Goal: Understand process/instructions: Learn about a topic

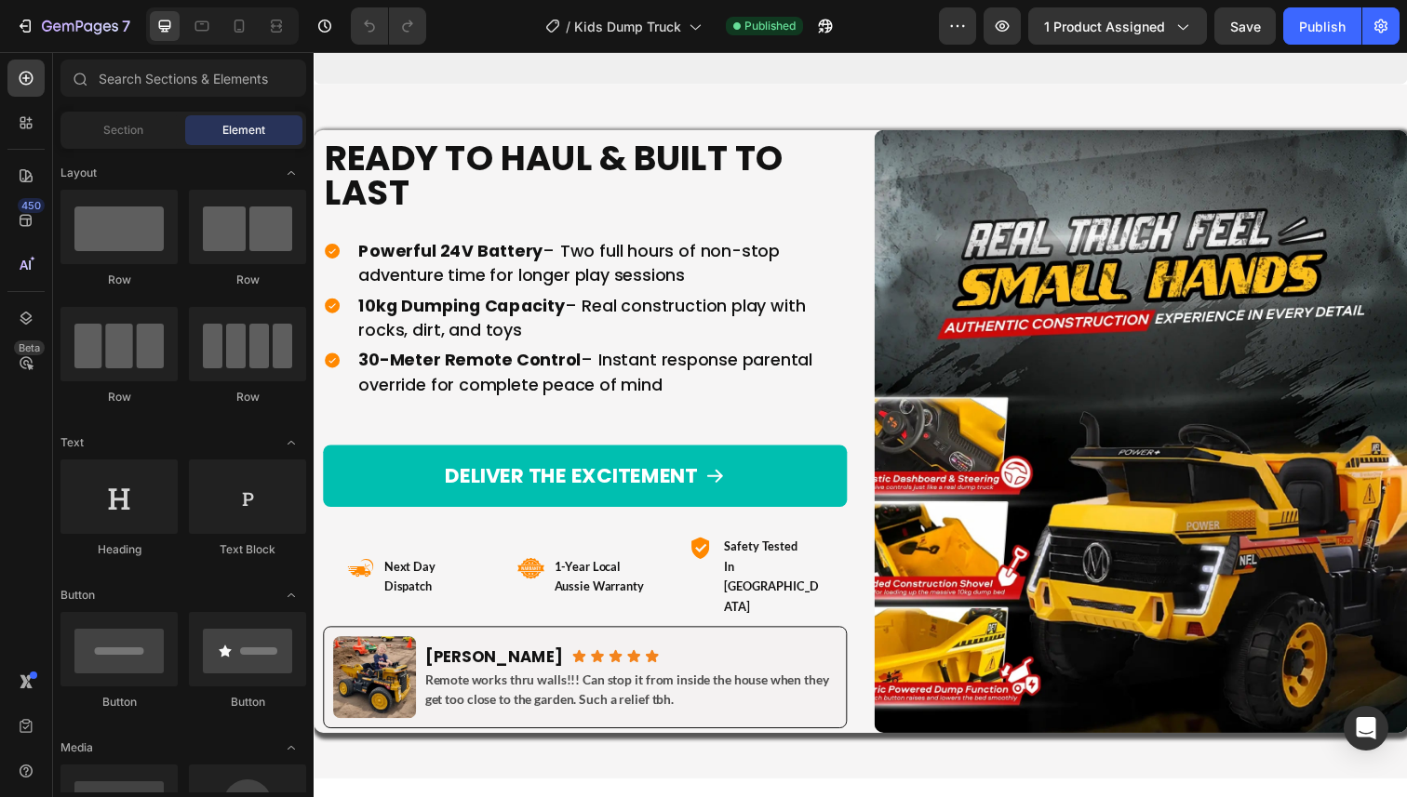
scroll to position [10925, 0]
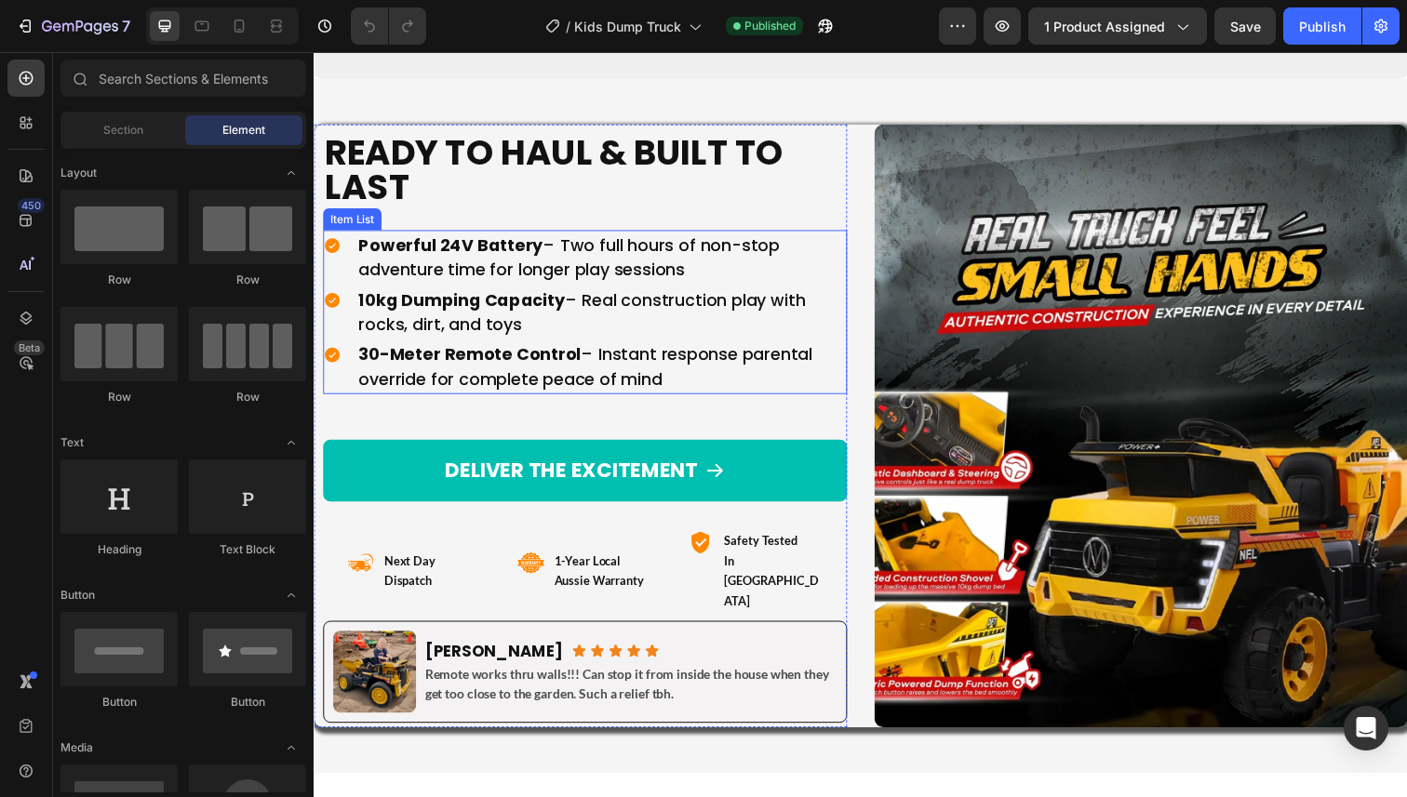
click at [611, 249] on p "Powerful 24V Battery – Two full hours of non-stop adventure time for longer pla…" at bounding box center [607, 262] width 496 height 50
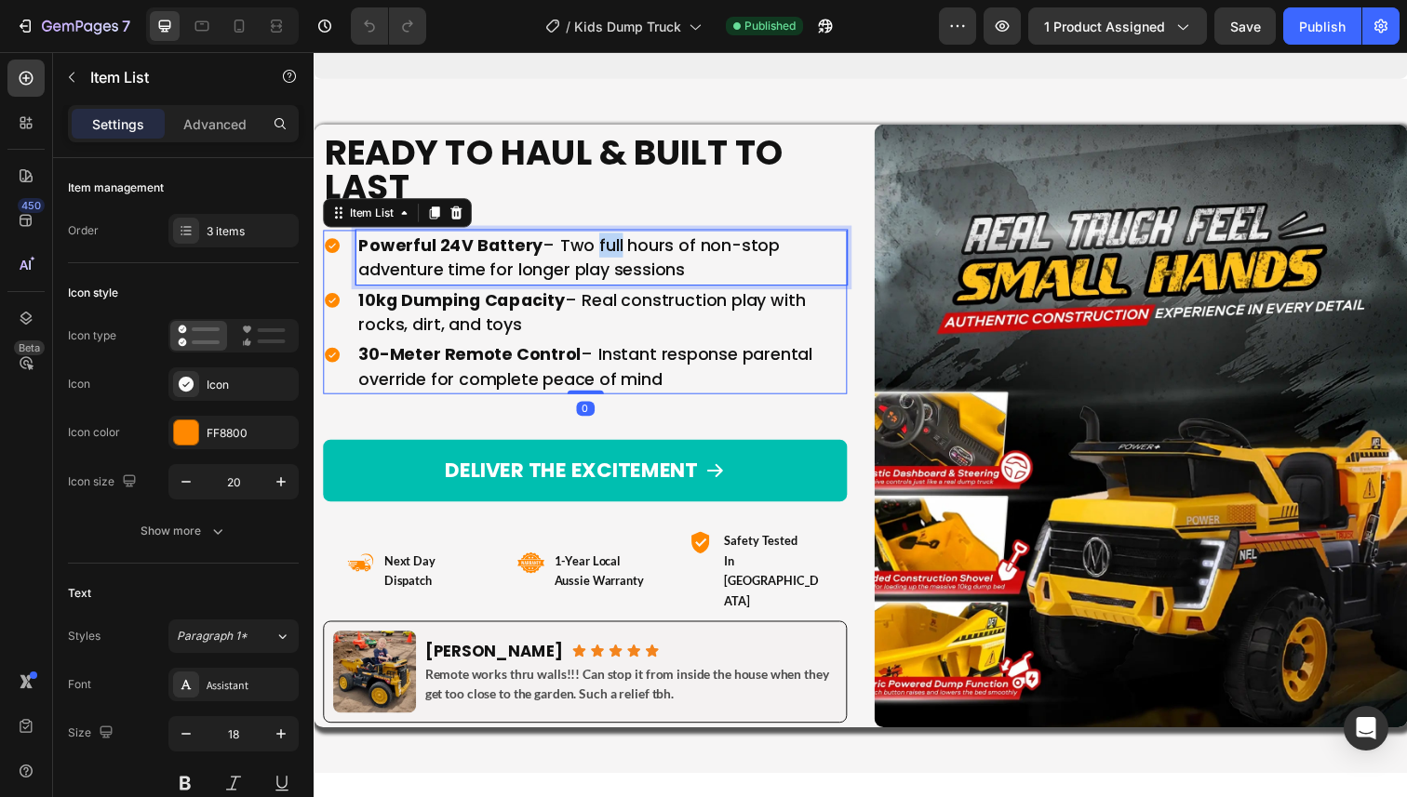
click at [611, 249] on p "Powerful 24V Battery – Two full hours of non-stop adventure time for longer pla…" at bounding box center [607, 262] width 496 height 50
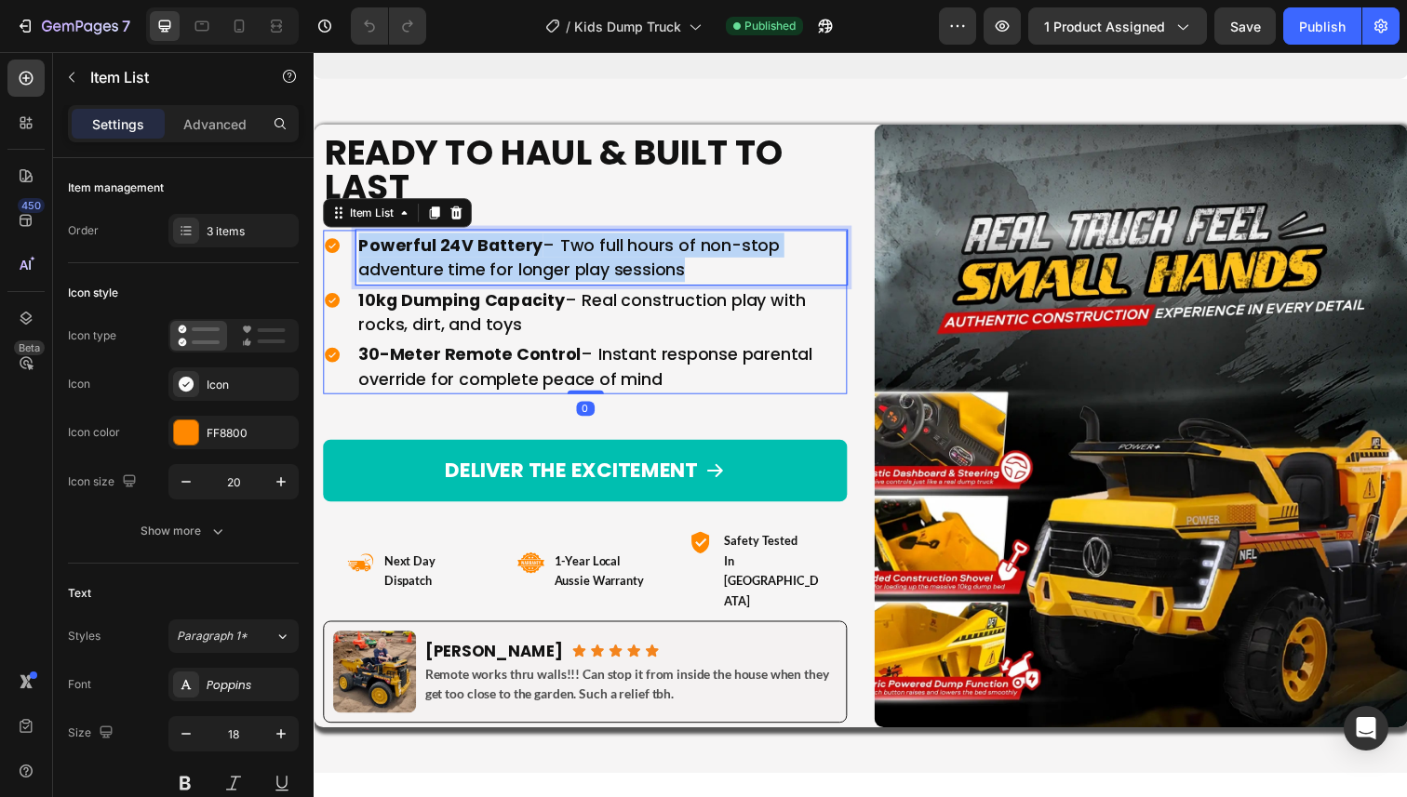
click at [611, 249] on p "Powerful 24V Battery – Two full hours of non-stop adventure time for longer pla…" at bounding box center [607, 262] width 496 height 50
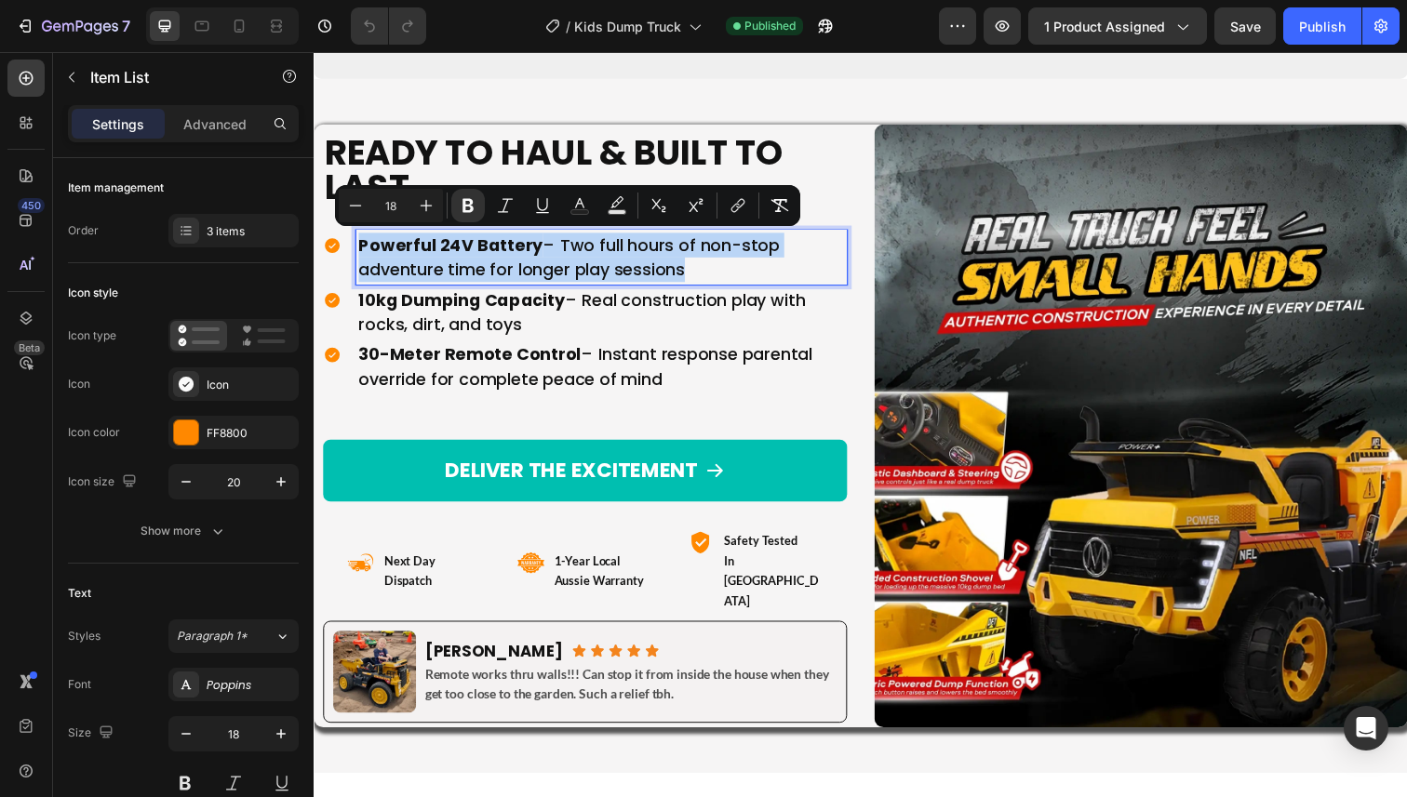
click at [600, 253] on p "Powerful 24V Battery – Two full hours of non-stop adventure time for longer pla…" at bounding box center [607, 262] width 496 height 50
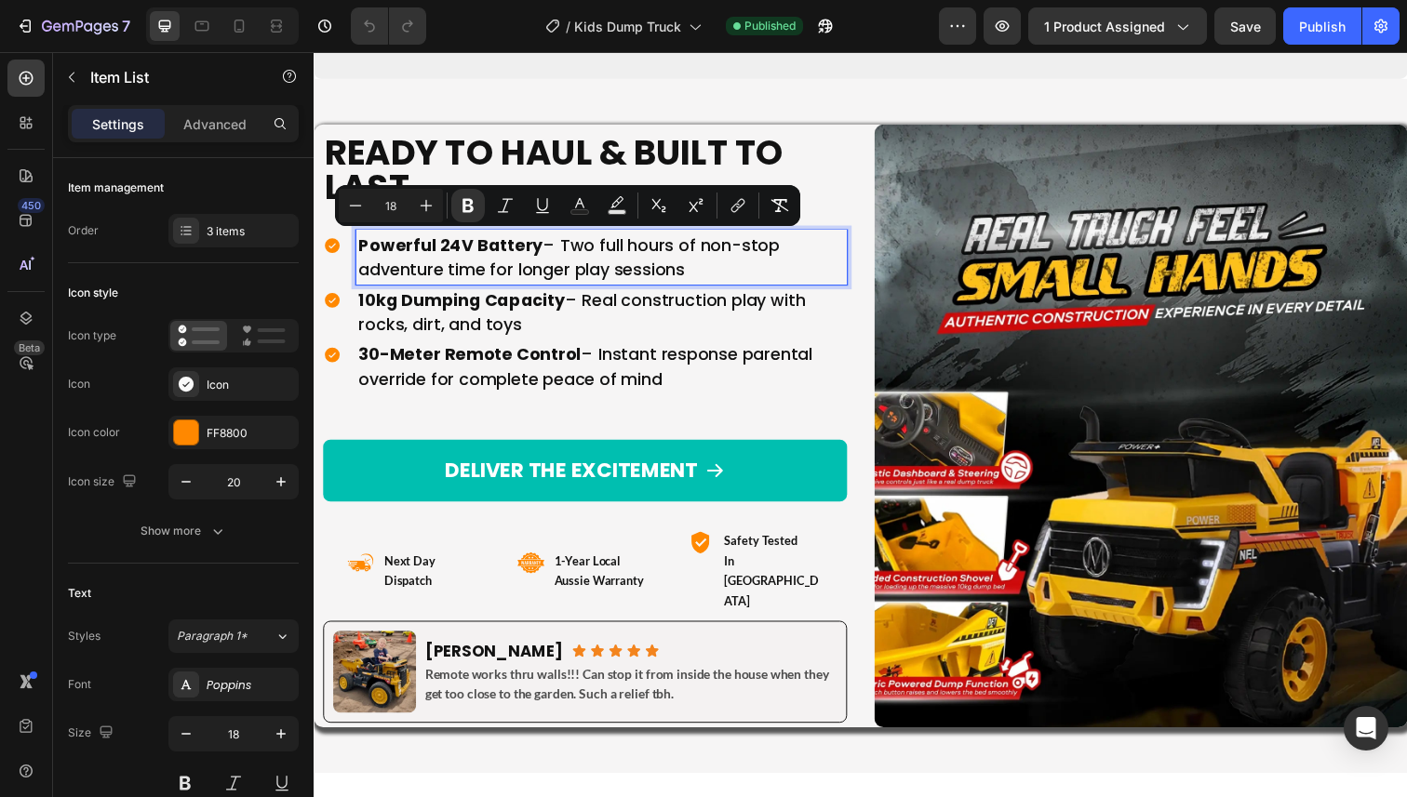
click at [600, 253] on p "Powerful 24V Battery – Two full hours of non-stop adventure time for longer pla…" at bounding box center [607, 262] width 496 height 50
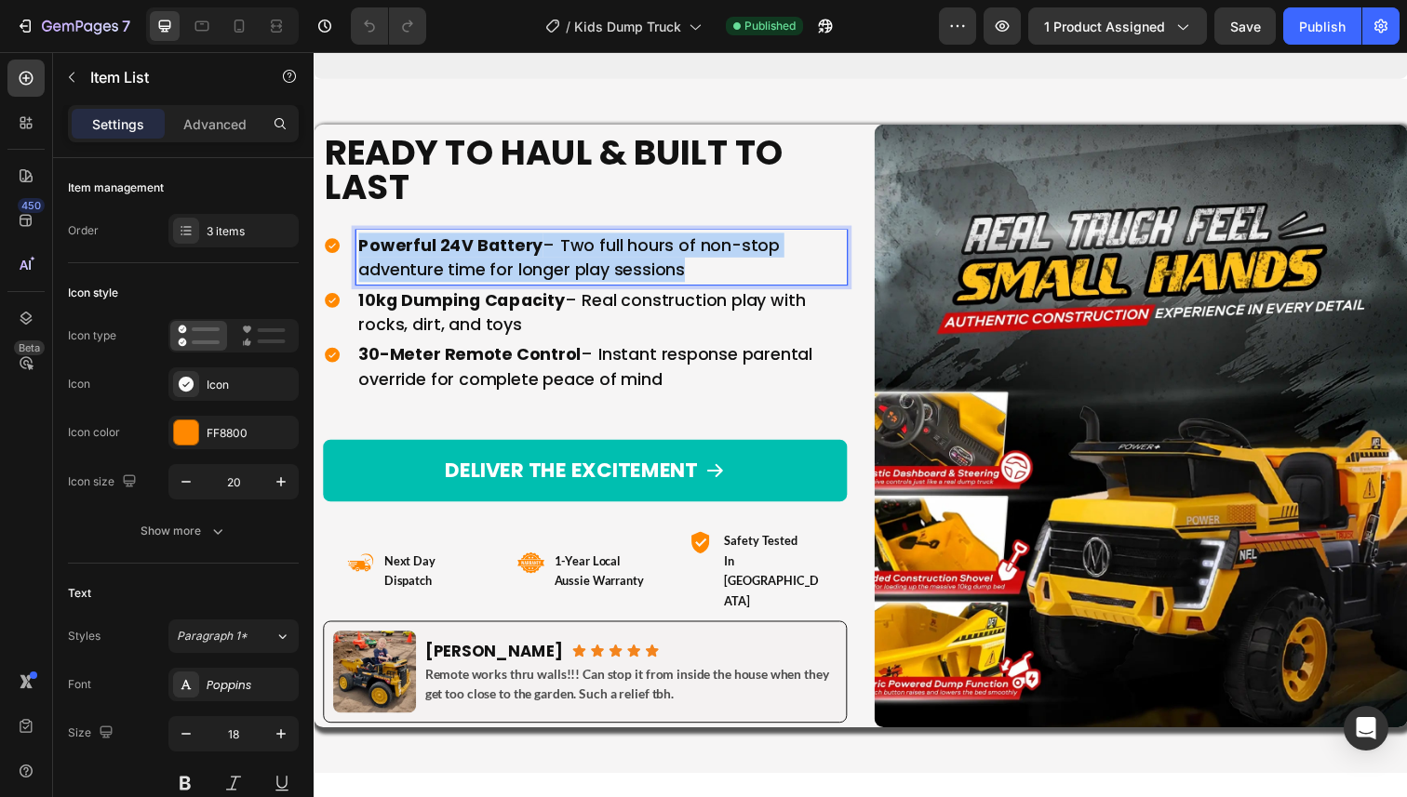
click at [600, 253] on p "Powerful 24V Battery – Two full hours of non-stop adventure time for longer pla…" at bounding box center [607, 262] width 496 height 50
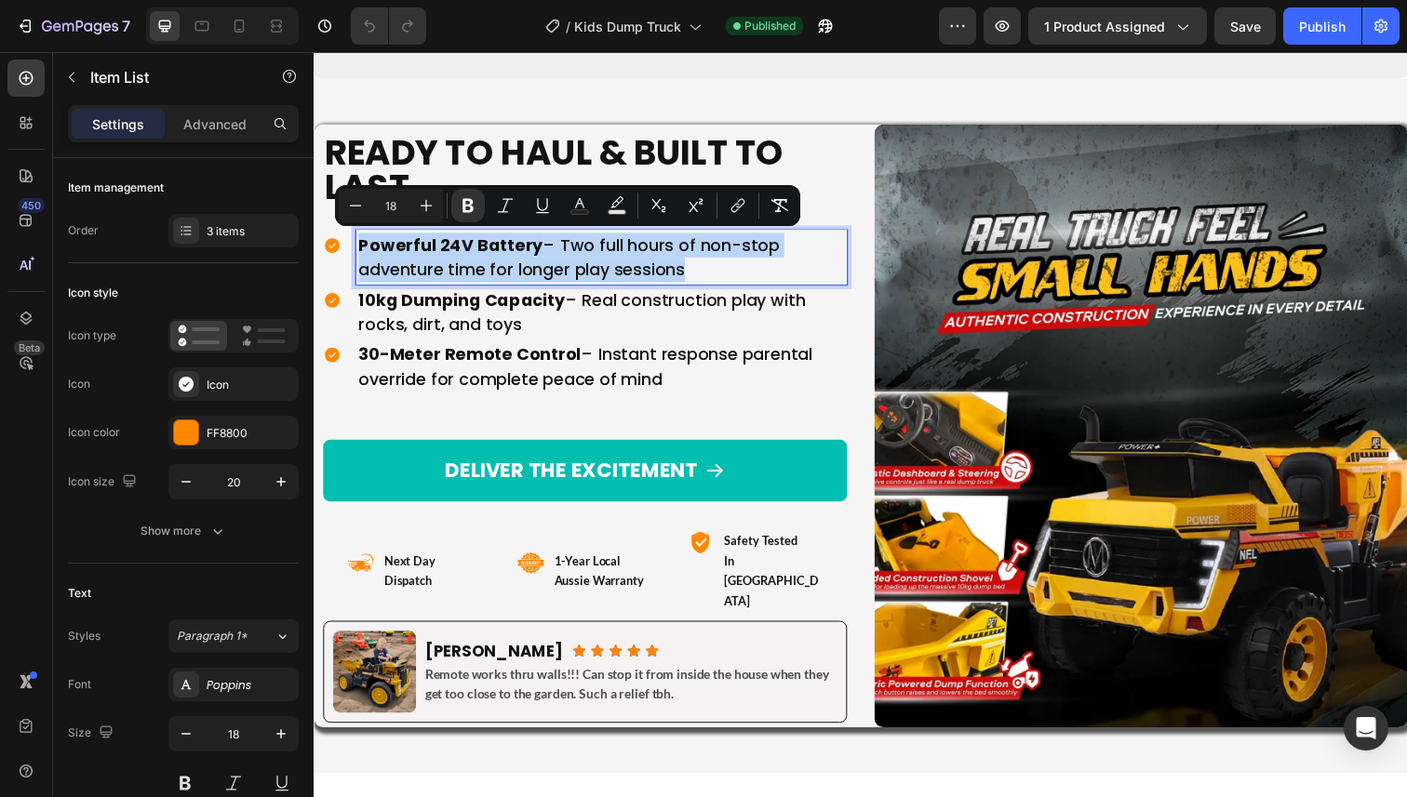
click at [591, 261] on p "Powerful 24V Battery – Two full hours of non-stop adventure time for longer pla…" at bounding box center [607, 262] width 496 height 50
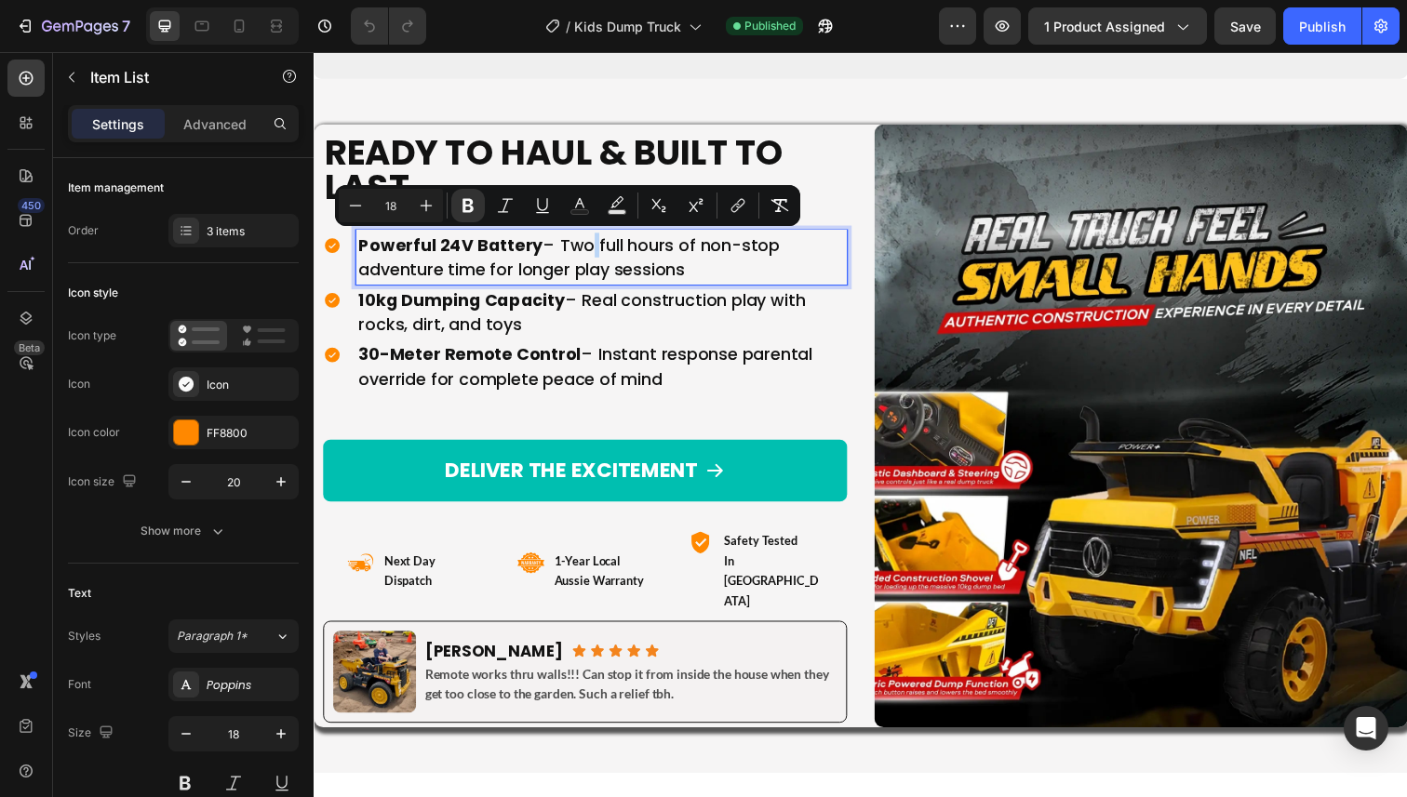
click at [591, 261] on p "Powerful 24V Battery – Two full hours of non-stop adventure time for longer pla…" at bounding box center [607, 262] width 496 height 50
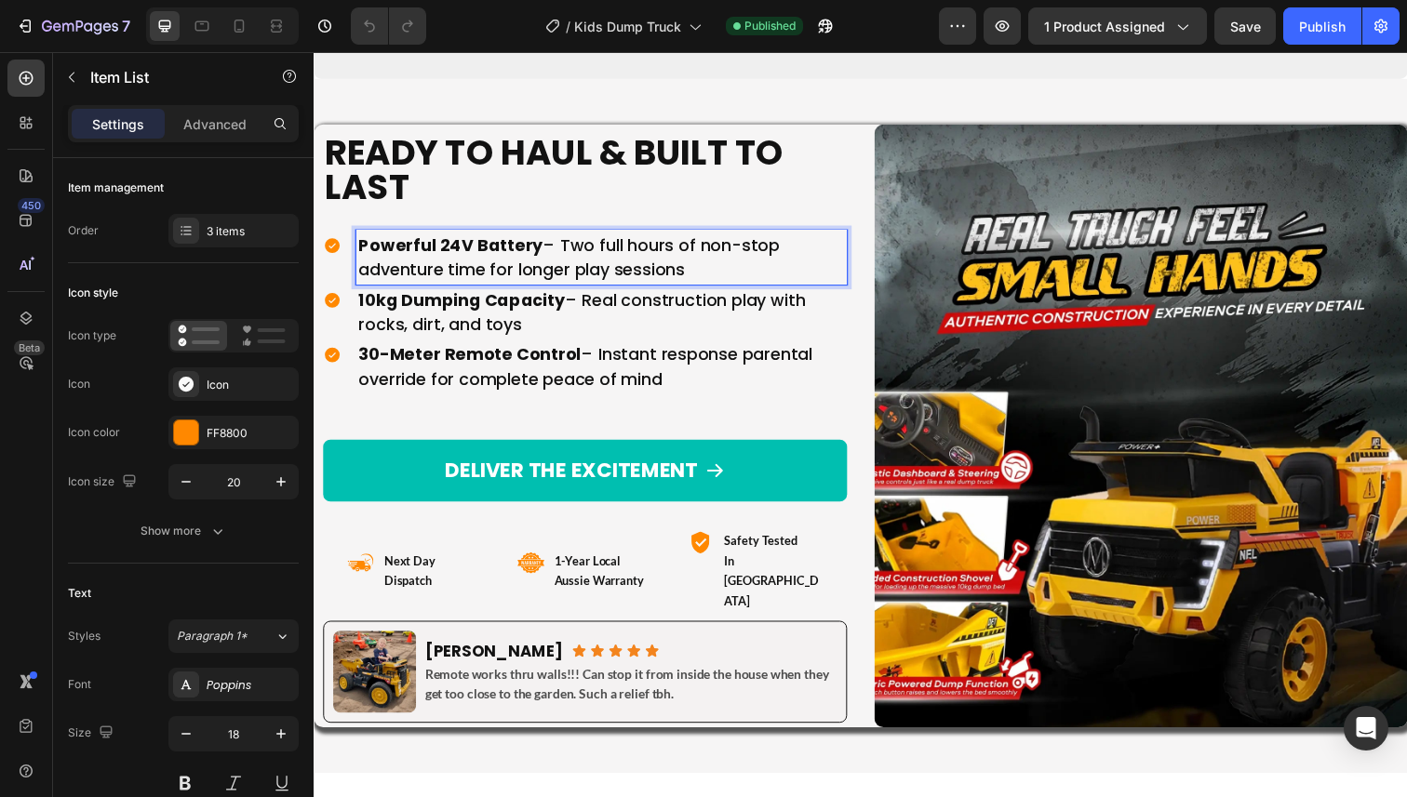
click at [576, 271] on p "Powerful 24V Battery – Two full hours of non-stop adventure time for longer pla…" at bounding box center [607, 262] width 496 height 50
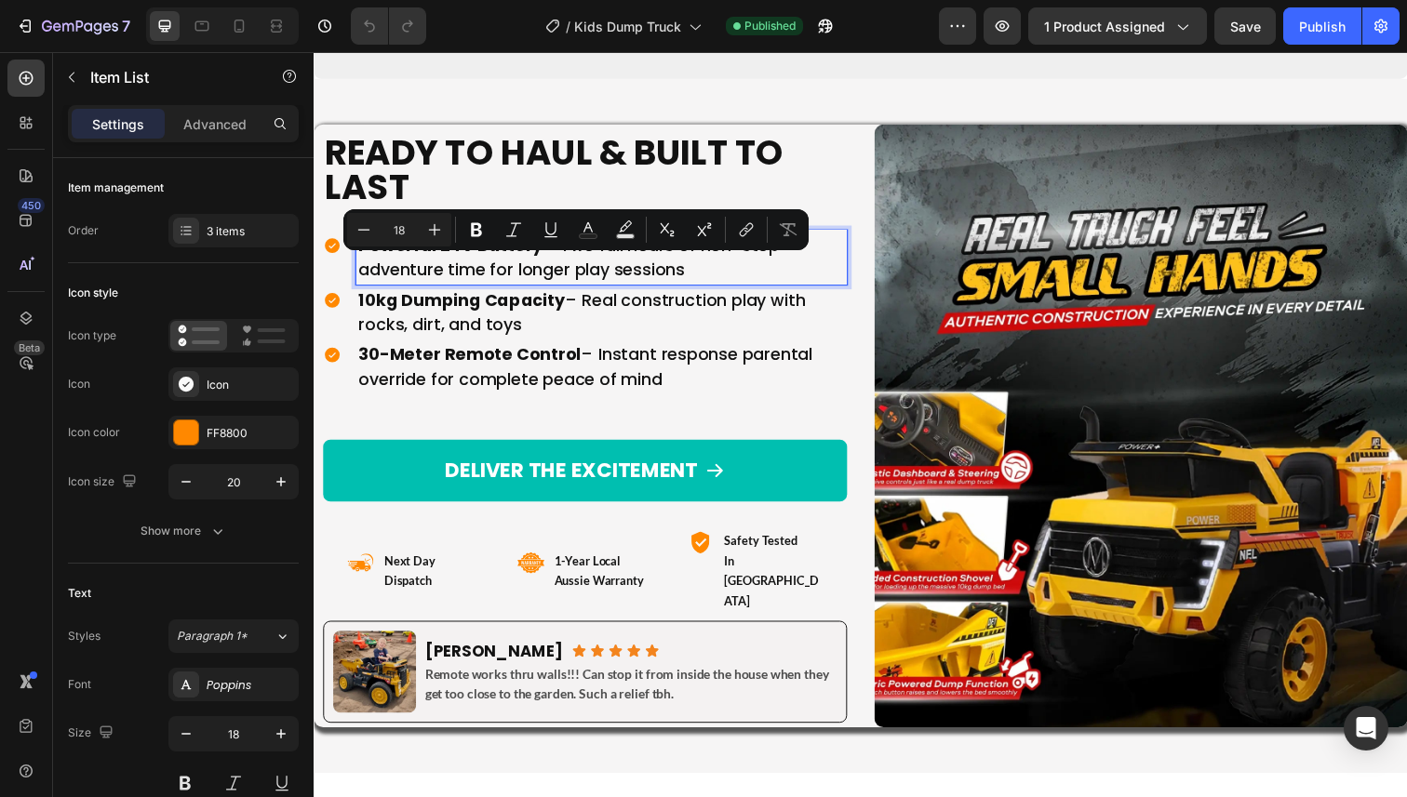
click at [663, 271] on p "Powerful 24V Battery – Two full hours of non-stop adventure time for longer pla…" at bounding box center [607, 262] width 496 height 50
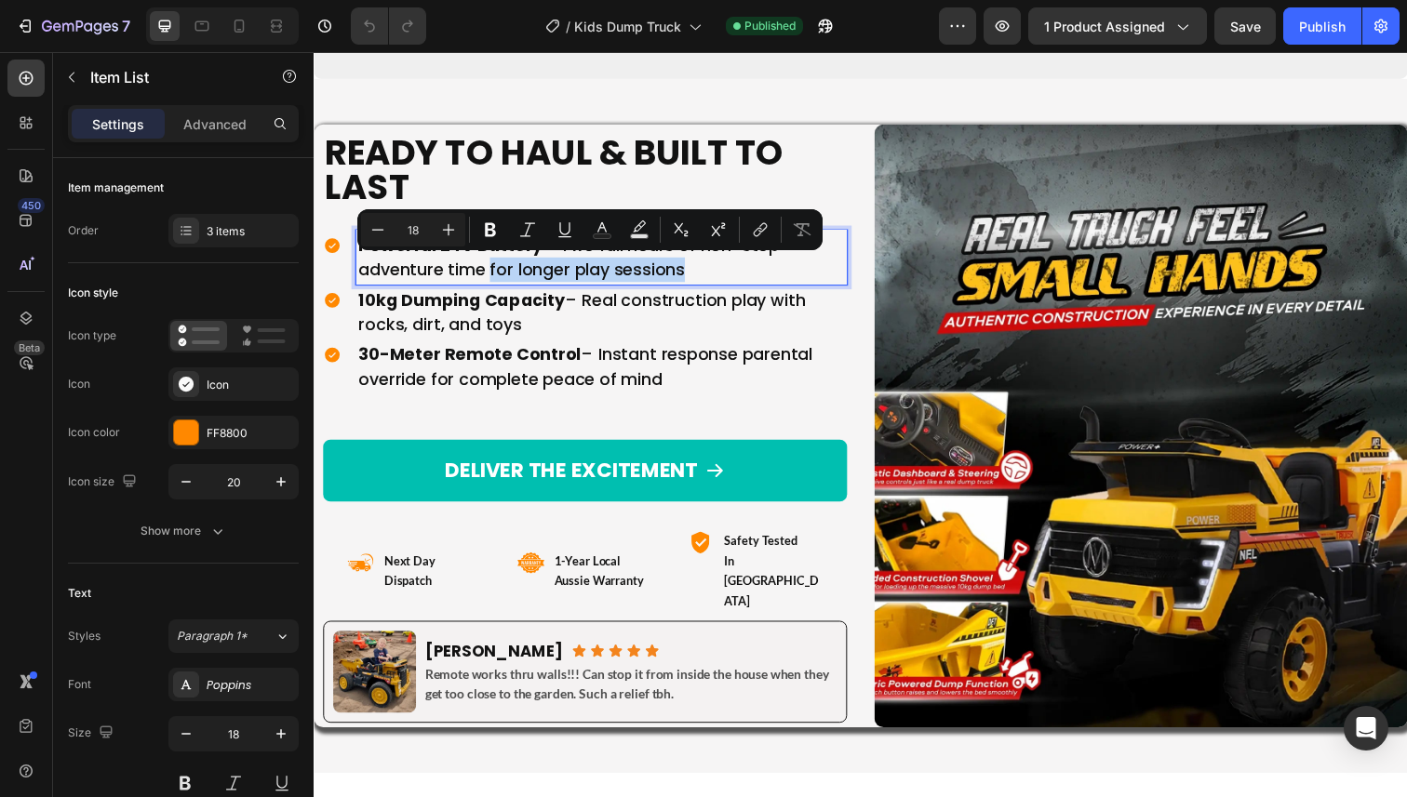
drag, startPoint x: 709, startPoint y: 274, endPoint x: 492, endPoint y: 278, distance: 216.9
click at [492, 278] on p "Powerful 24V Battery – Two full hours of non-stop adventure time for longer pla…" at bounding box center [607, 262] width 496 height 50
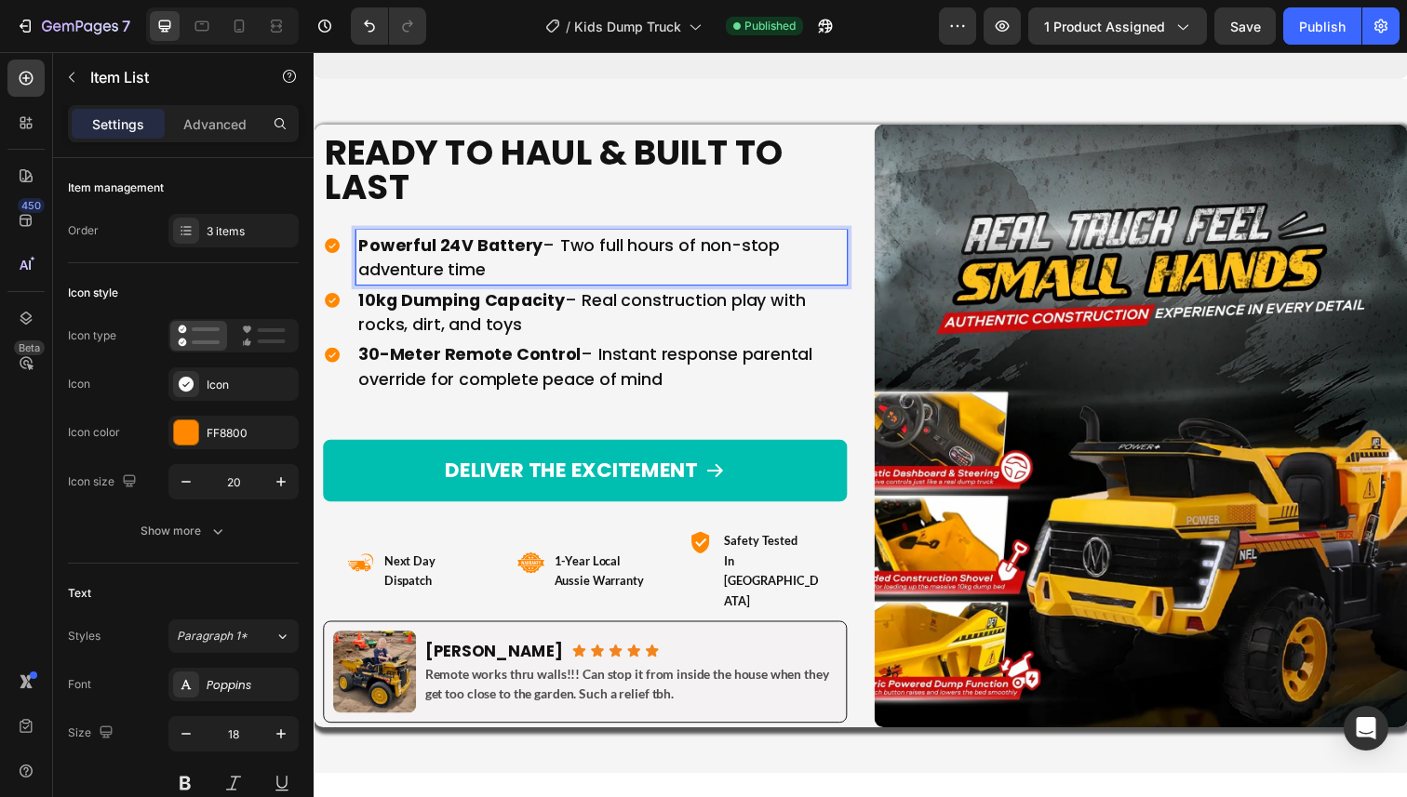
click at [506, 311] on strong "10kg Dumping Capacity" at bounding box center [464, 305] width 210 height 23
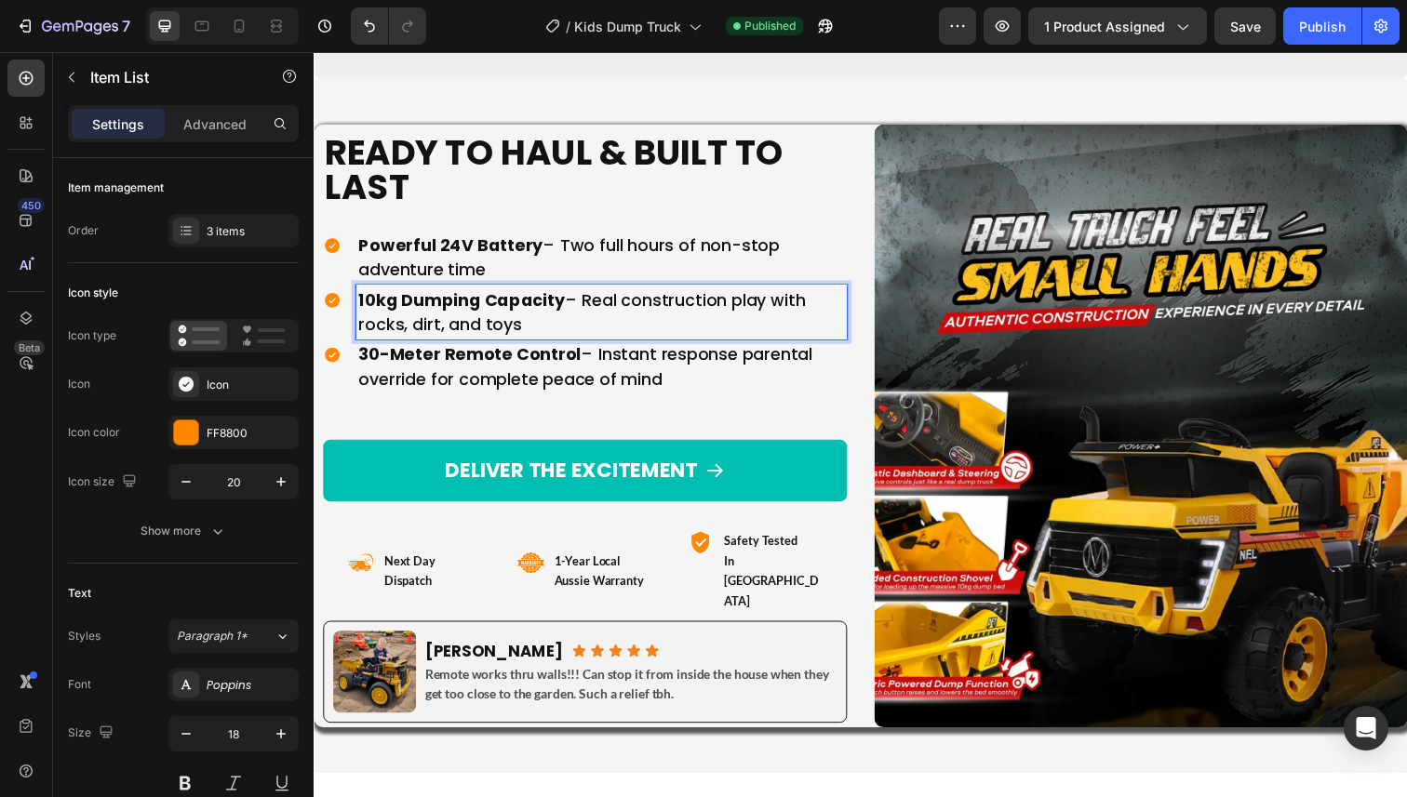
click at [489, 316] on strong "10kg Dumping Capacity" at bounding box center [464, 305] width 210 height 23
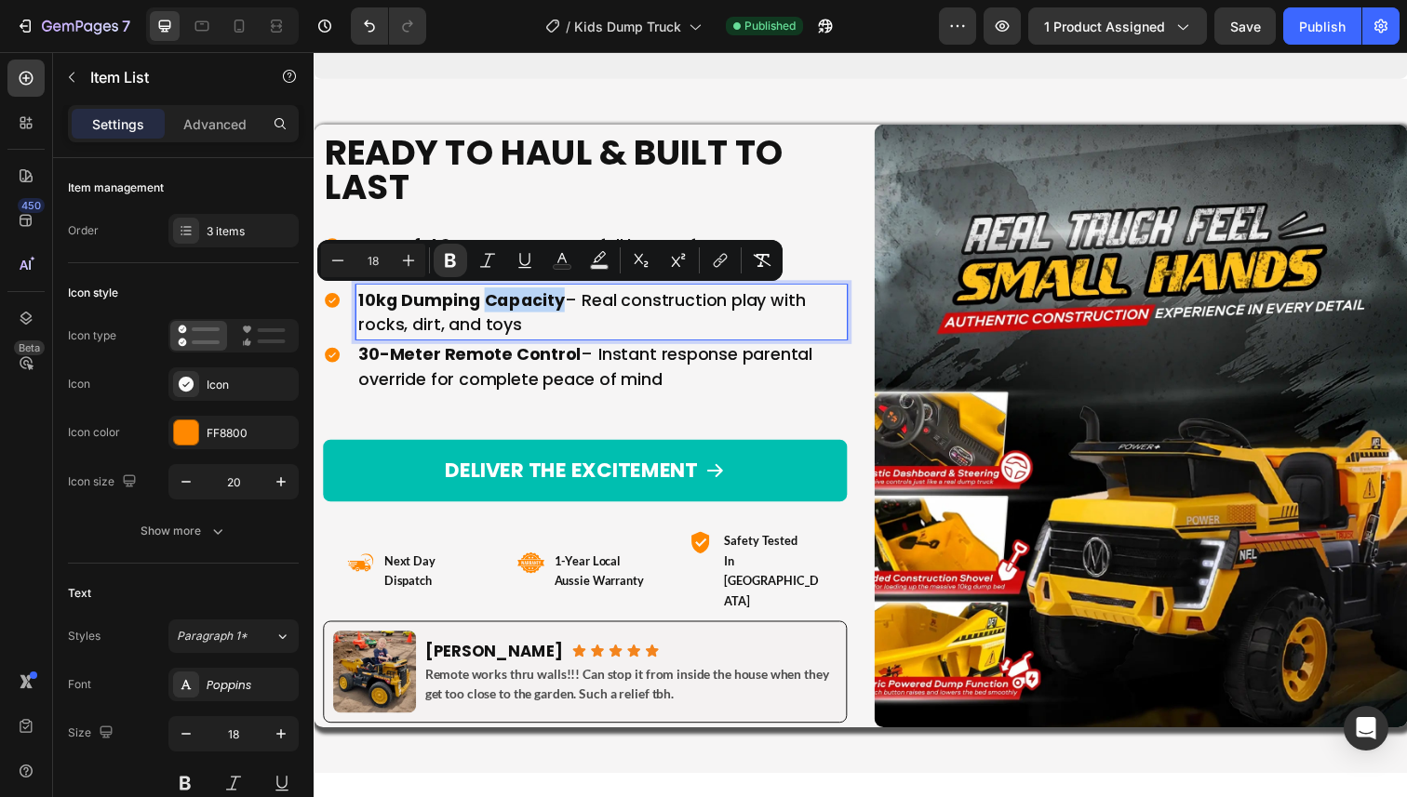
click at [521, 316] on strong "10kg Dumping Capacity" at bounding box center [464, 305] width 210 height 23
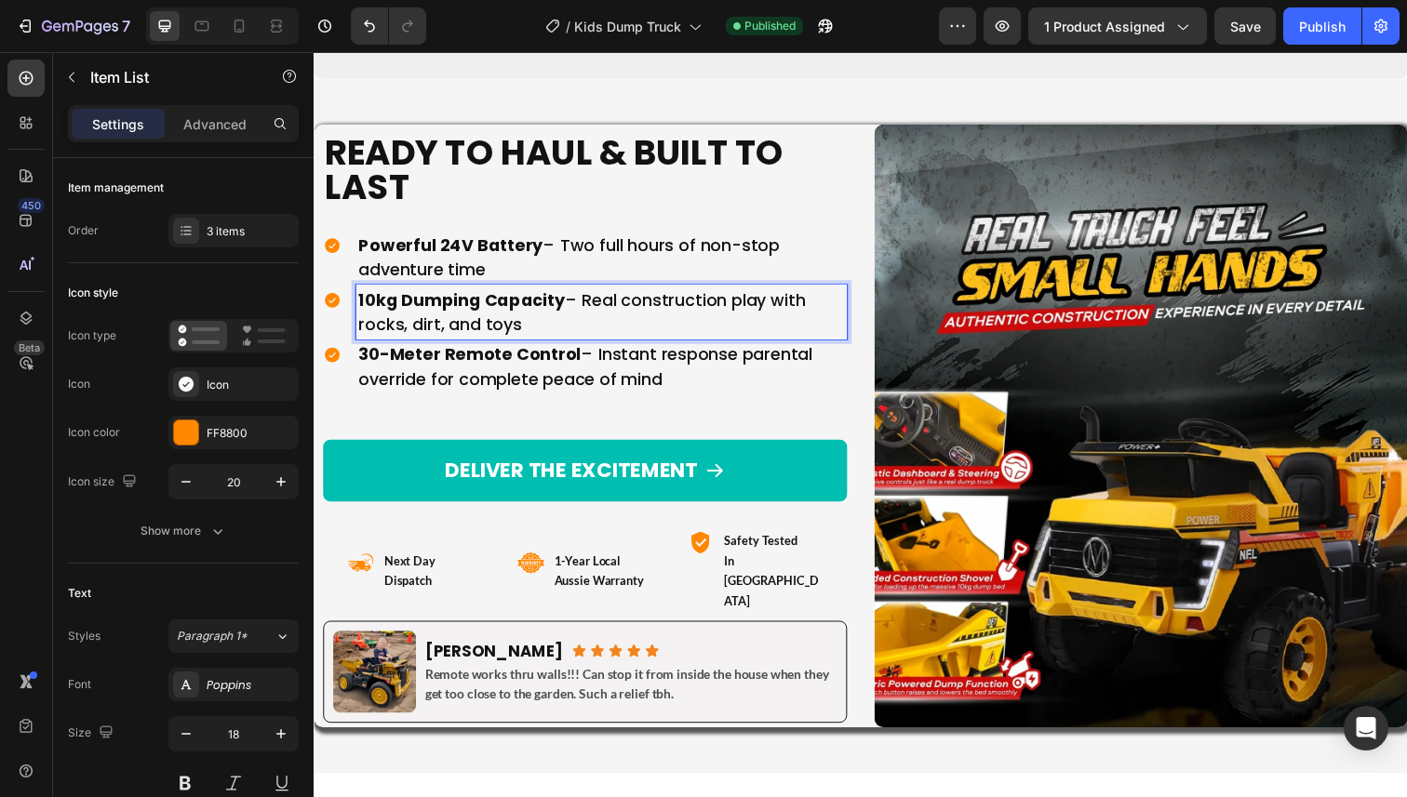
click at [512, 354] on strong "30-Meter Remote Control" at bounding box center [472, 361] width 227 height 23
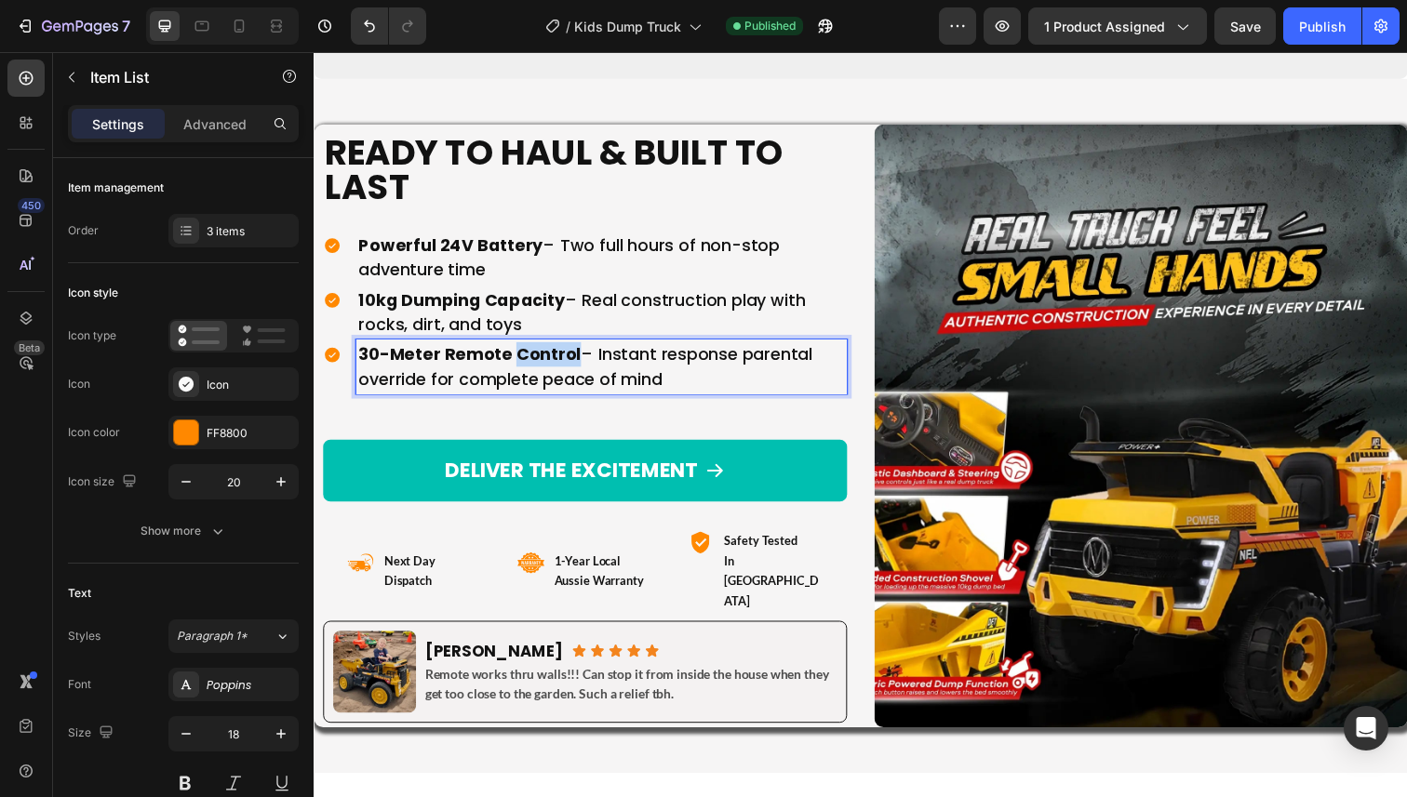
click at [512, 354] on strong "30-Meter Remote Control" at bounding box center [472, 361] width 227 height 23
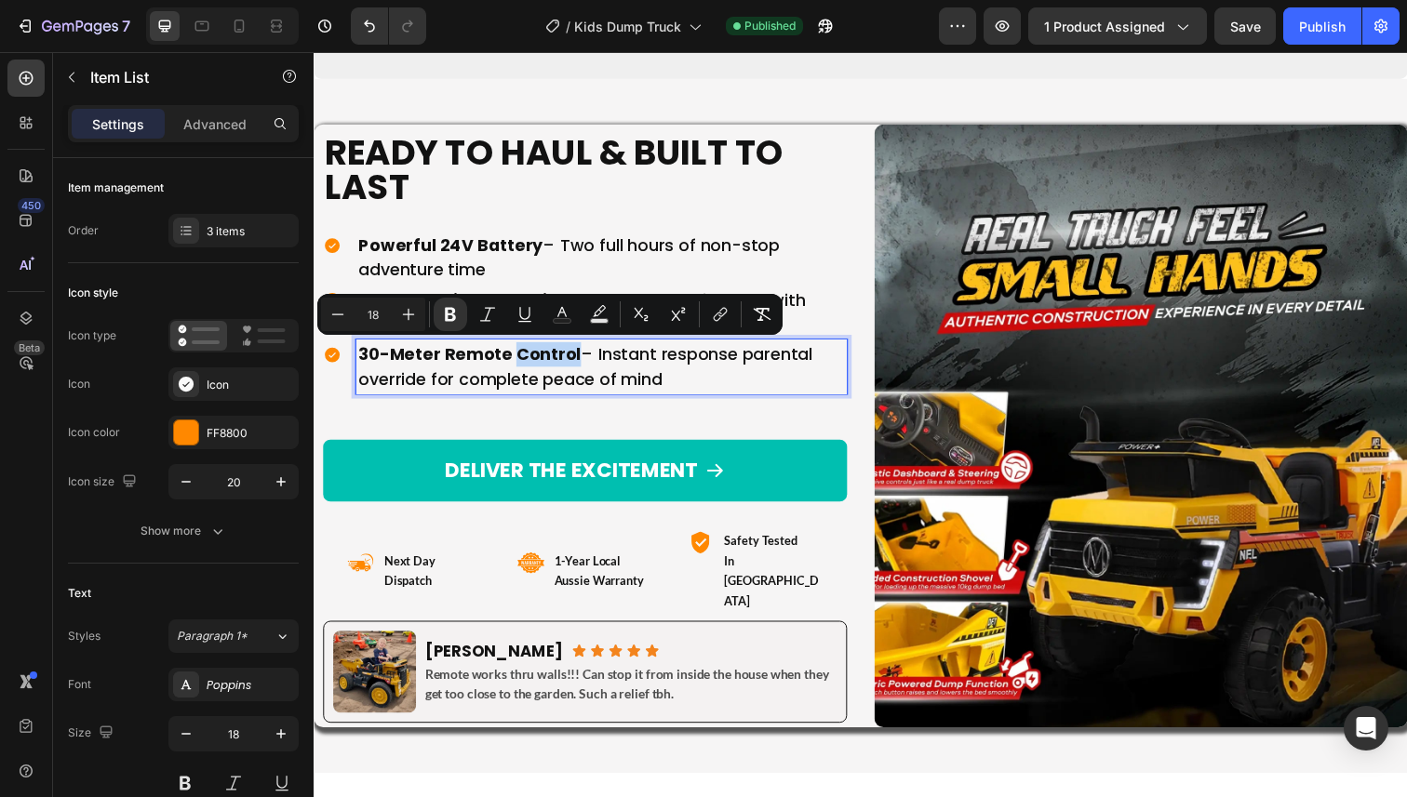
click at [523, 354] on strong "30-Meter Remote Control" at bounding box center [472, 361] width 227 height 23
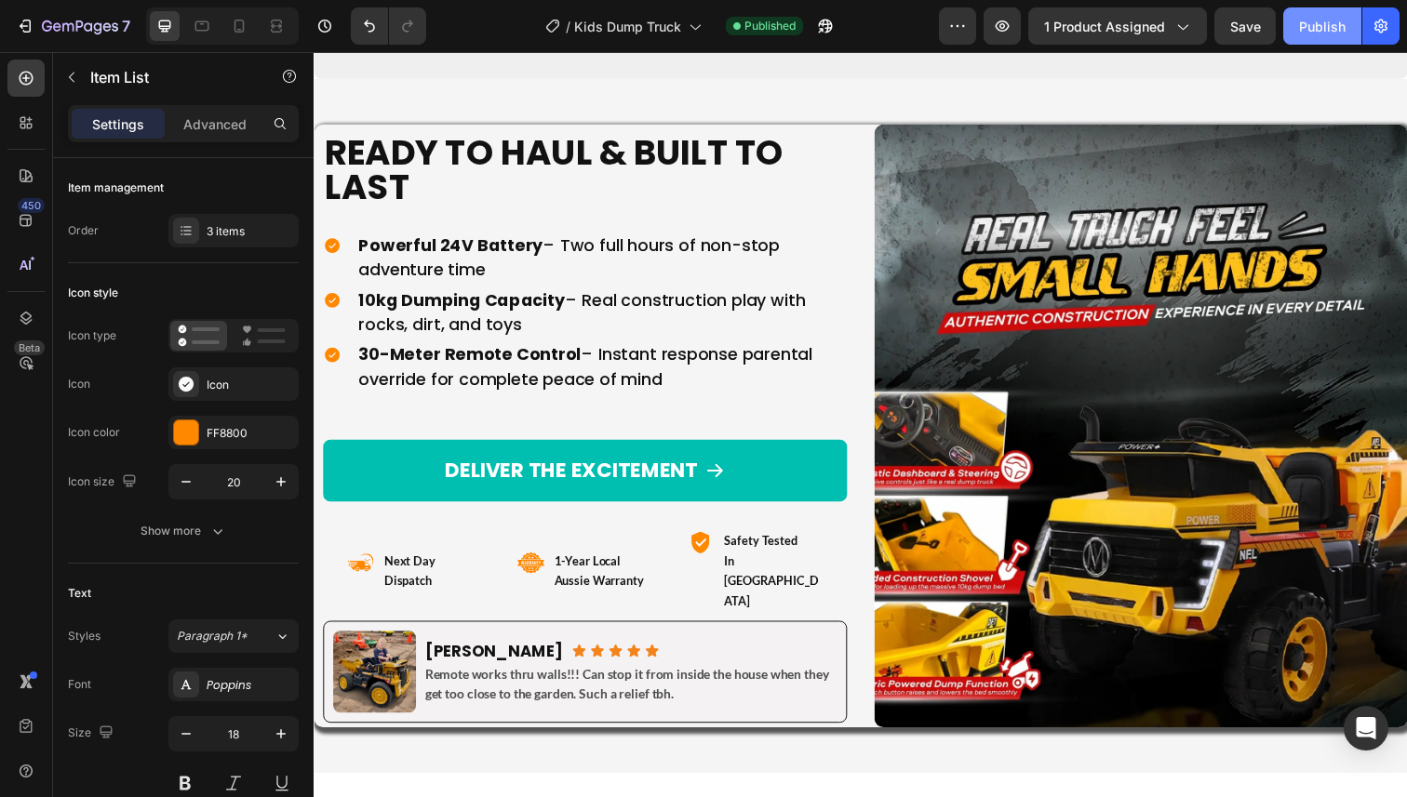
click at [1294, 17] on button "Publish" at bounding box center [1322, 25] width 78 height 37
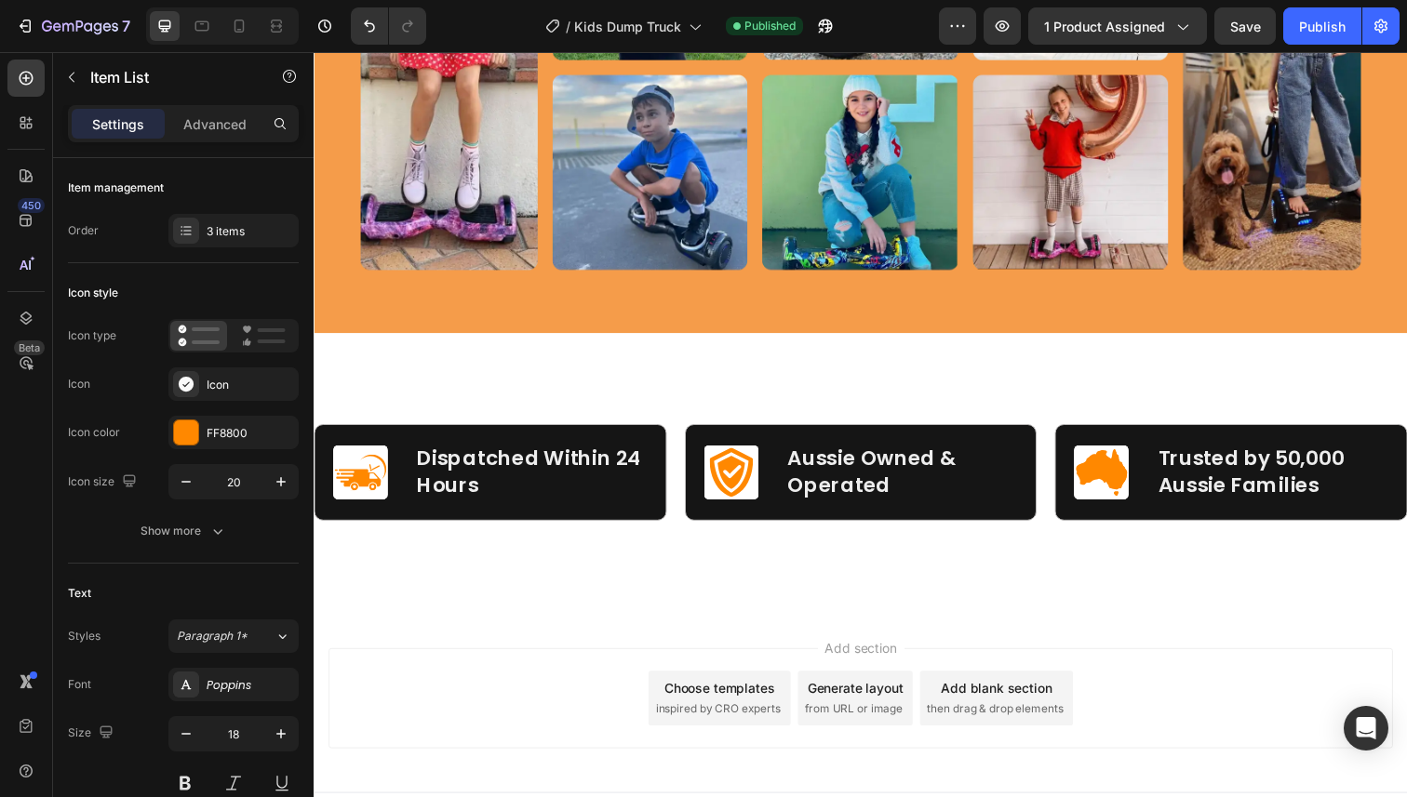
scroll to position [12585, 0]
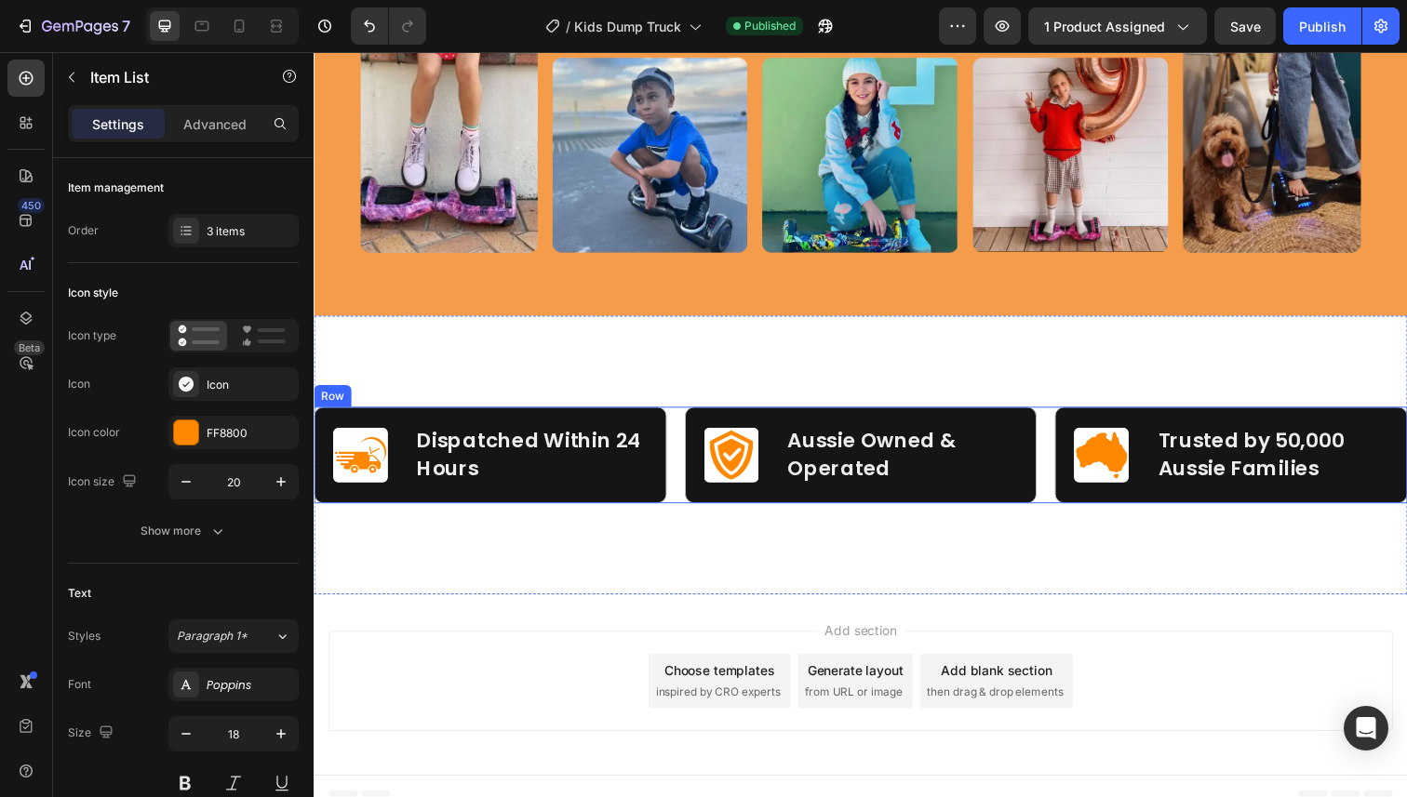
click at [678, 428] on div "Image Dispatched Within 24 Hours Text Block Row Row Image Aussie Owned & Operat…" at bounding box center [872, 464] width 1117 height 99
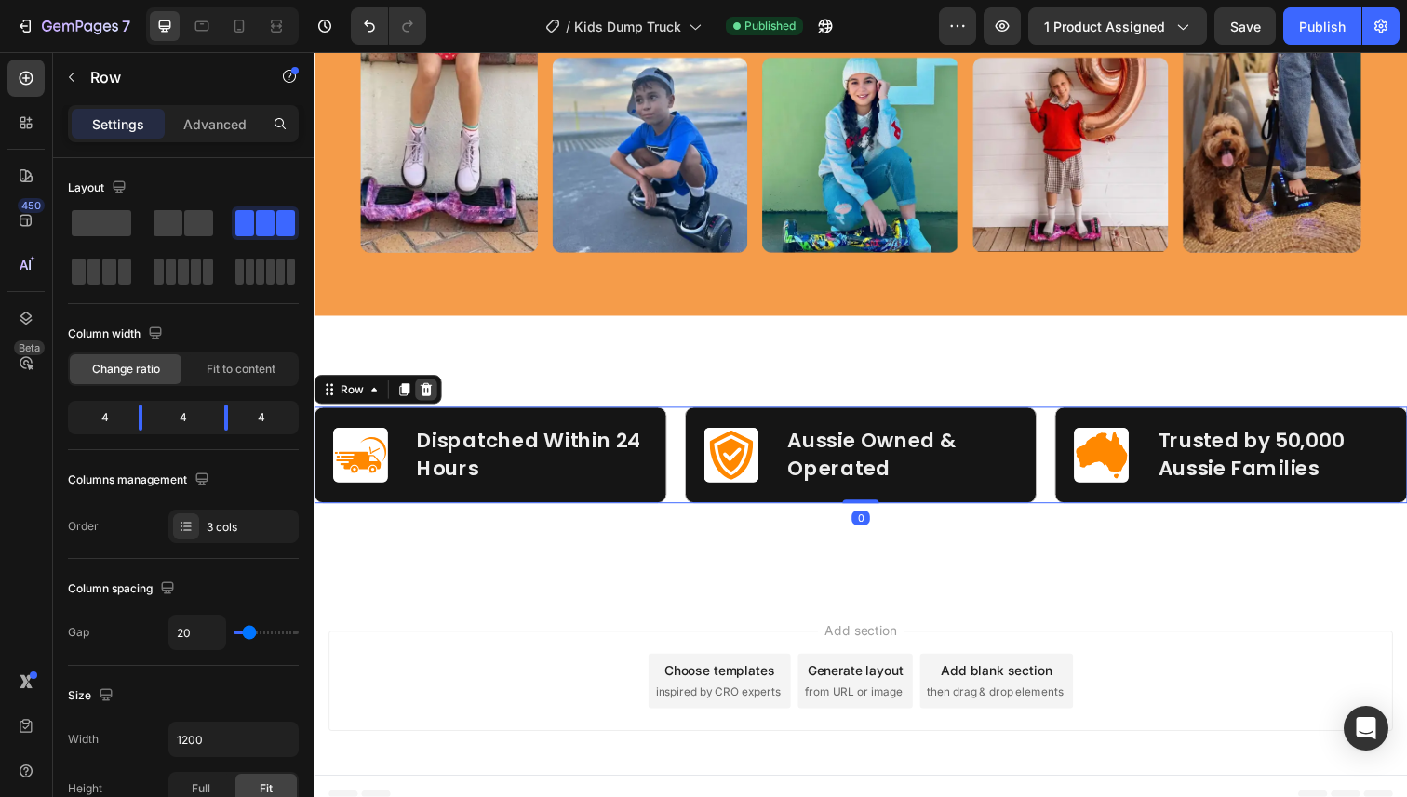
click at [434, 392] on icon at bounding box center [428, 397] width 15 height 15
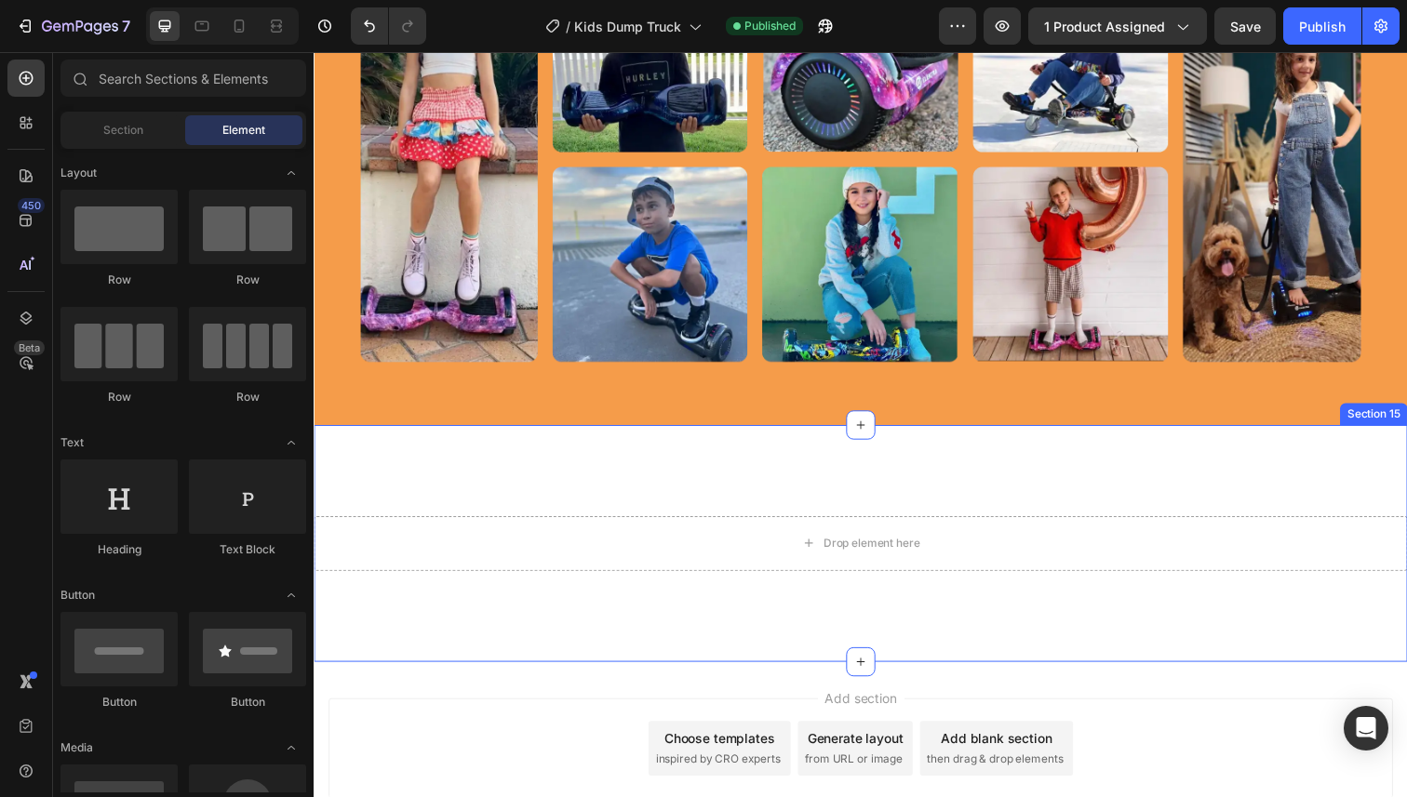
scroll to position [12477, 0]
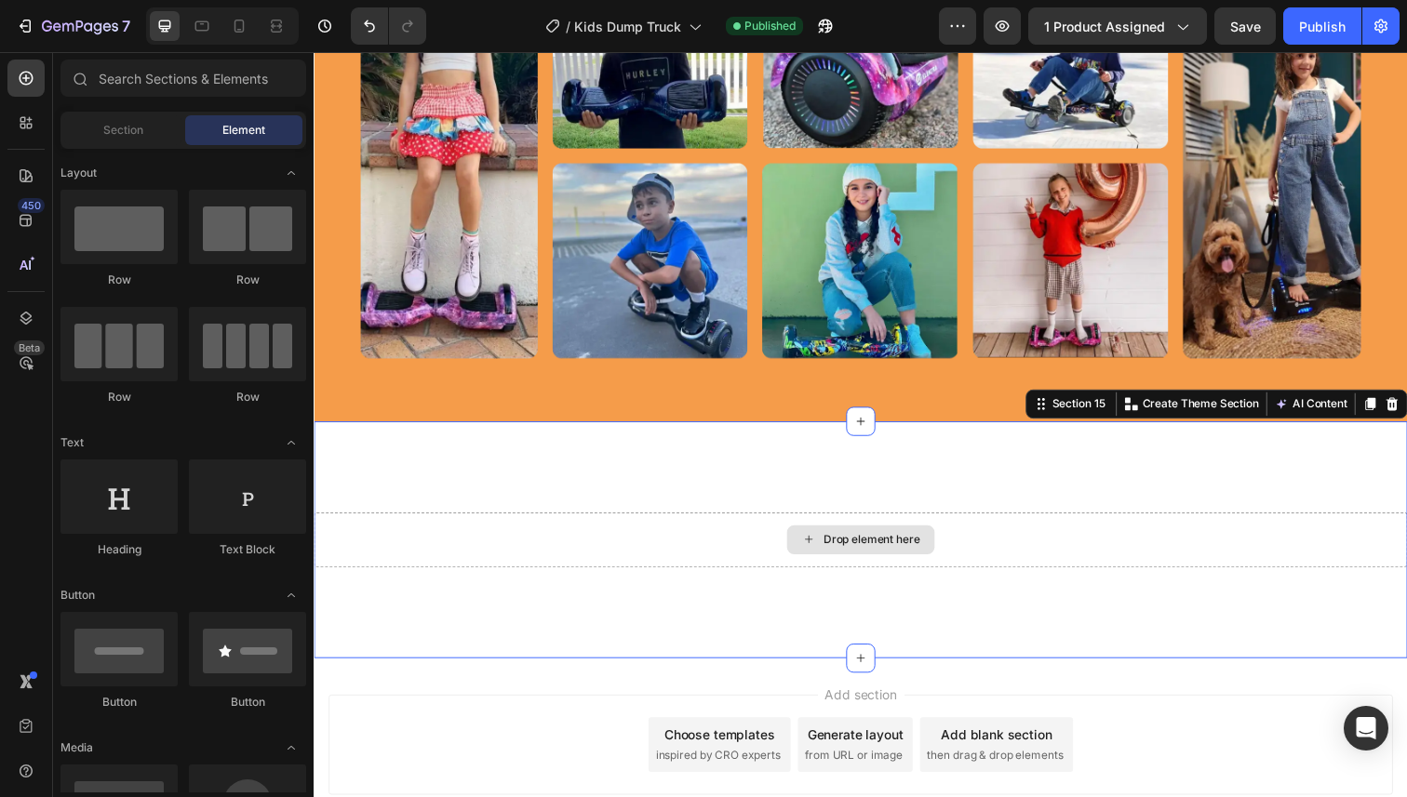
click at [777, 524] on div "Drop element here" at bounding box center [872, 551] width 1117 height 56
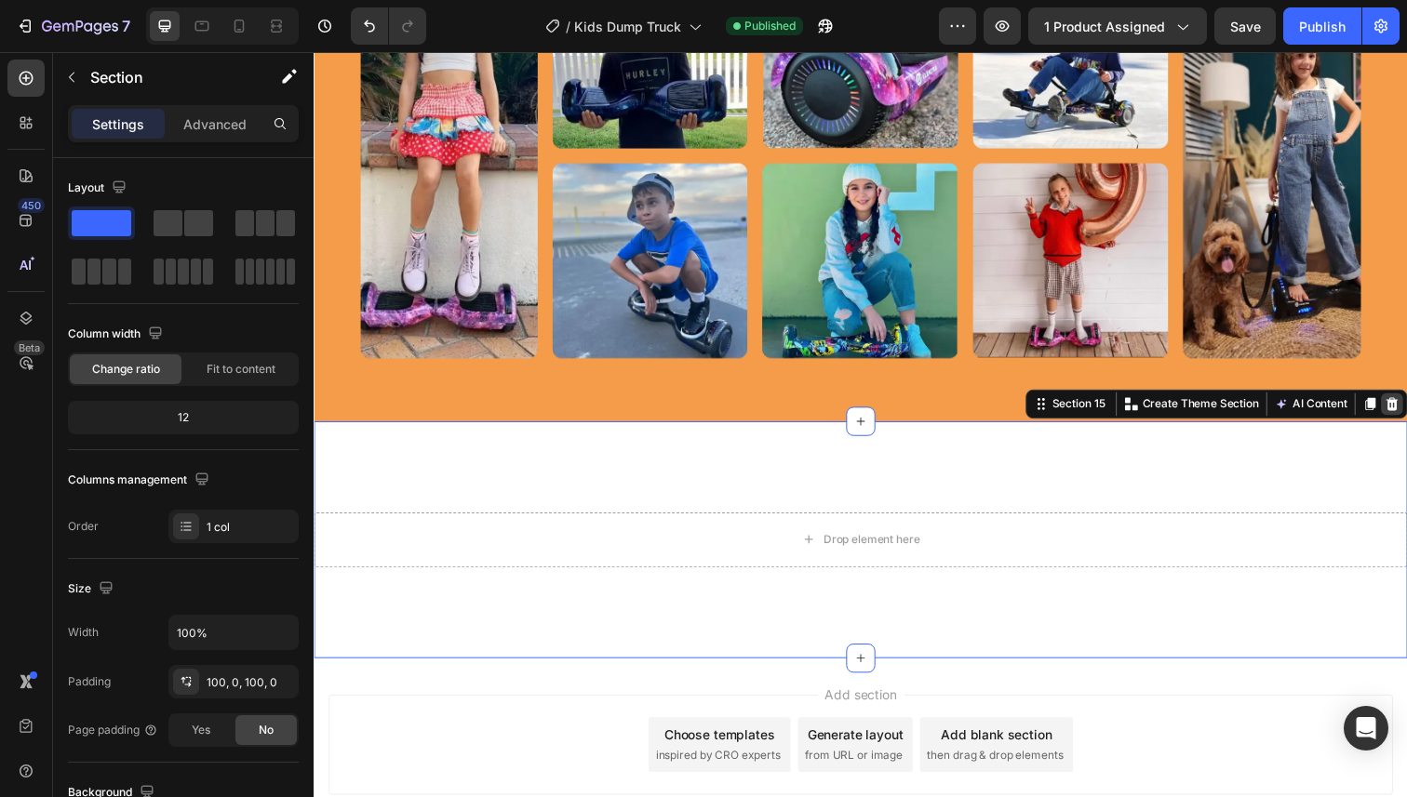
click at [1406, 415] on icon at bounding box center [1415, 412] width 12 height 13
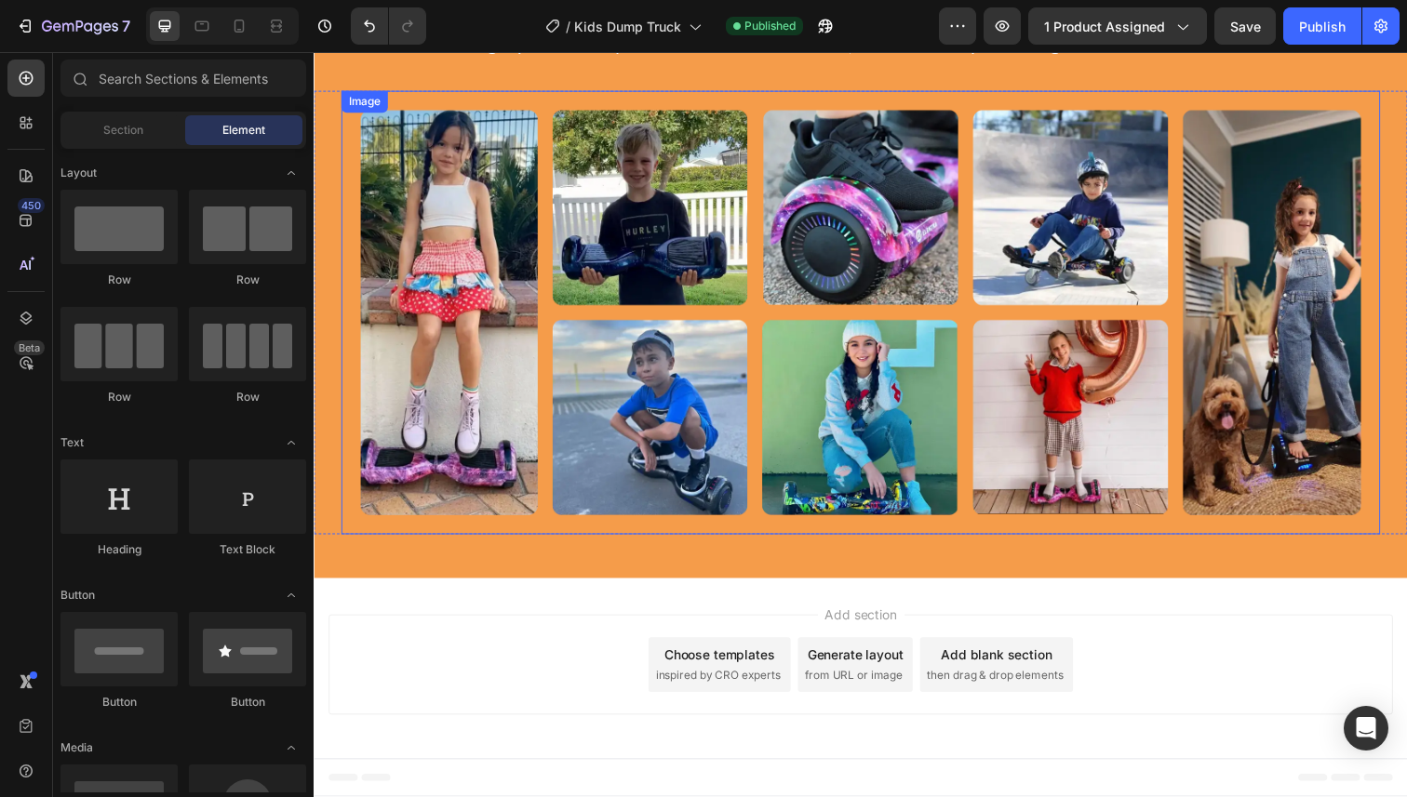
scroll to position [12289, 0]
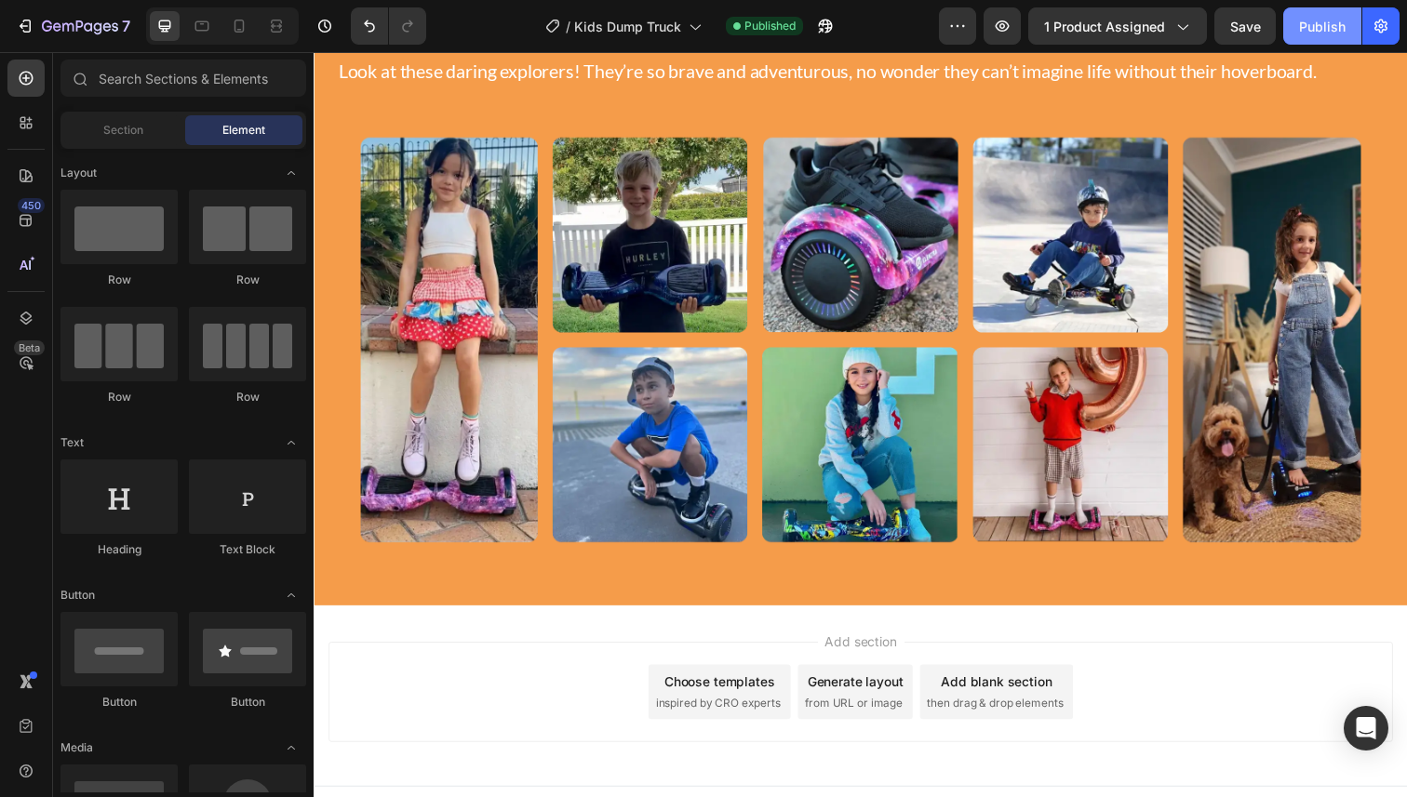
click at [1323, 35] on button "Publish" at bounding box center [1322, 25] width 78 height 37
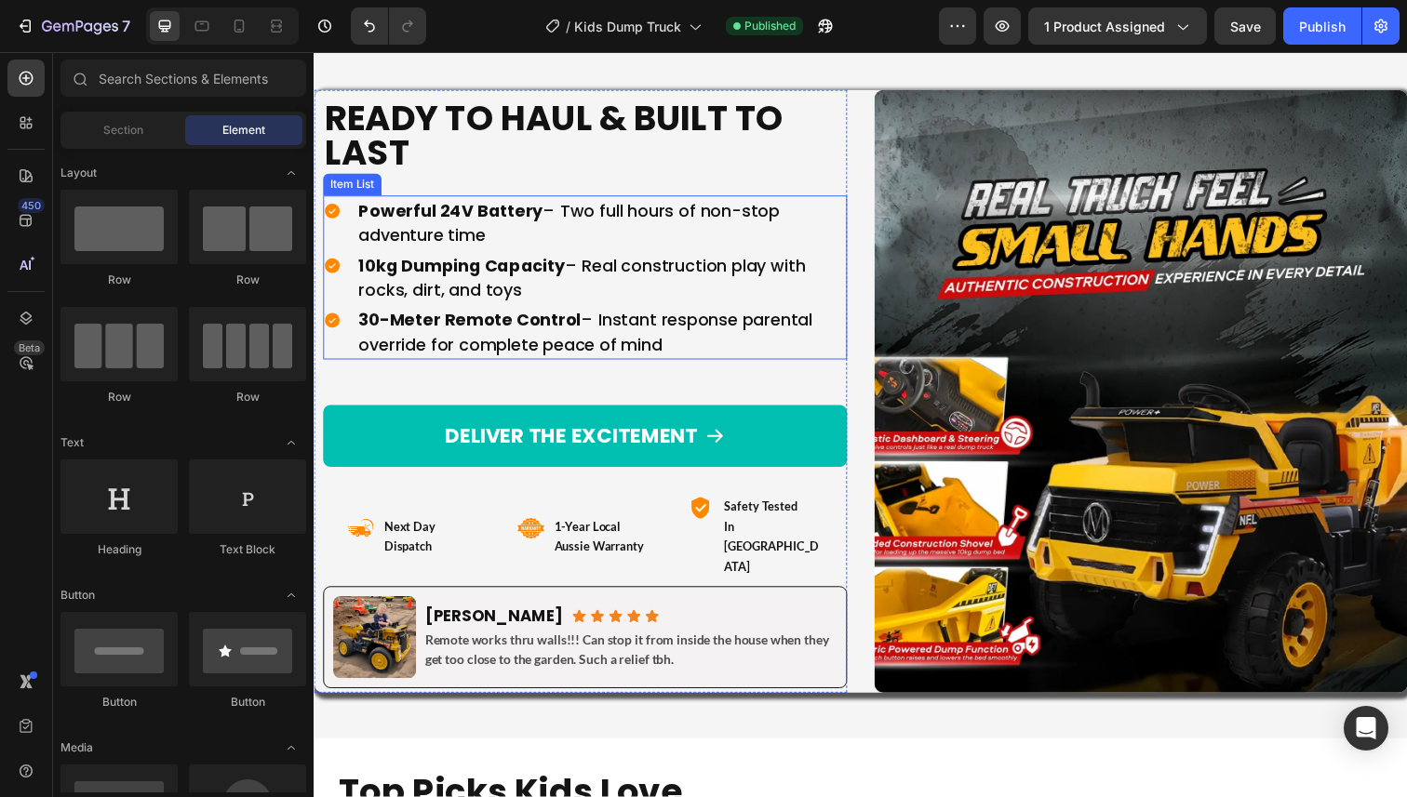
scroll to position [10958, 0]
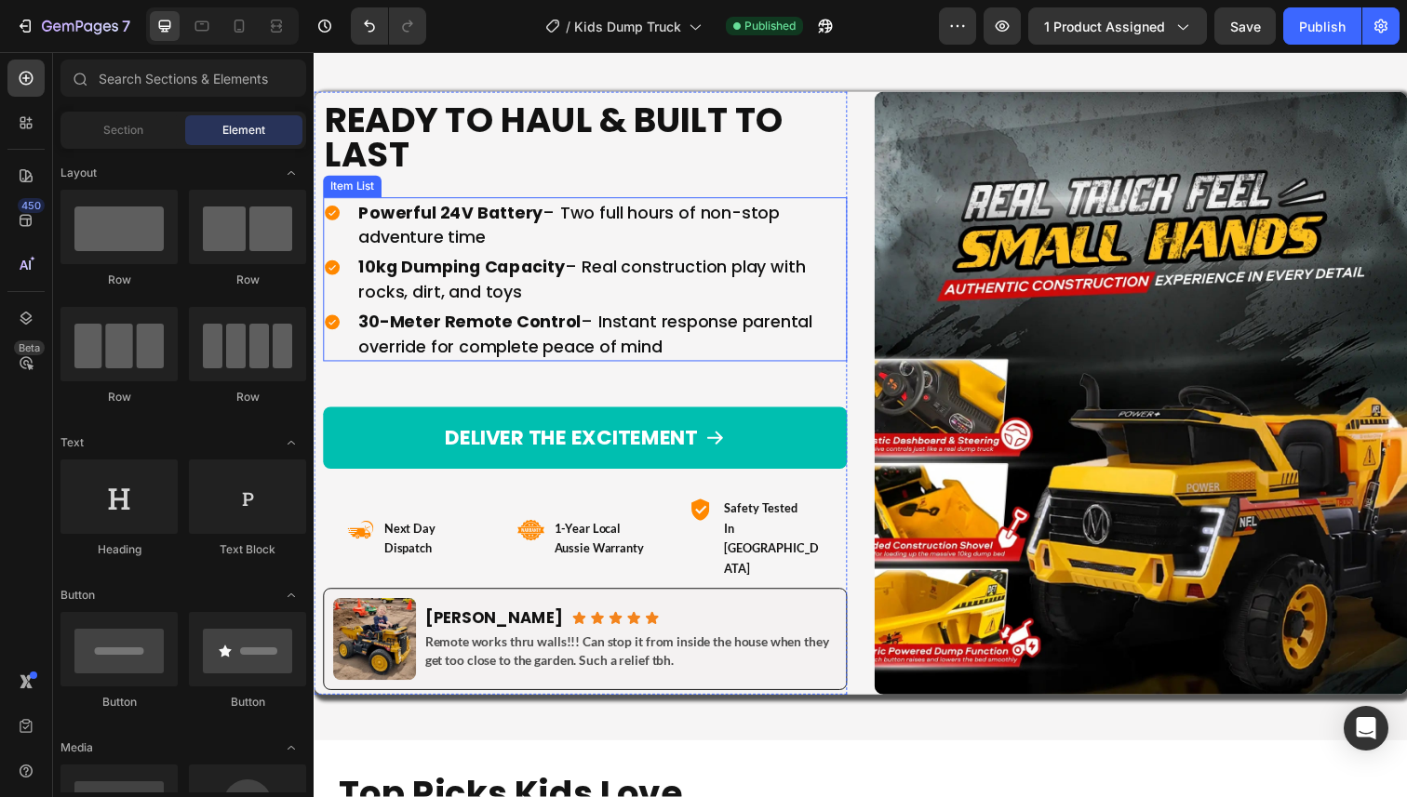
click at [621, 290] on p "10kg Dumping Capacity – Real construction play with rocks, dirt, and toys" at bounding box center [607, 285] width 496 height 50
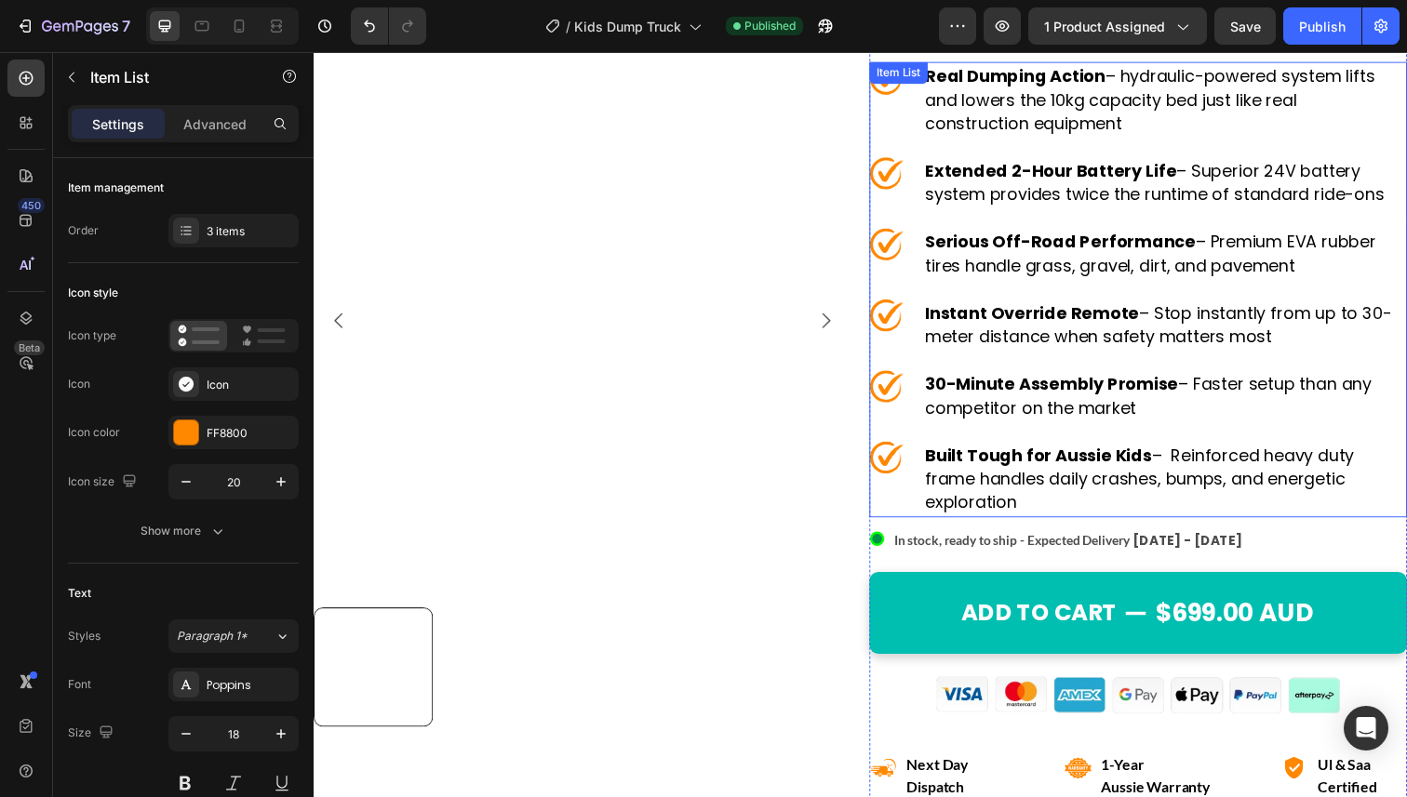
scroll to position [206, 0]
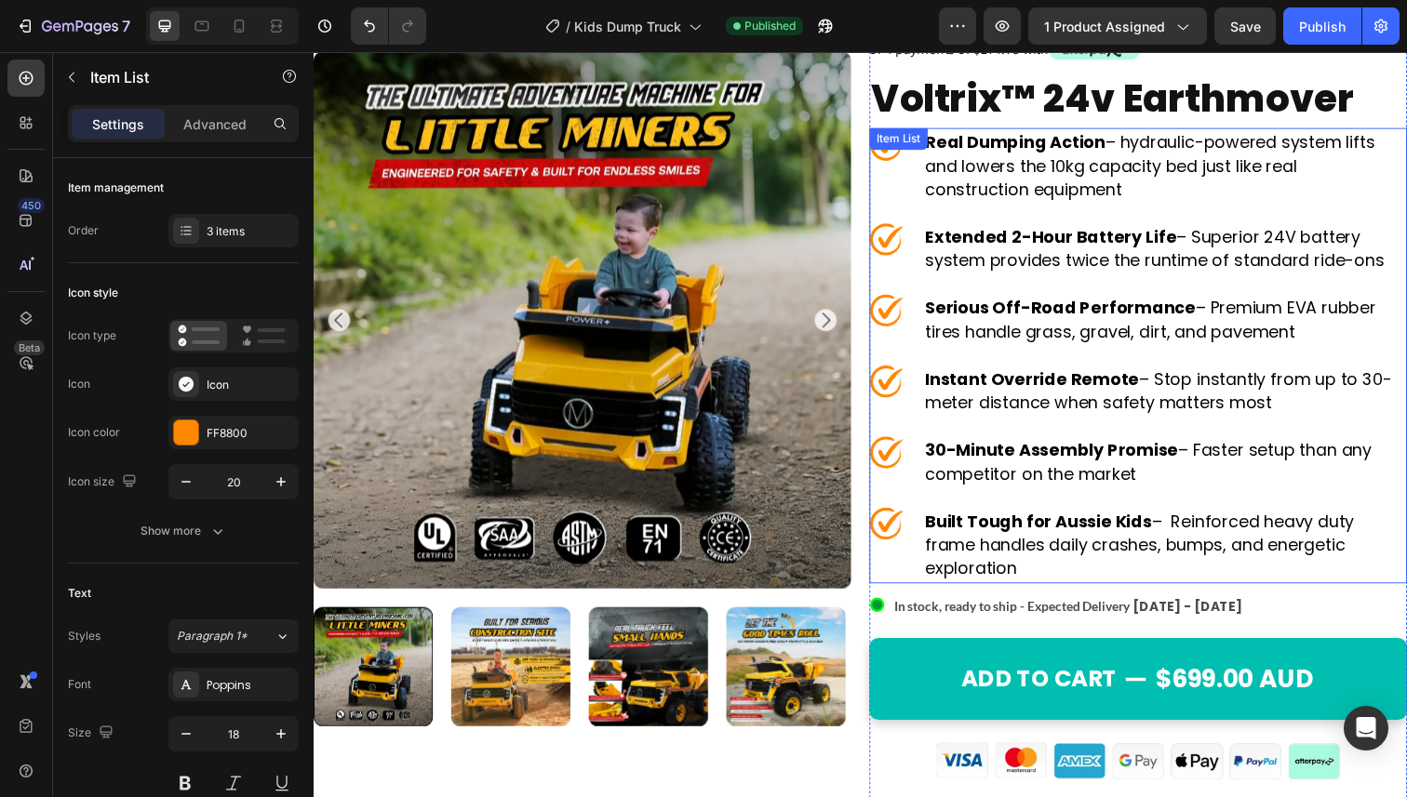
click at [1059, 168] on p "Real Dumping Action – hydraulic-powered system lifts and lowers the 10kg capaci…" at bounding box center [1182, 169] width 489 height 73
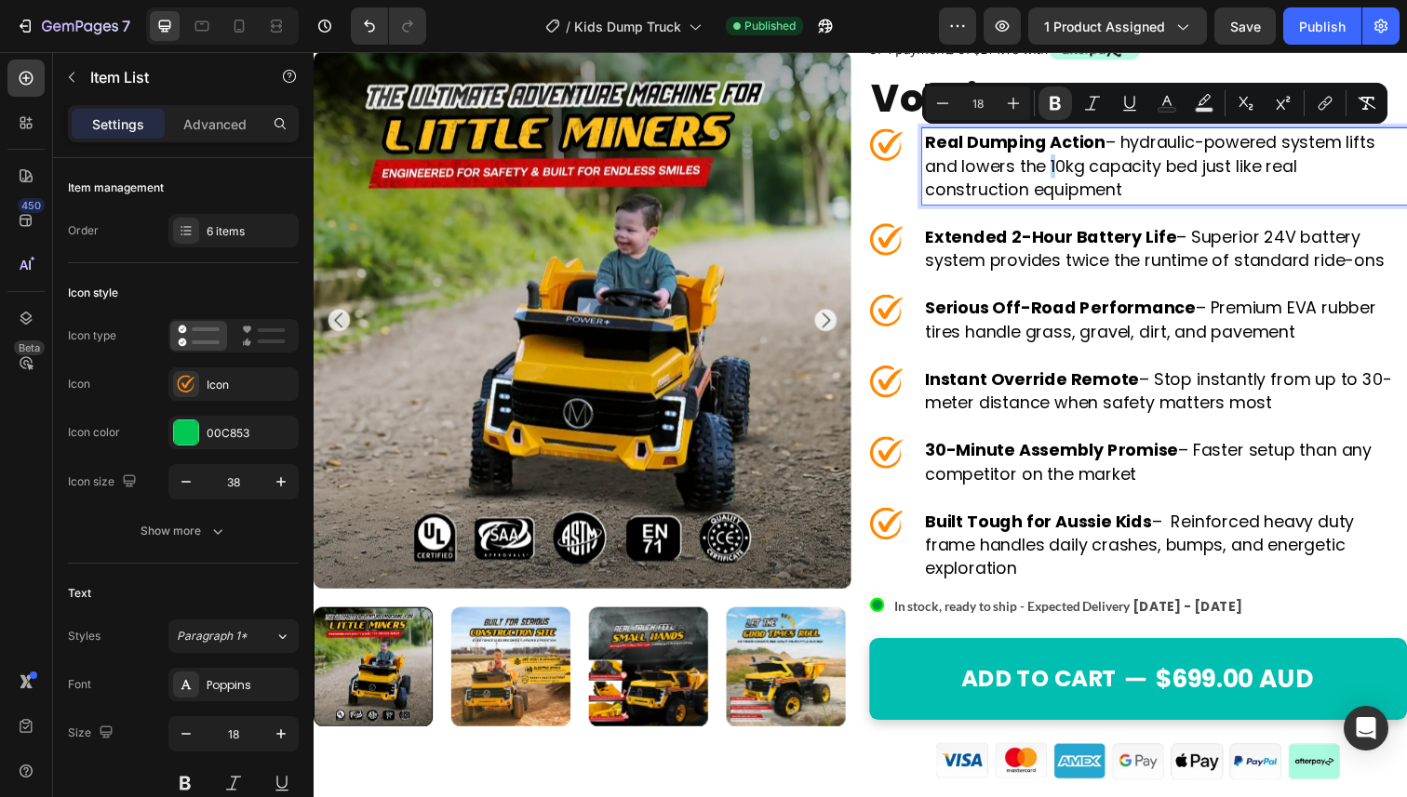
copy p "Real Dumping Action – hydraulic-powered system lifts and lowers the 10kg capaci…"
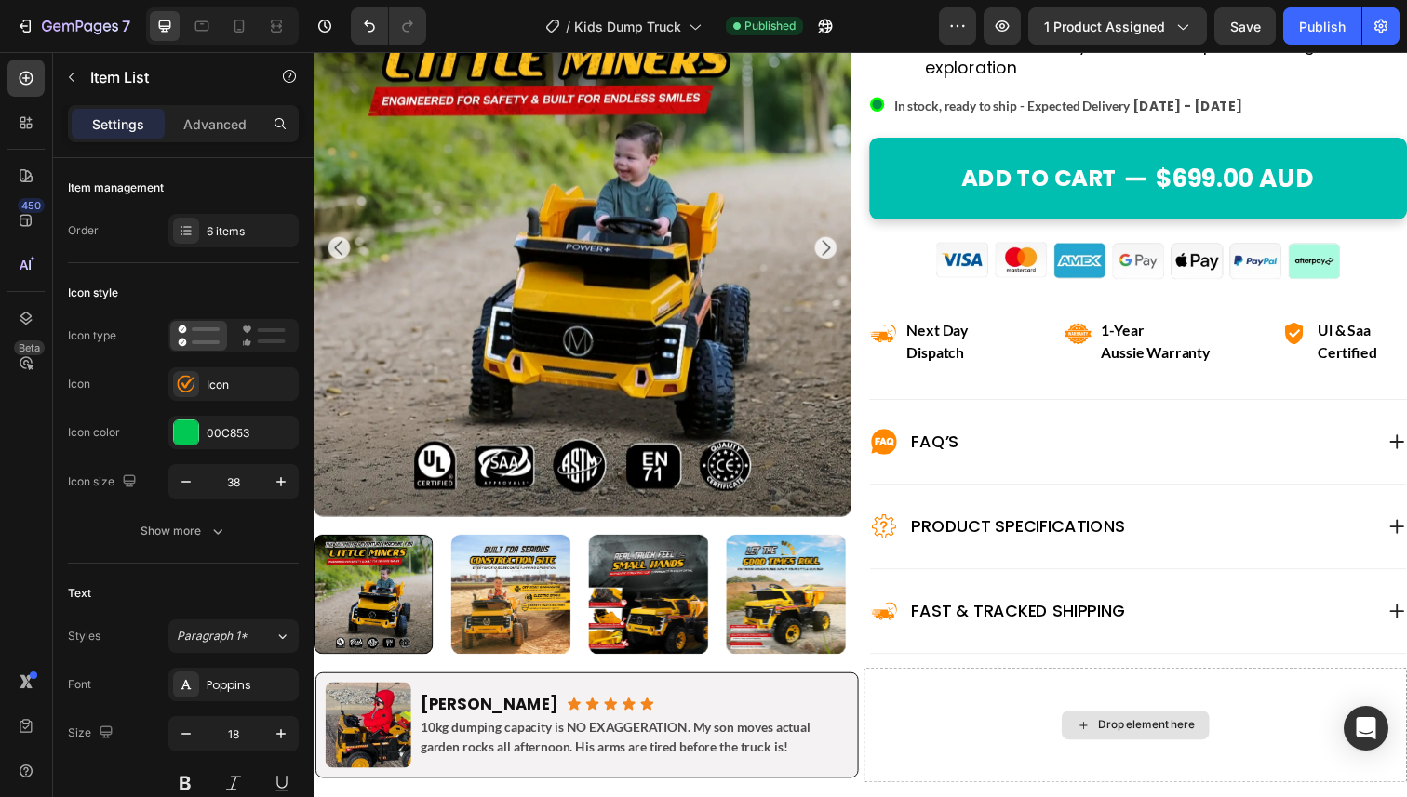
type input "16"
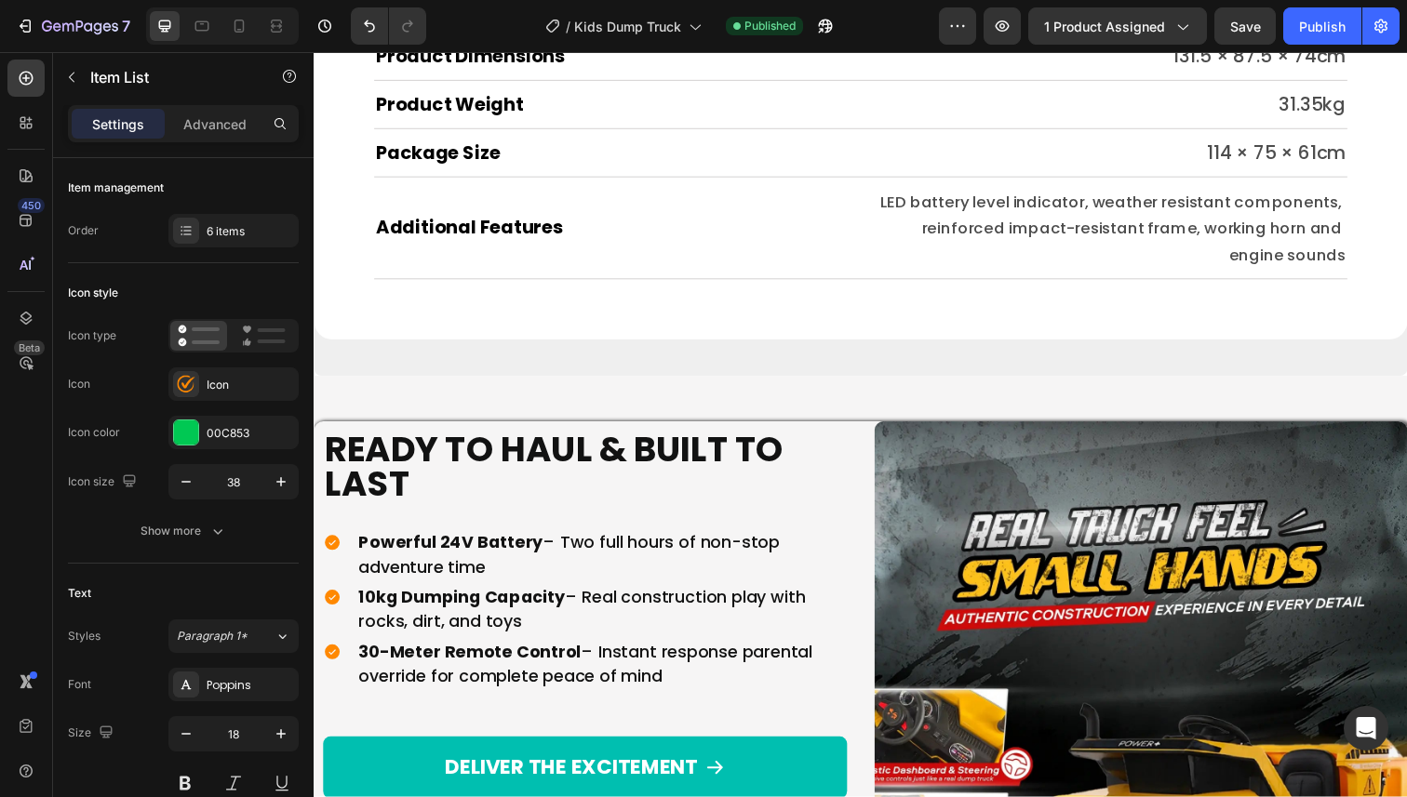
scroll to position [10916, 0]
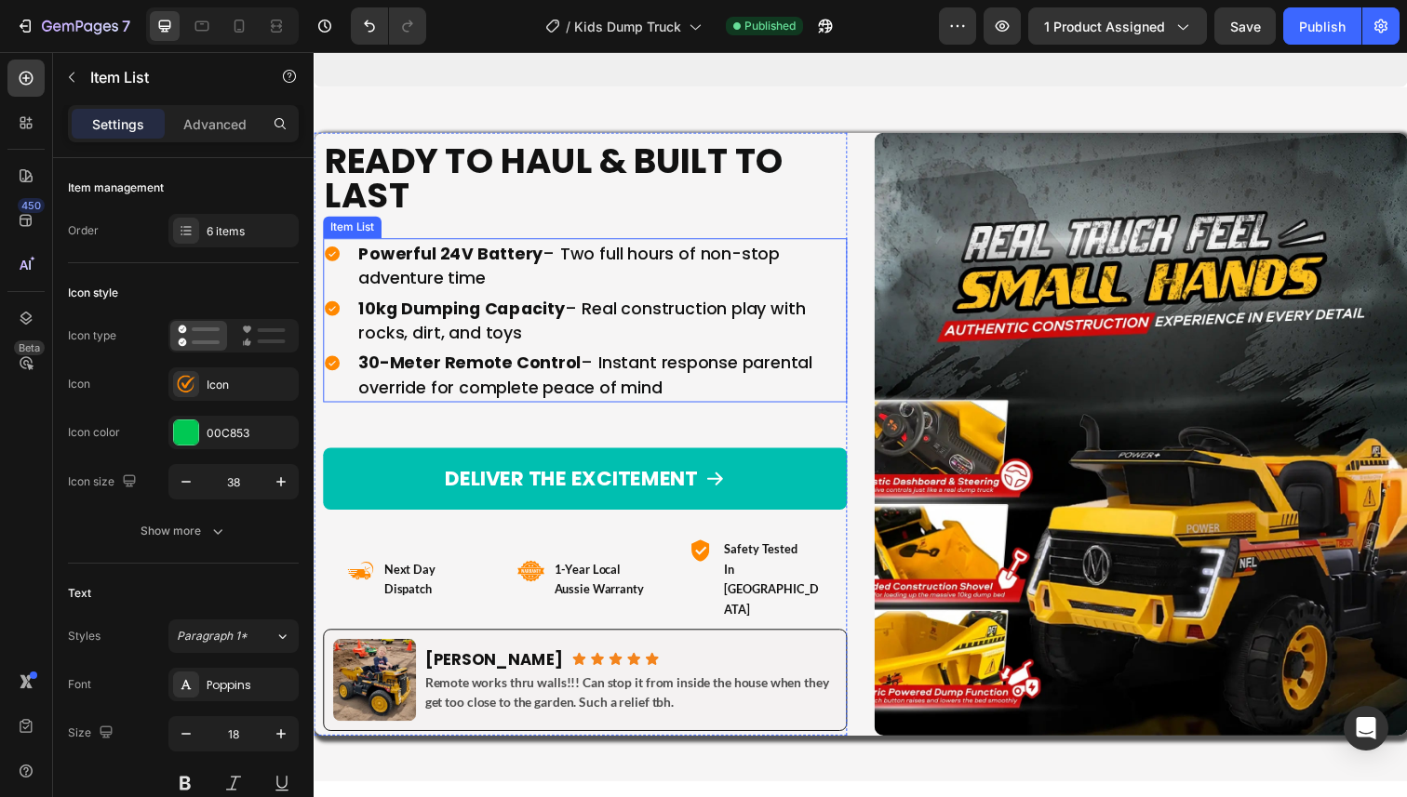
click at [564, 388] on p "30-Meter Remote Control – Instant response parental override for complete peace…" at bounding box center [607, 382] width 496 height 50
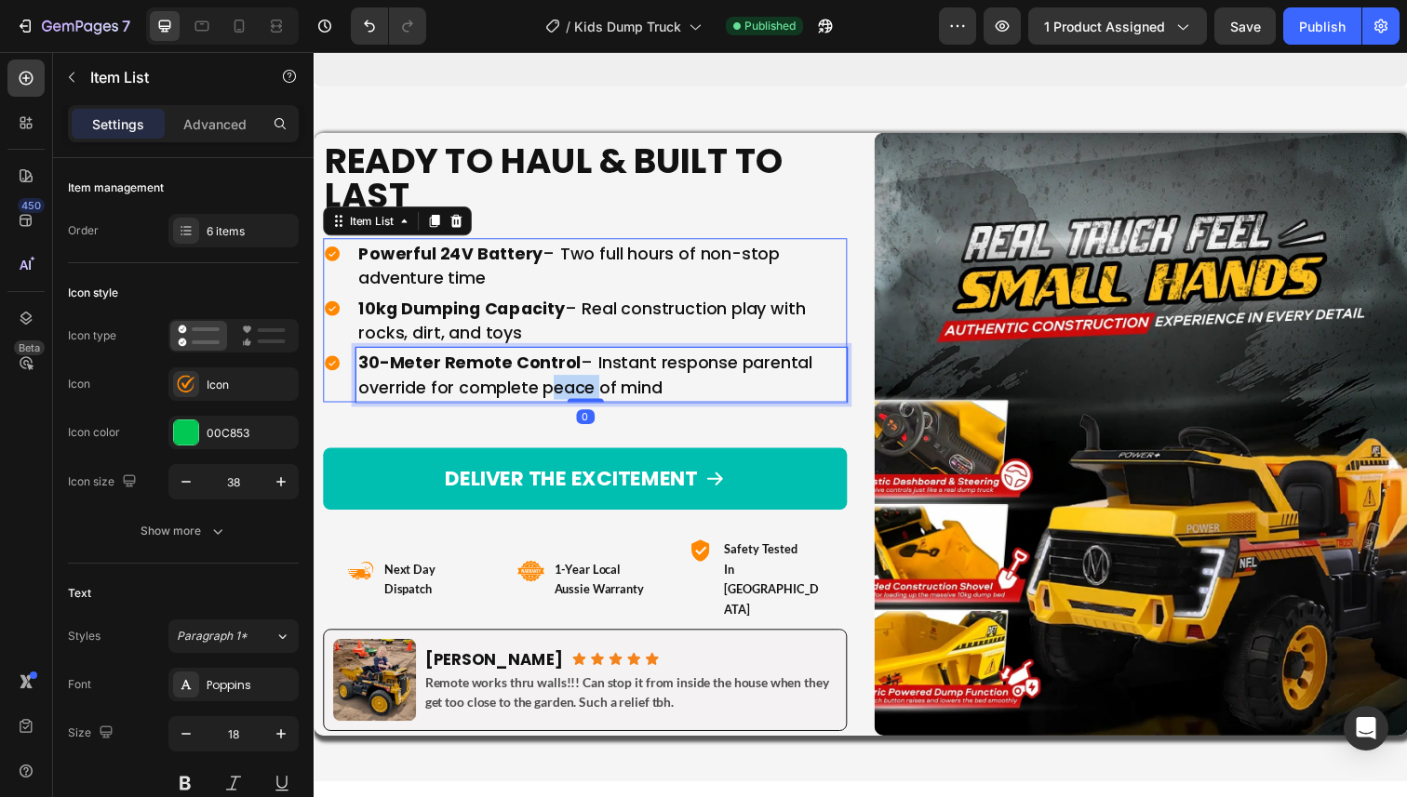
click at [564, 388] on p "30-Meter Remote Control – Instant response parental override for complete peace…" at bounding box center [607, 382] width 496 height 50
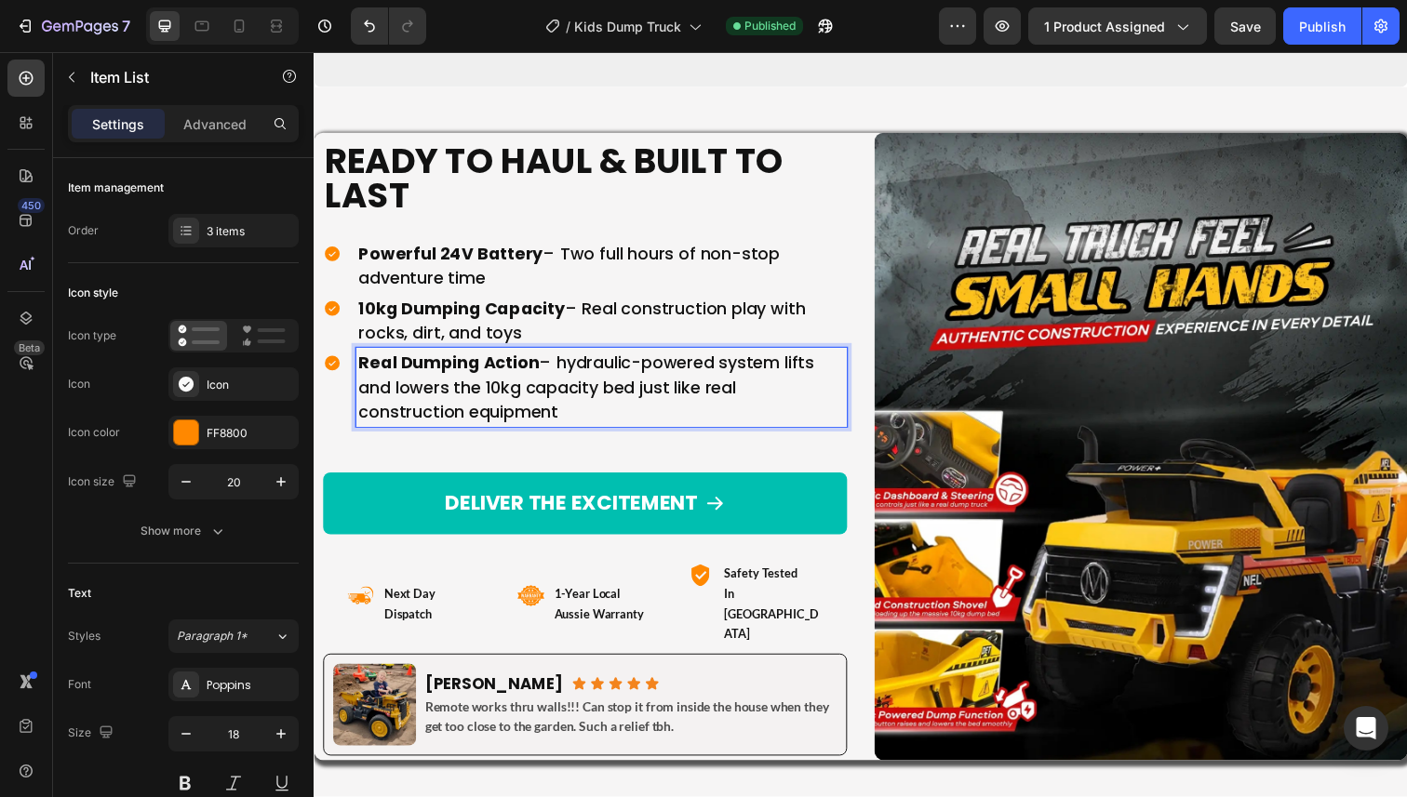
click at [572, 372] on p "Real Dumping Action – hydraulic-powered system lifts and lowers the 10kg capaci…" at bounding box center [607, 394] width 496 height 75
click at [562, 428] on p "Real Dumping Action – Hydraulic-powered system lifts and lowers the 10kg capaci…" at bounding box center [607, 394] width 496 height 75
drag, startPoint x: 566, startPoint y: 427, endPoint x: 647, endPoint y: 397, distance: 86.3
click at [647, 397] on p "Real Dumping Action – Hydraulic-powered system lifts and lowers the 10kg capaci…" at bounding box center [607, 394] width 496 height 75
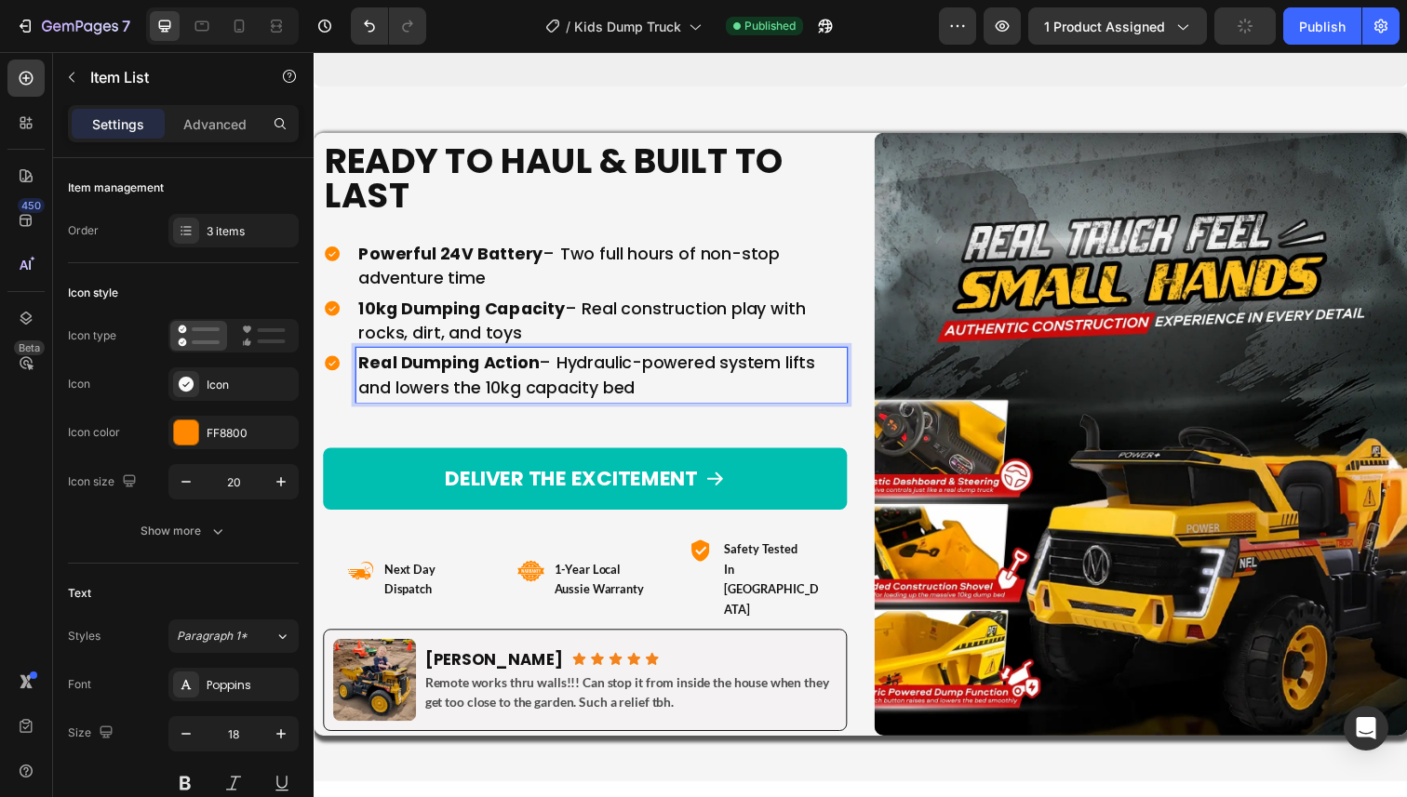
click at [391, 390] on p "Real Dumping Action – Hydraulic-powered system lifts and lowers the 10kg capaci…" at bounding box center [607, 382] width 496 height 50
drag, startPoint x: 447, startPoint y: 391, endPoint x: 367, endPoint y: 389, distance: 80.0
click at [366, 389] on p "Real Dumping Action – Hydraulic-powered system lifts and lowers the 10kg capaci…" at bounding box center [607, 382] width 496 height 50
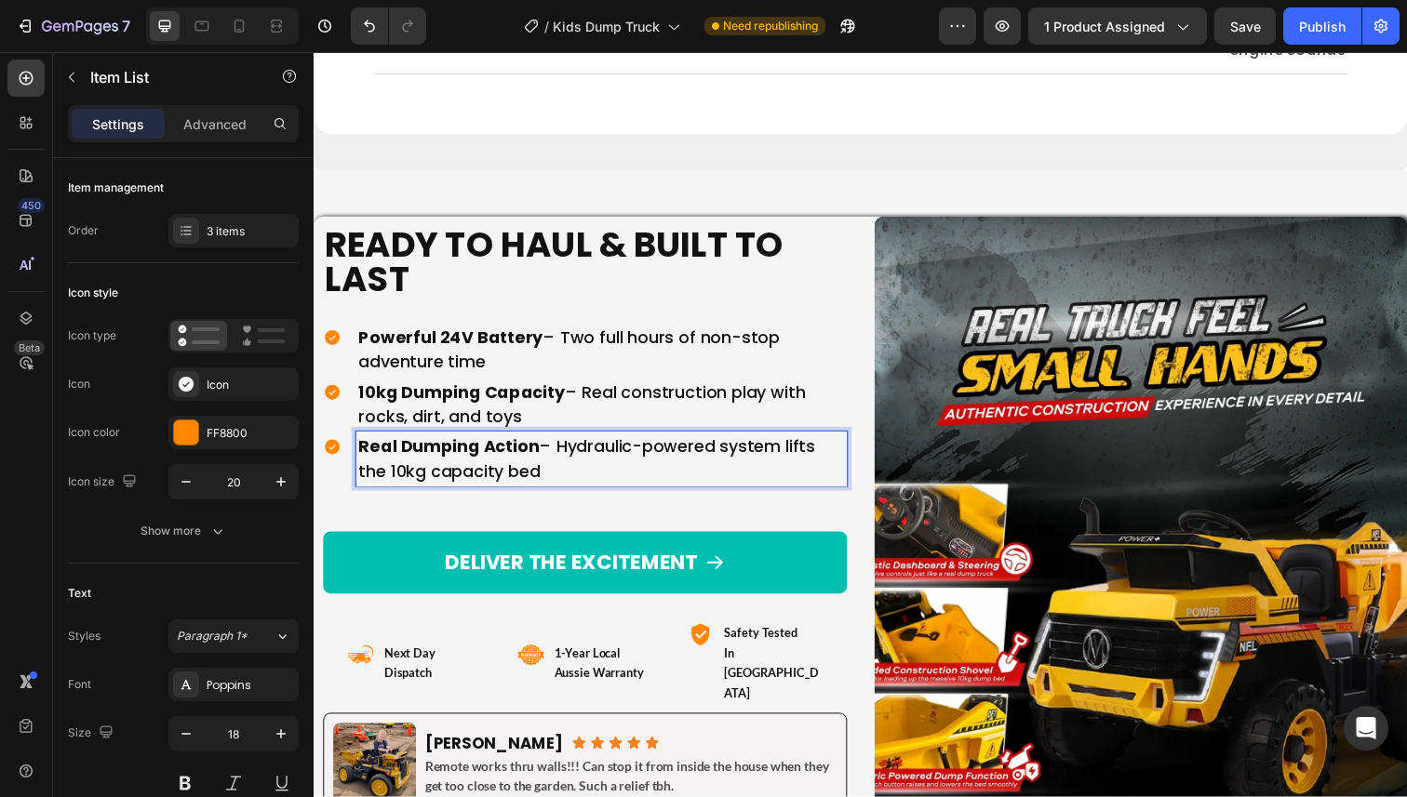
scroll to position [10822, 0]
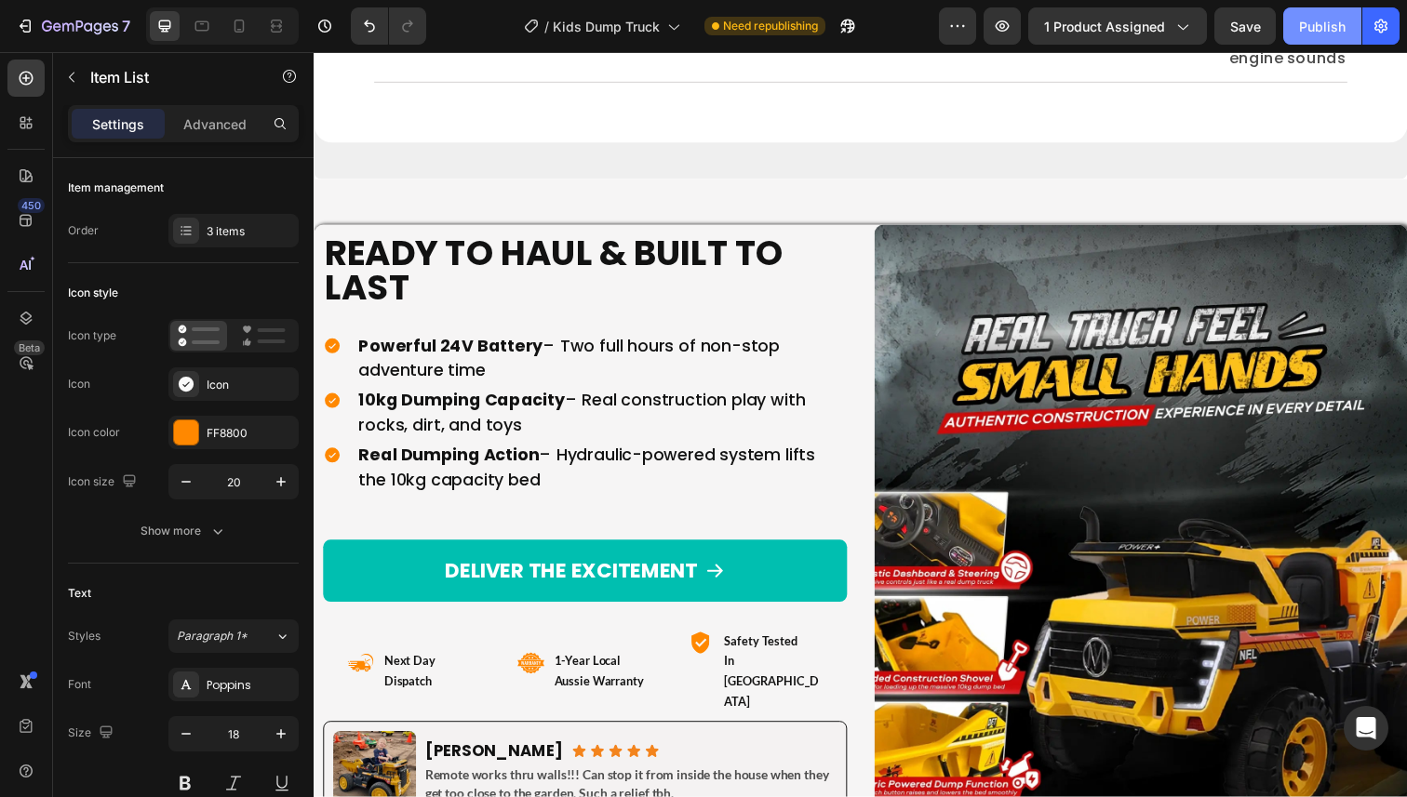
click at [1302, 19] on div "Publish" at bounding box center [1322, 27] width 47 height 20
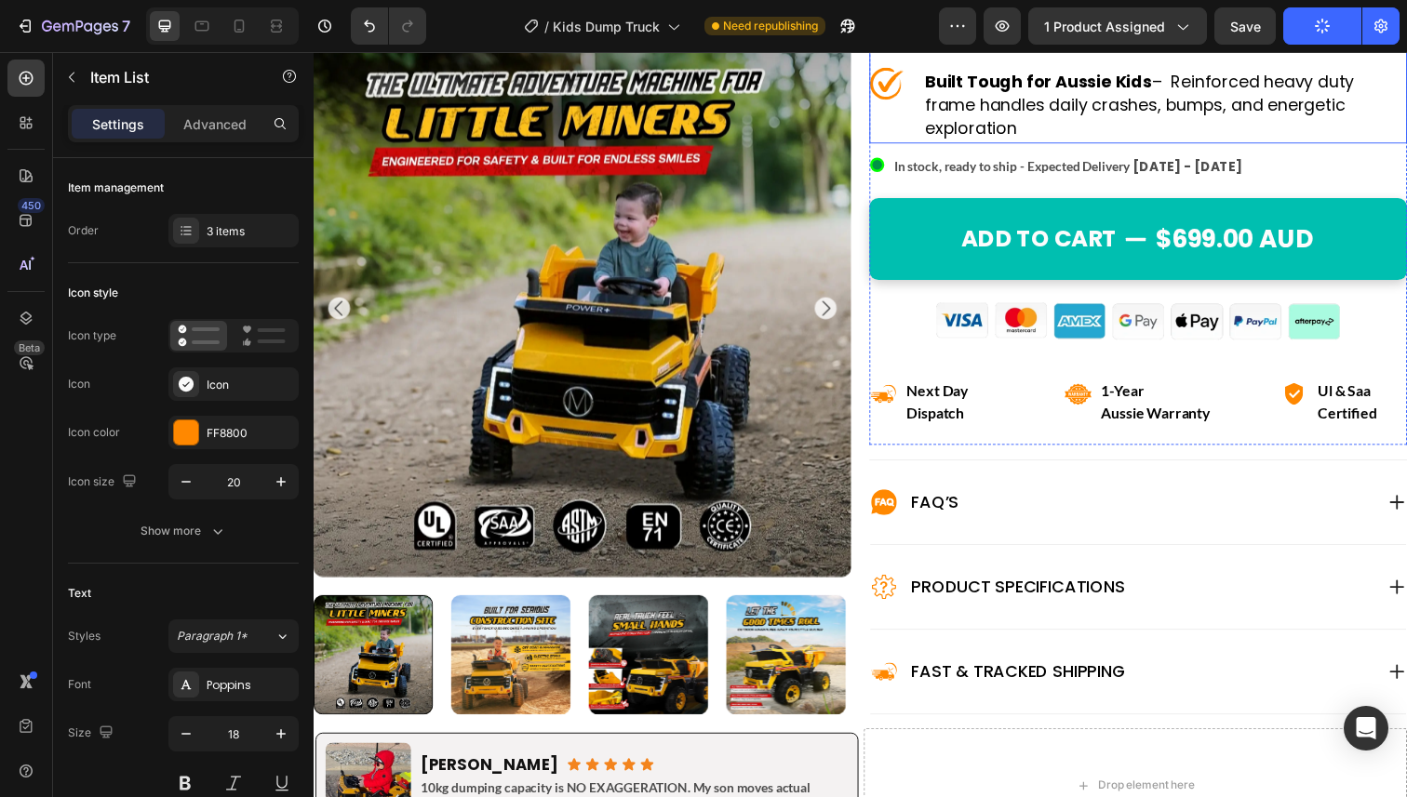
scroll to position [957, 0]
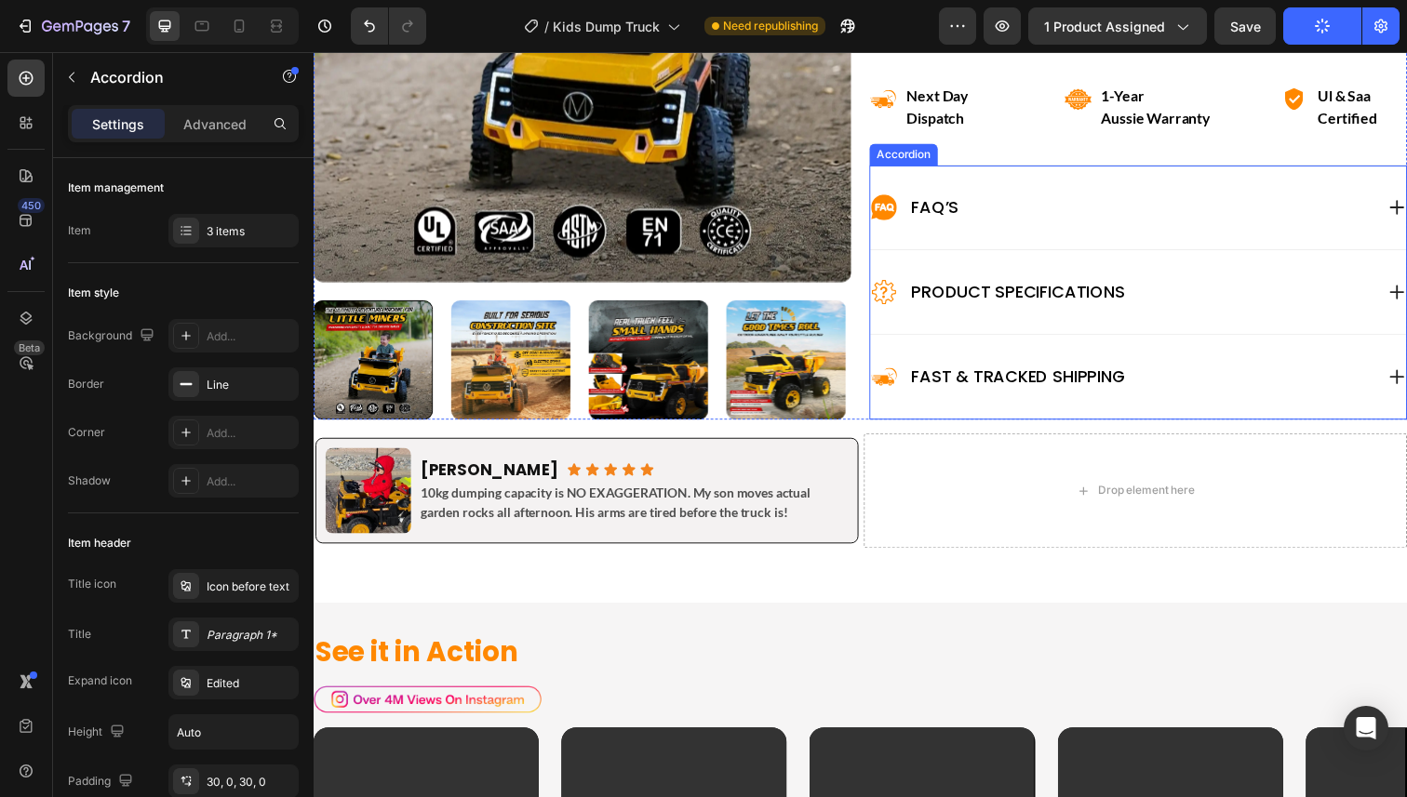
click at [1247, 293] on div "Product Specifications" at bounding box center [1139, 298] width 514 height 30
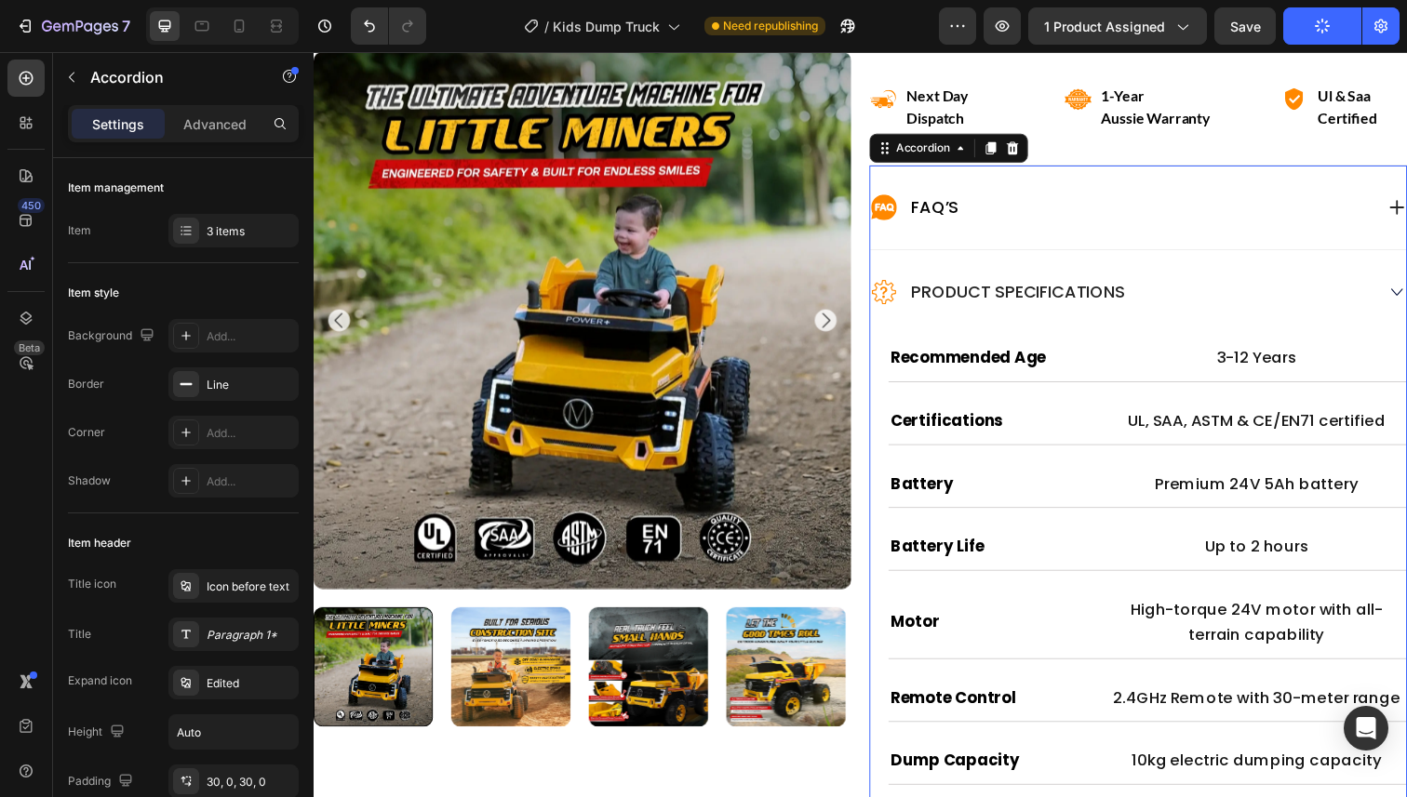
click at [1247, 293] on div "Product Specifications" at bounding box center [1139, 298] width 514 height 30
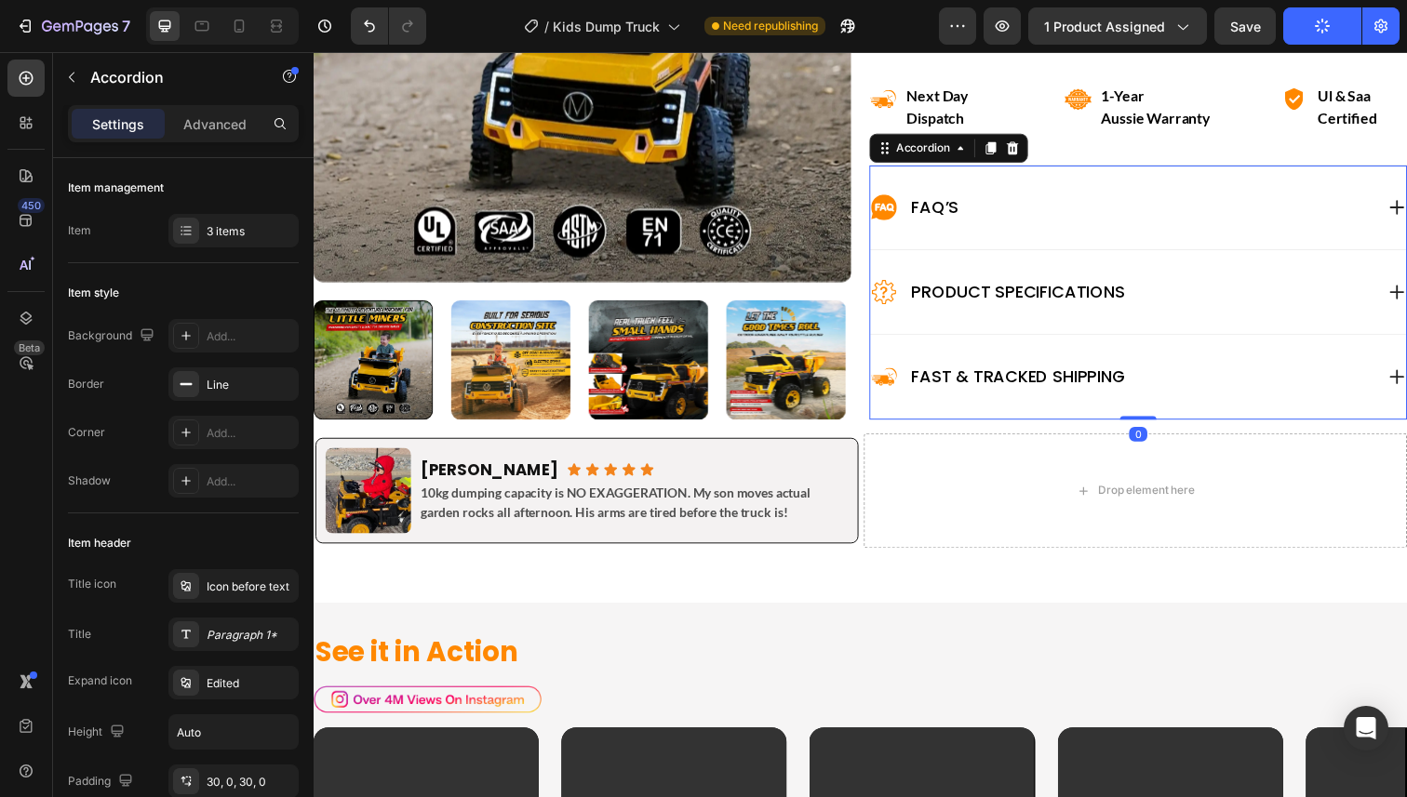
click at [1181, 380] on div "Fast & Tracked shipping" at bounding box center [1139, 384] width 514 height 30
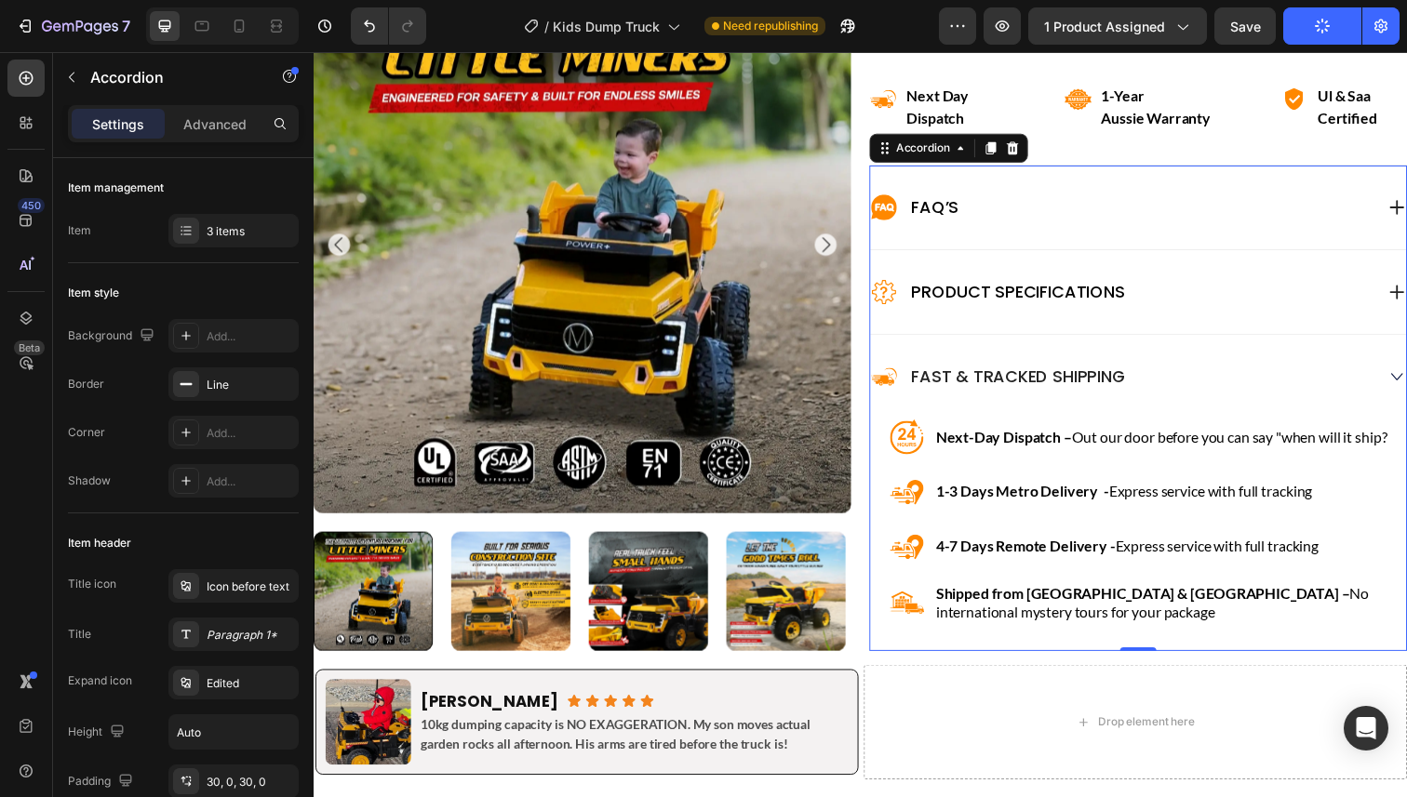
click at [1181, 380] on div "Fast & Tracked shipping" at bounding box center [1139, 384] width 514 height 30
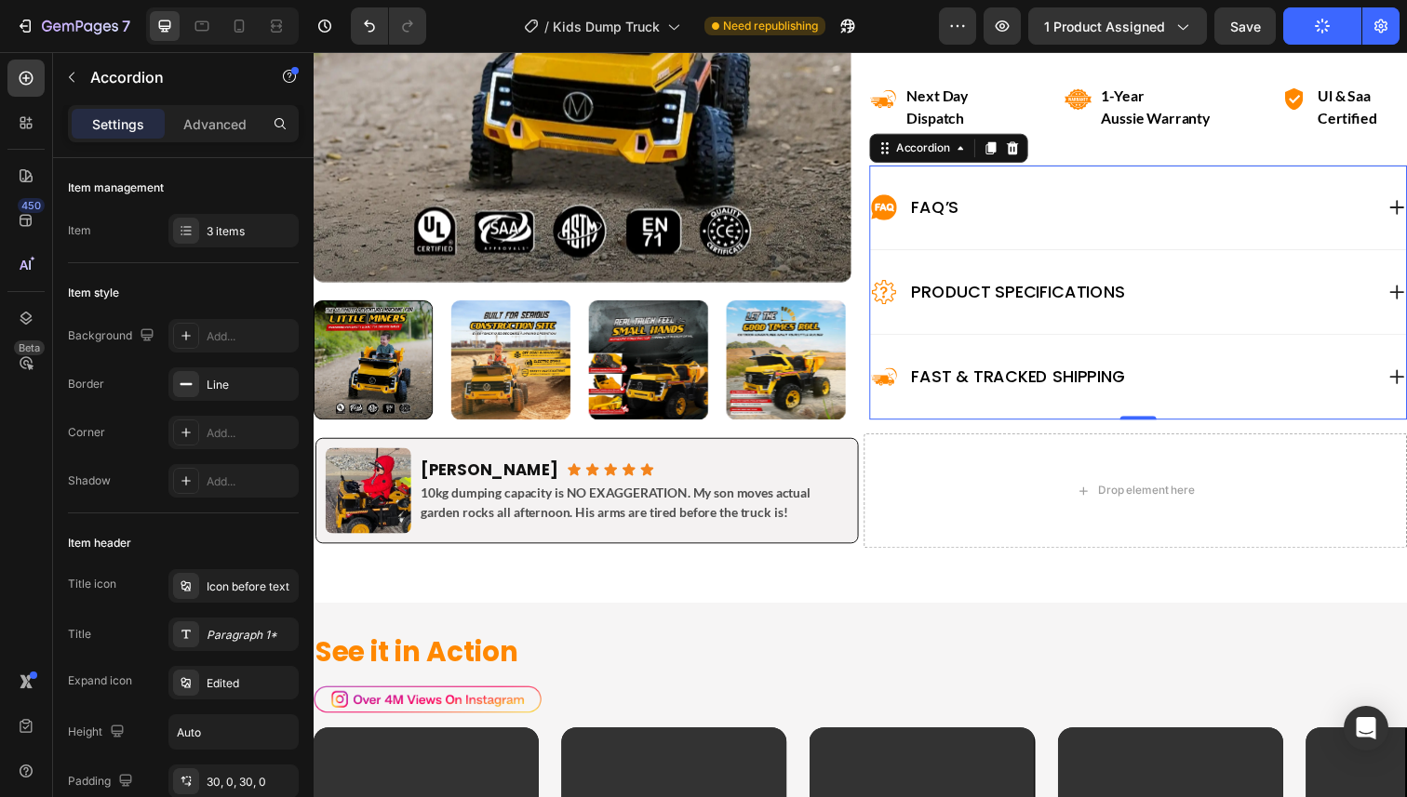
click at [1204, 226] on div "FAQ’s" at bounding box center [1155, 211] width 547 height 86
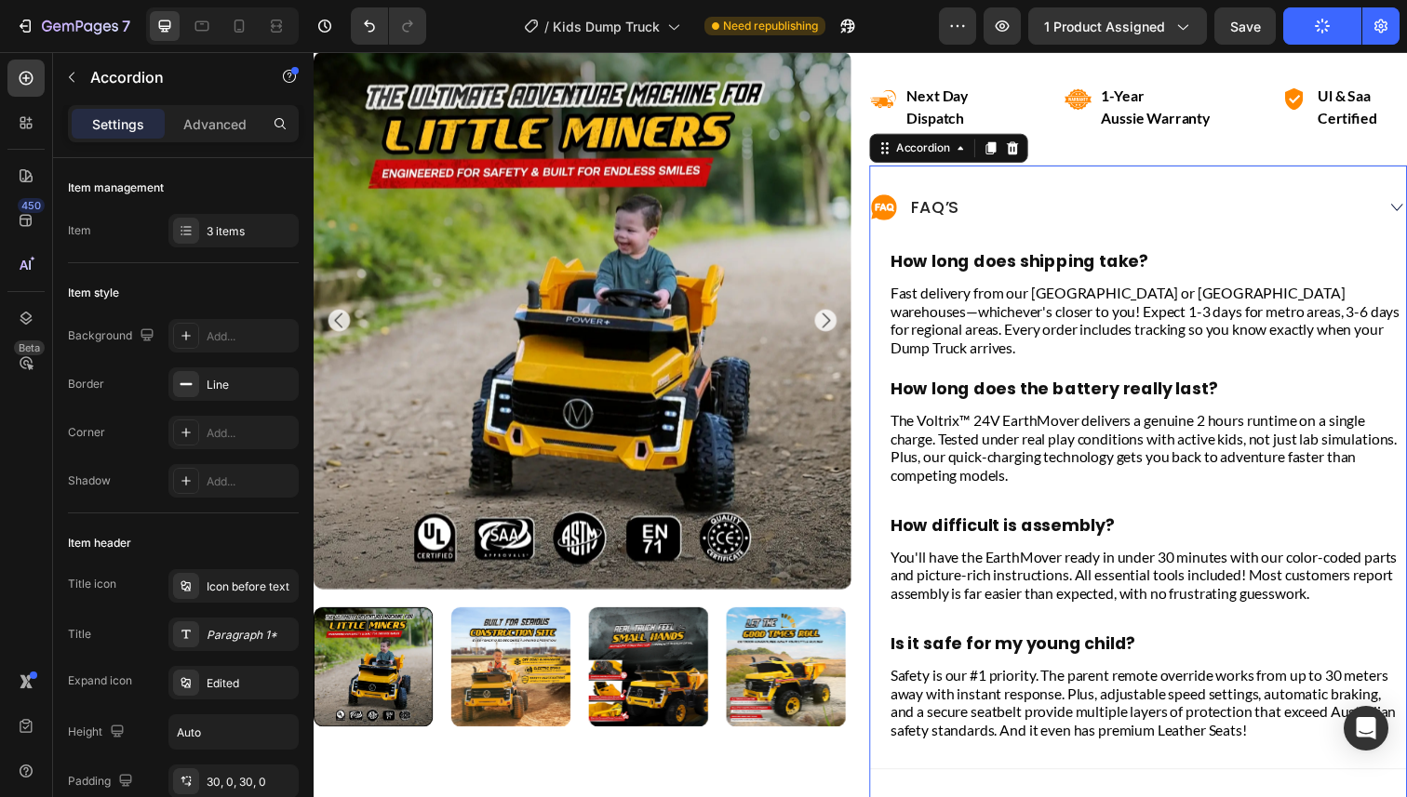
click at [1159, 221] on div "FAQ’s" at bounding box center [1139, 211] width 514 height 30
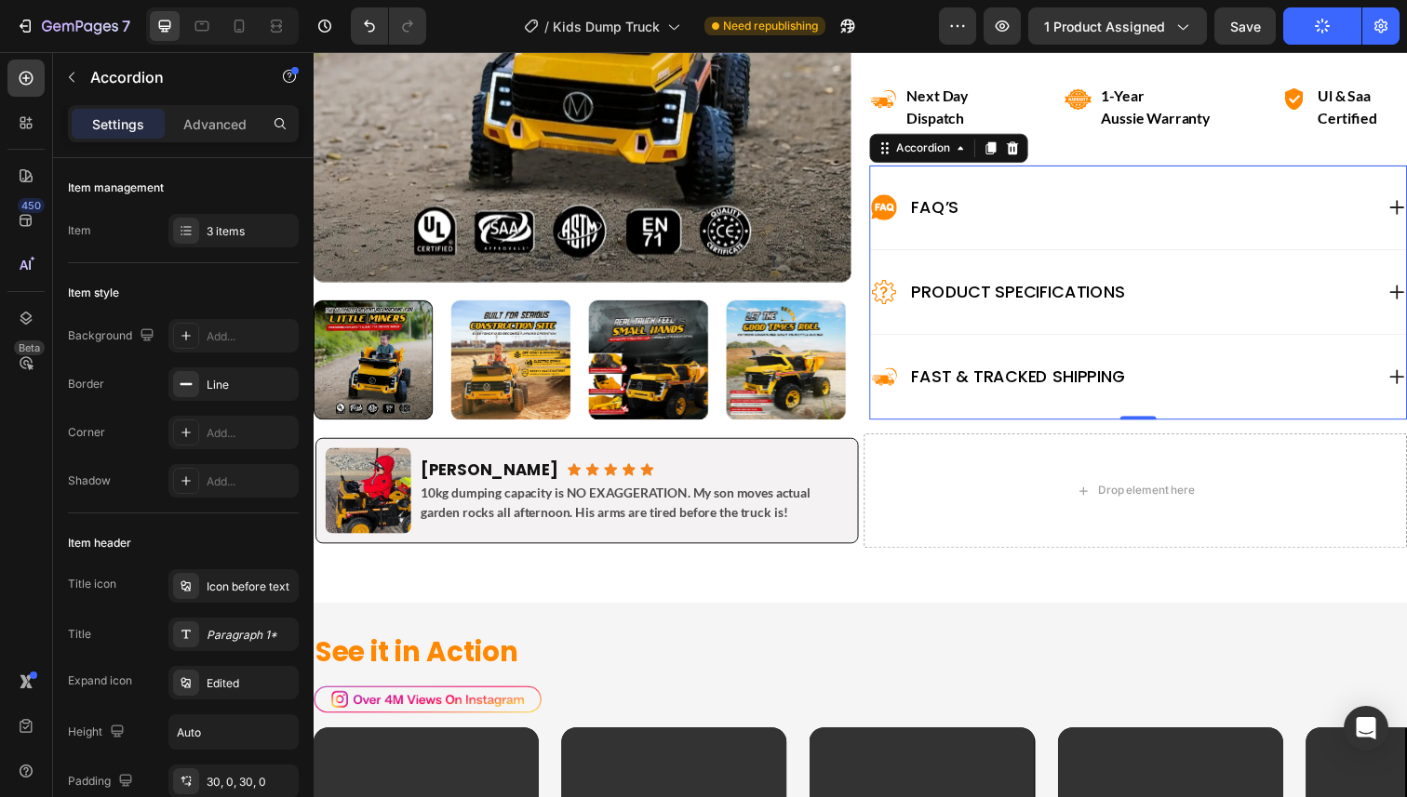
click at [1159, 221] on div "FAQ’s" at bounding box center [1139, 211] width 514 height 30
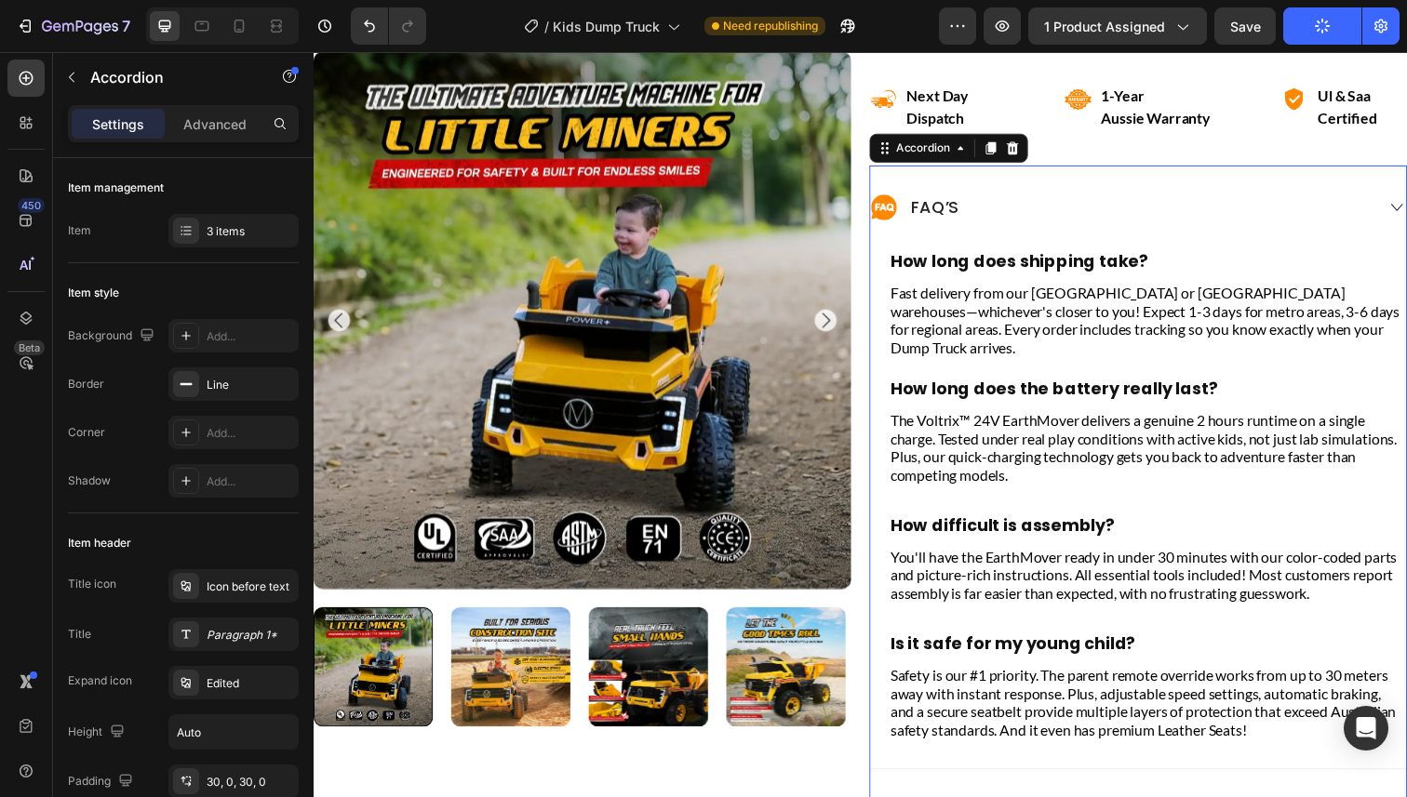
click at [1160, 220] on div "FAQ’s" at bounding box center [1139, 211] width 514 height 30
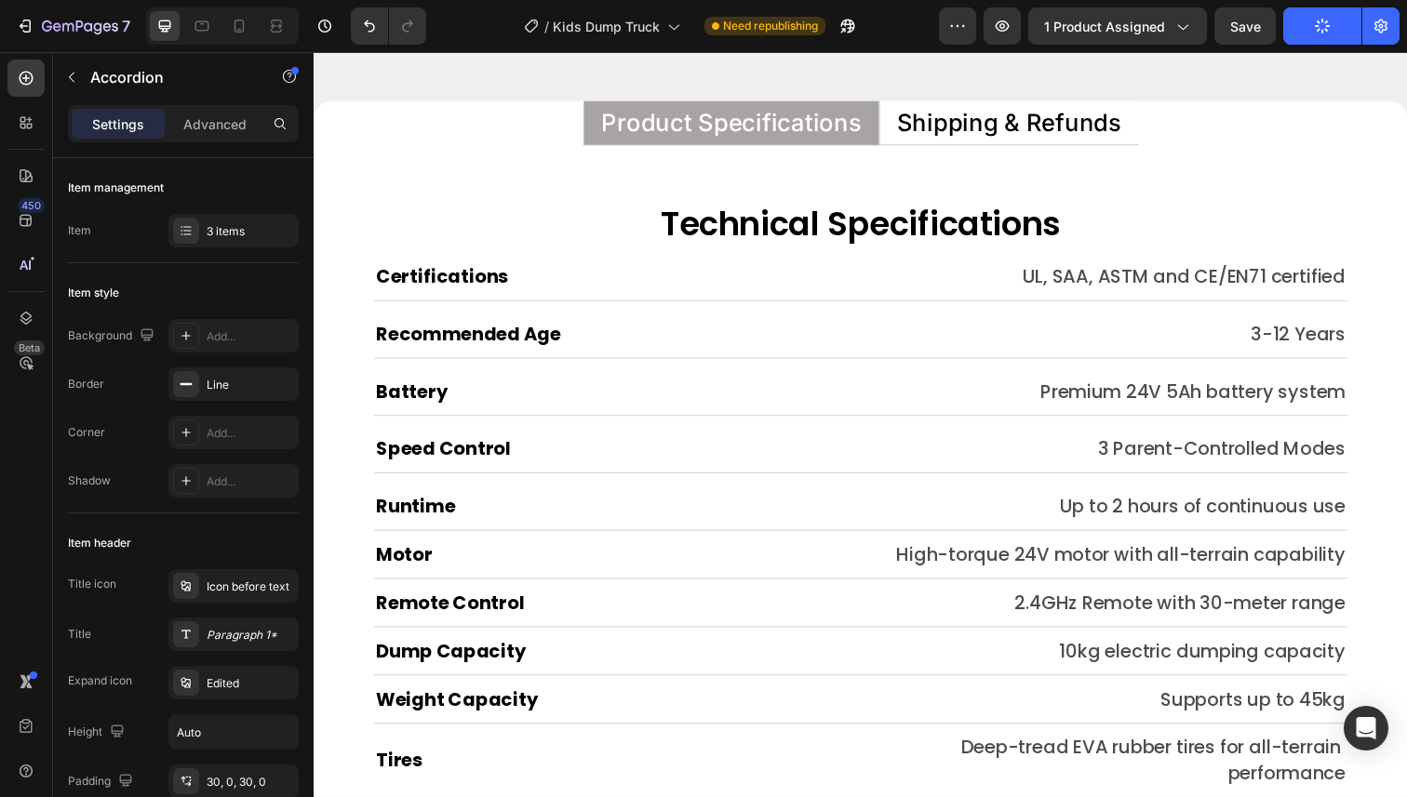
scroll to position [9457, 0]
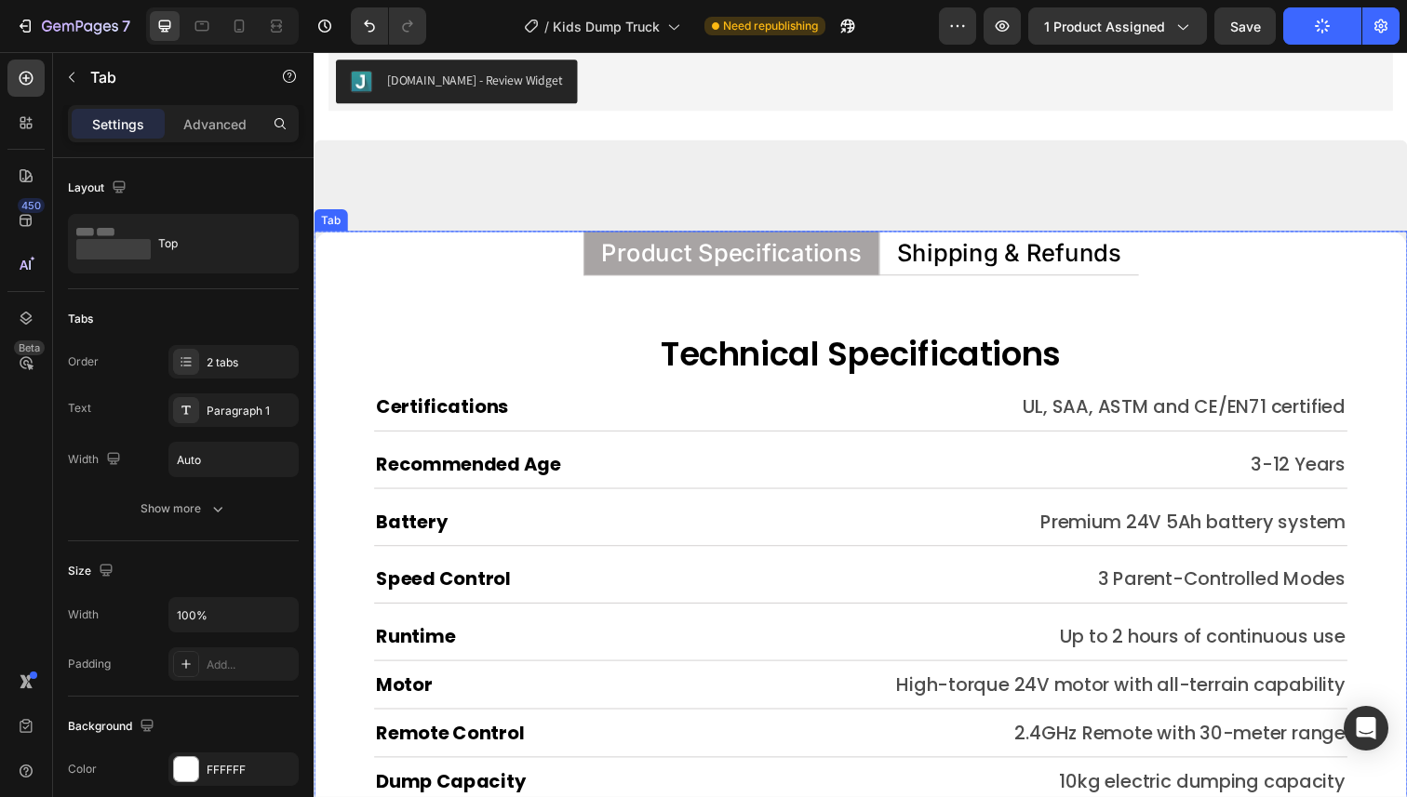
click at [1040, 258] on p "Shipping & Refunds" at bounding box center [1023, 258] width 229 height 24
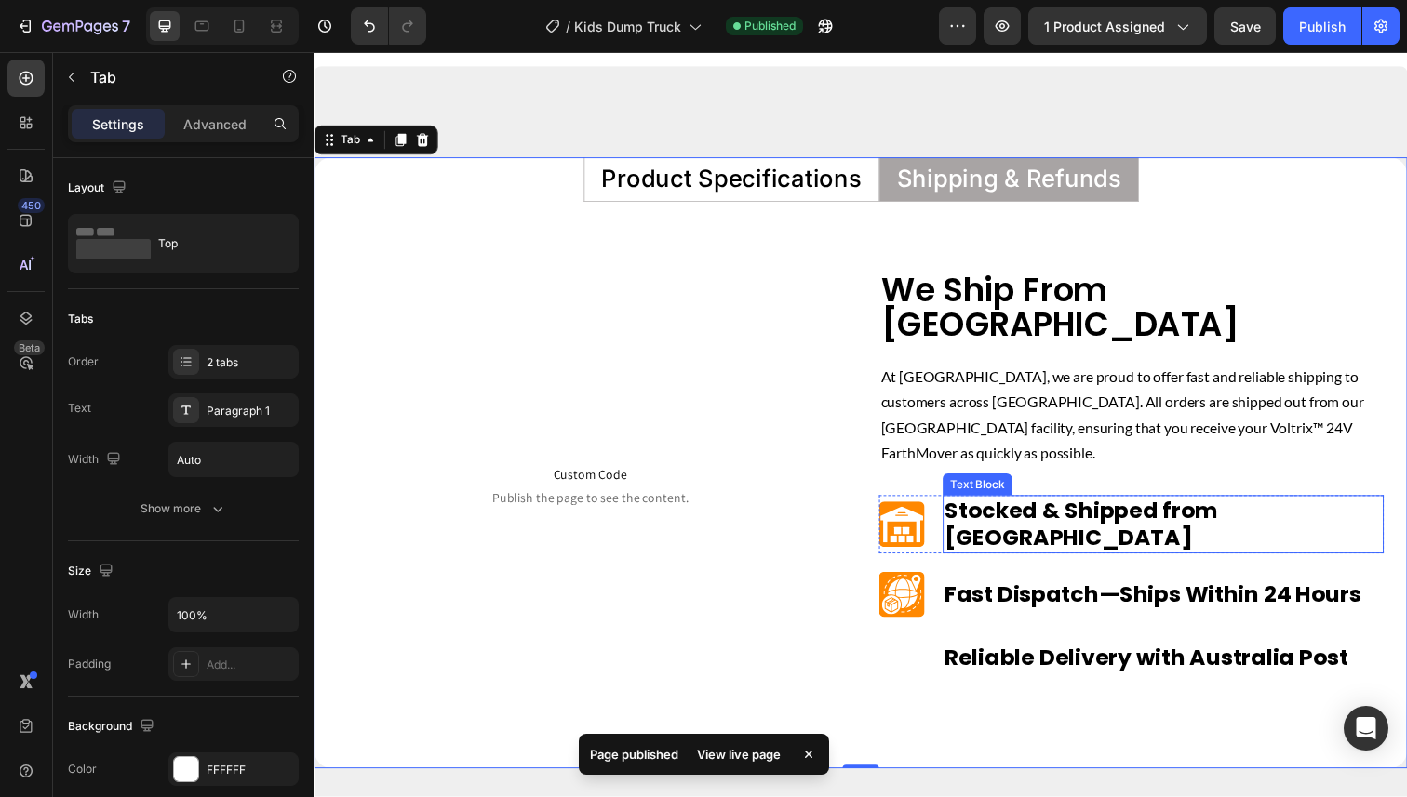
scroll to position [9516, 0]
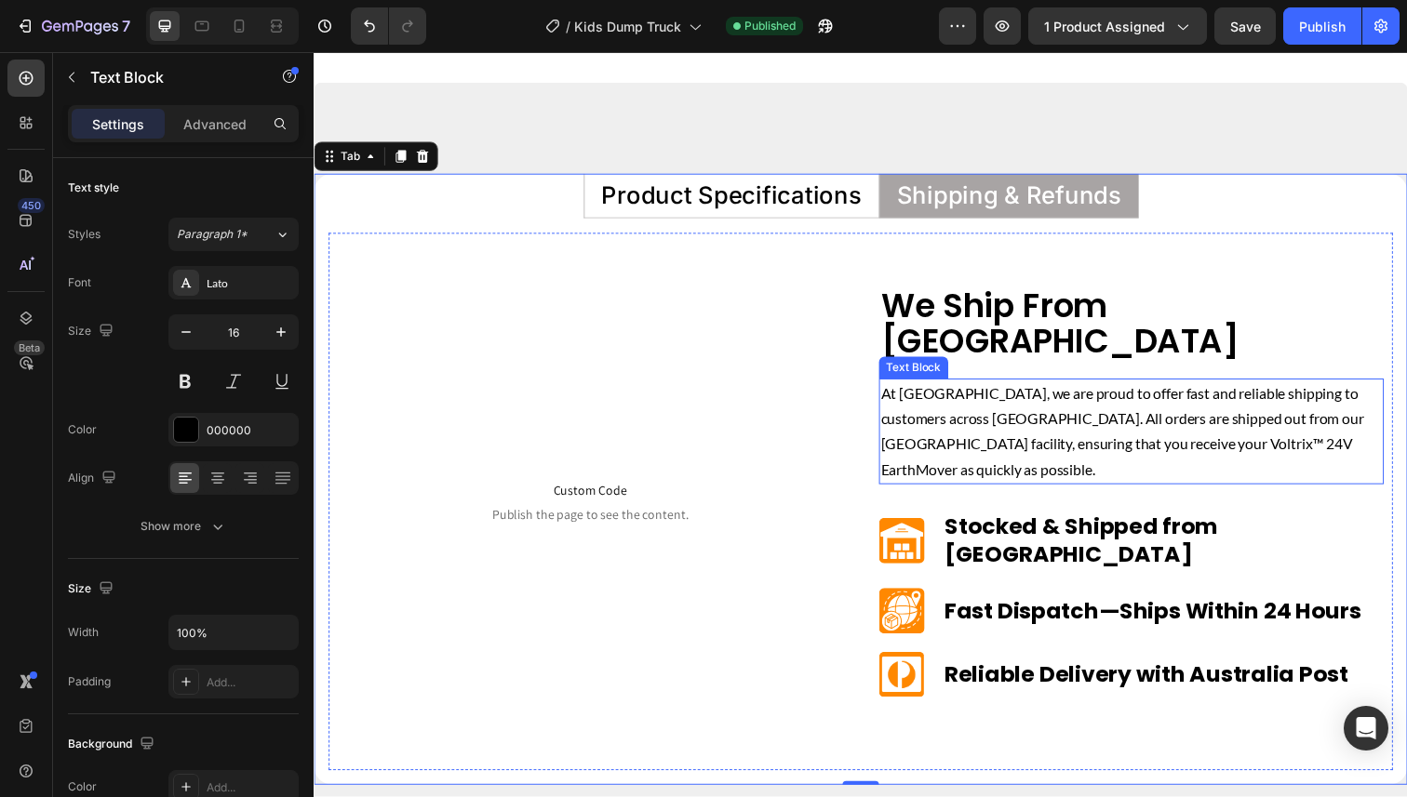
click at [1102, 395] on p "At [GEOGRAPHIC_DATA], we are proud to offer fast and reliable shipping to custo…" at bounding box center [1148, 440] width 512 height 104
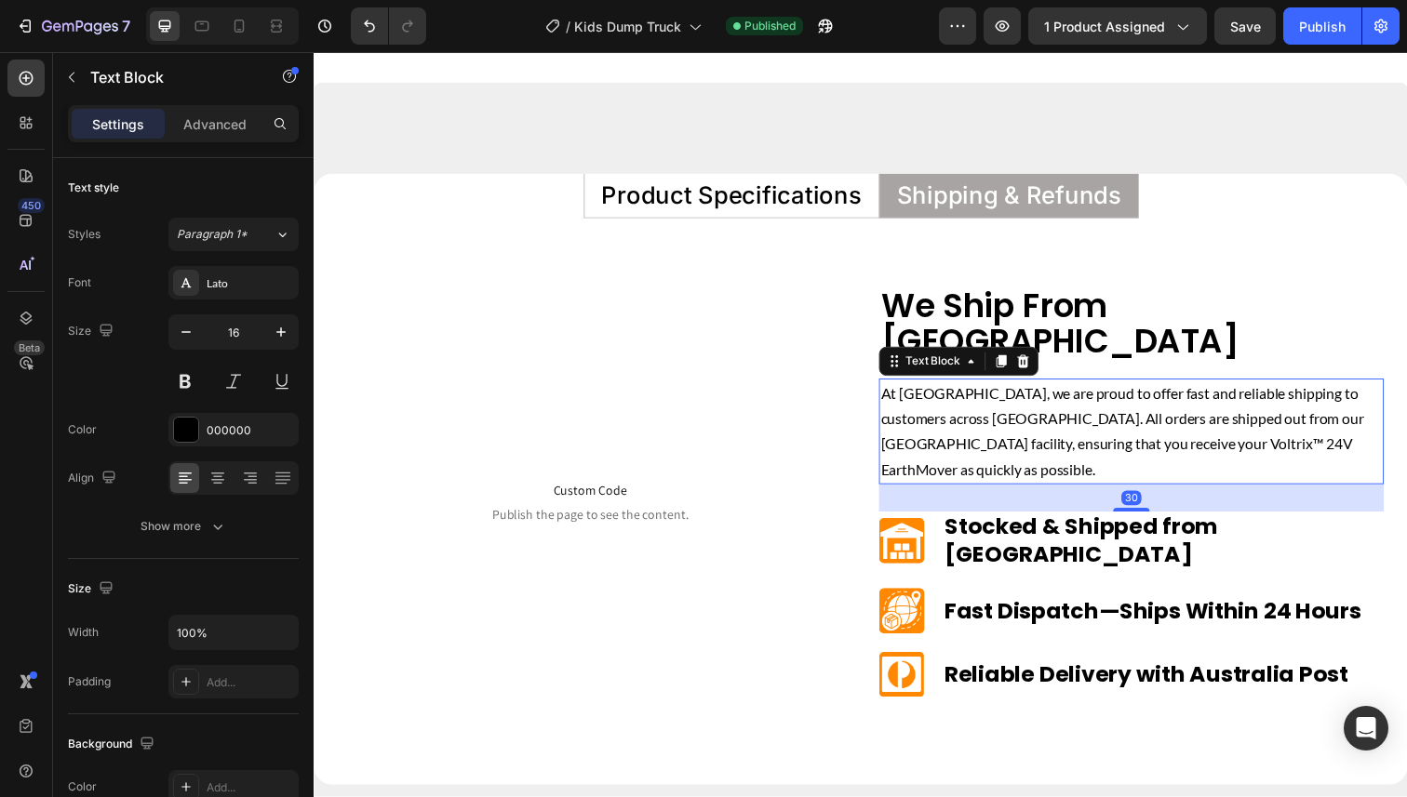
click at [1094, 388] on p "At [GEOGRAPHIC_DATA], we are proud to offer fast and reliable shipping to custo…" at bounding box center [1148, 440] width 512 height 104
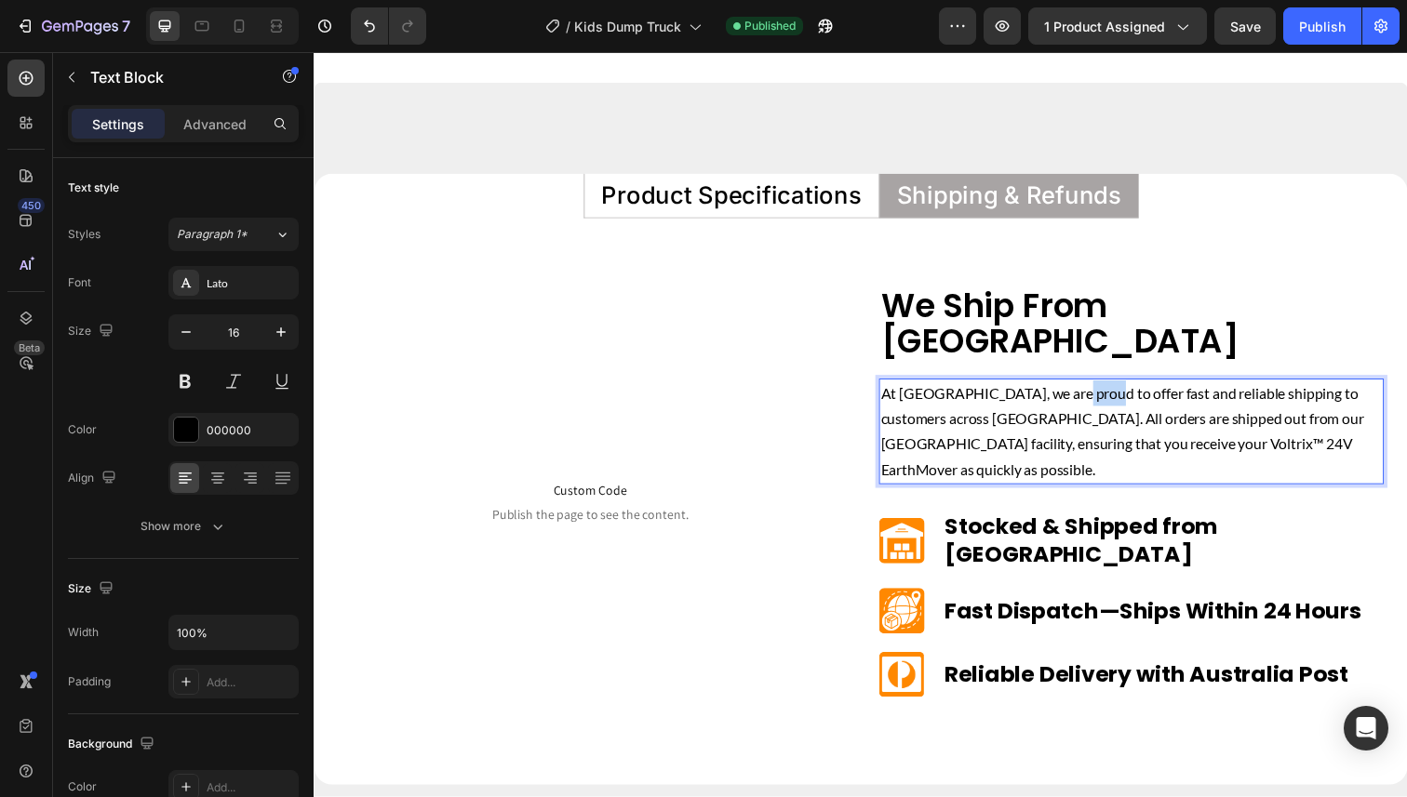
click at [1094, 388] on p "At [GEOGRAPHIC_DATA], we are proud to offer fast and reliable shipping to custo…" at bounding box center [1148, 440] width 512 height 104
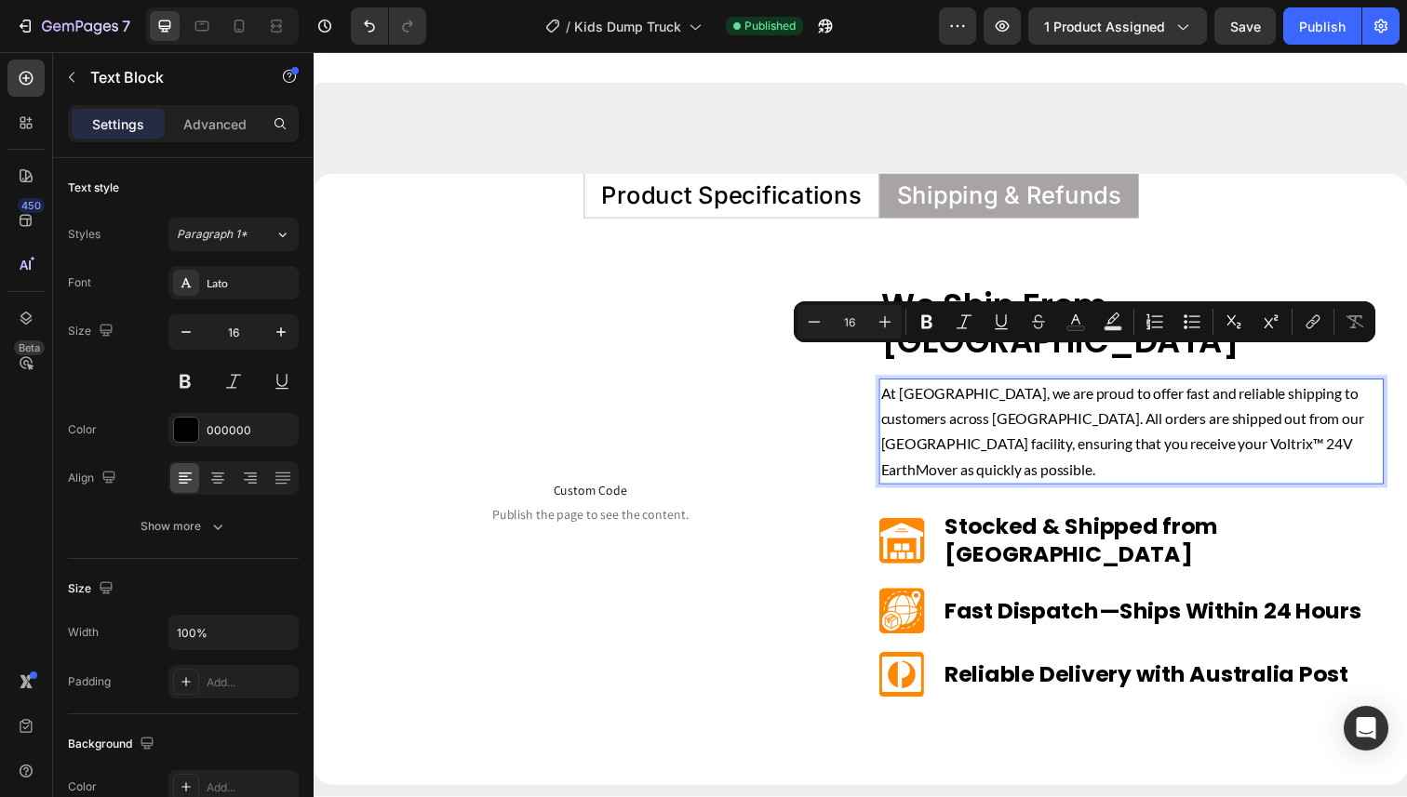
click at [1094, 388] on p "At [GEOGRAPHIC_DATA], we are proud to offer fast and reliable shipping to custo…" at bounding box center [1148, 440] width 512 height 104
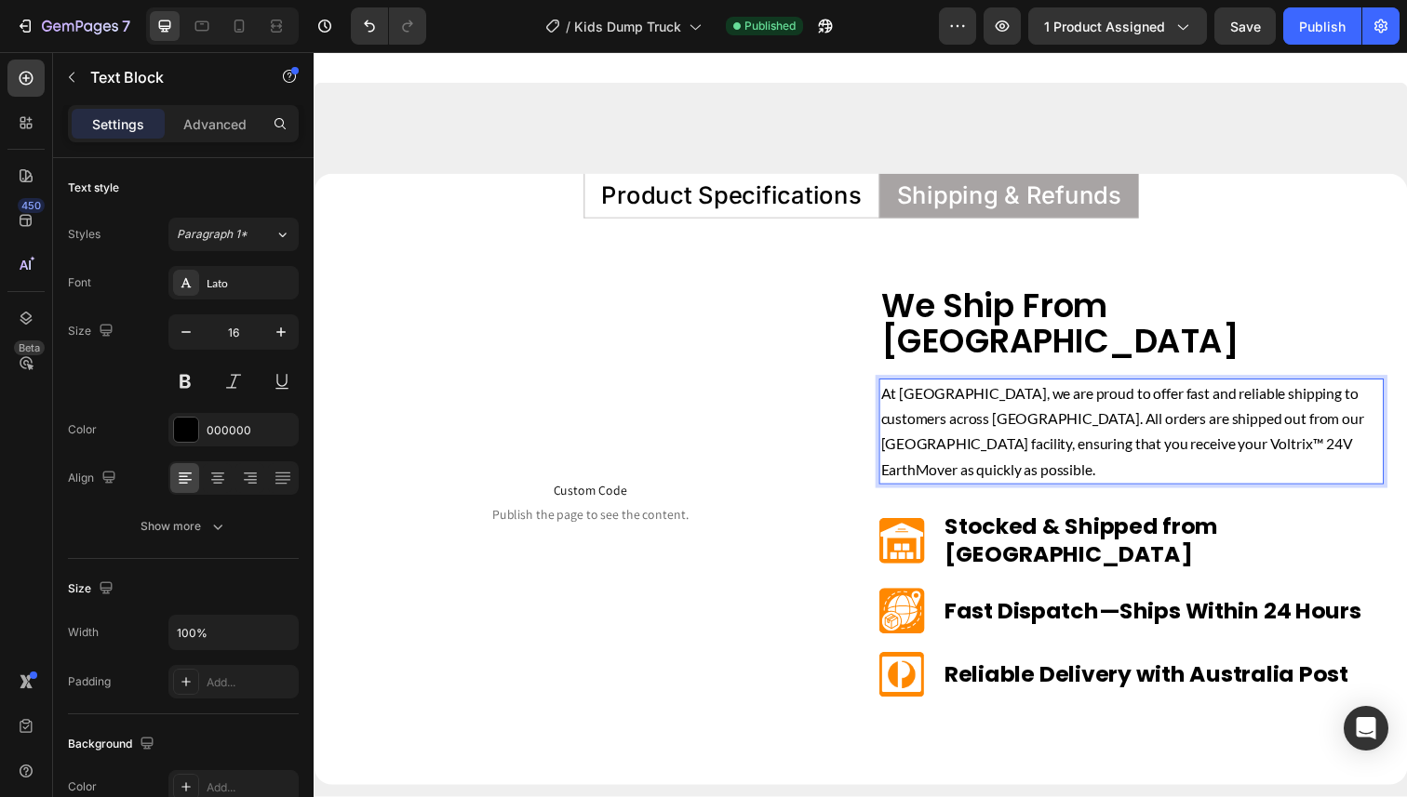
click at [1278, 393] on p "At [GEOGRAPHIC_DATA], we are proud to offer fast and reliable shipping to custo…" at bounding box center [1148, 440] width 512 height 104
click at [934, 422] on p "At [GEOGRAPHIC_DATA], we are proud to offer fast and reliable shipping to custo…" at bounding box center [1148, 440] width 512 height 104
click at [1028, 445] on p "At [GEOGRAPHIC_DATA], we are proud to offer fast and reliable shipping to custo…" at bounding box center [1148, 440] width 512 height 104
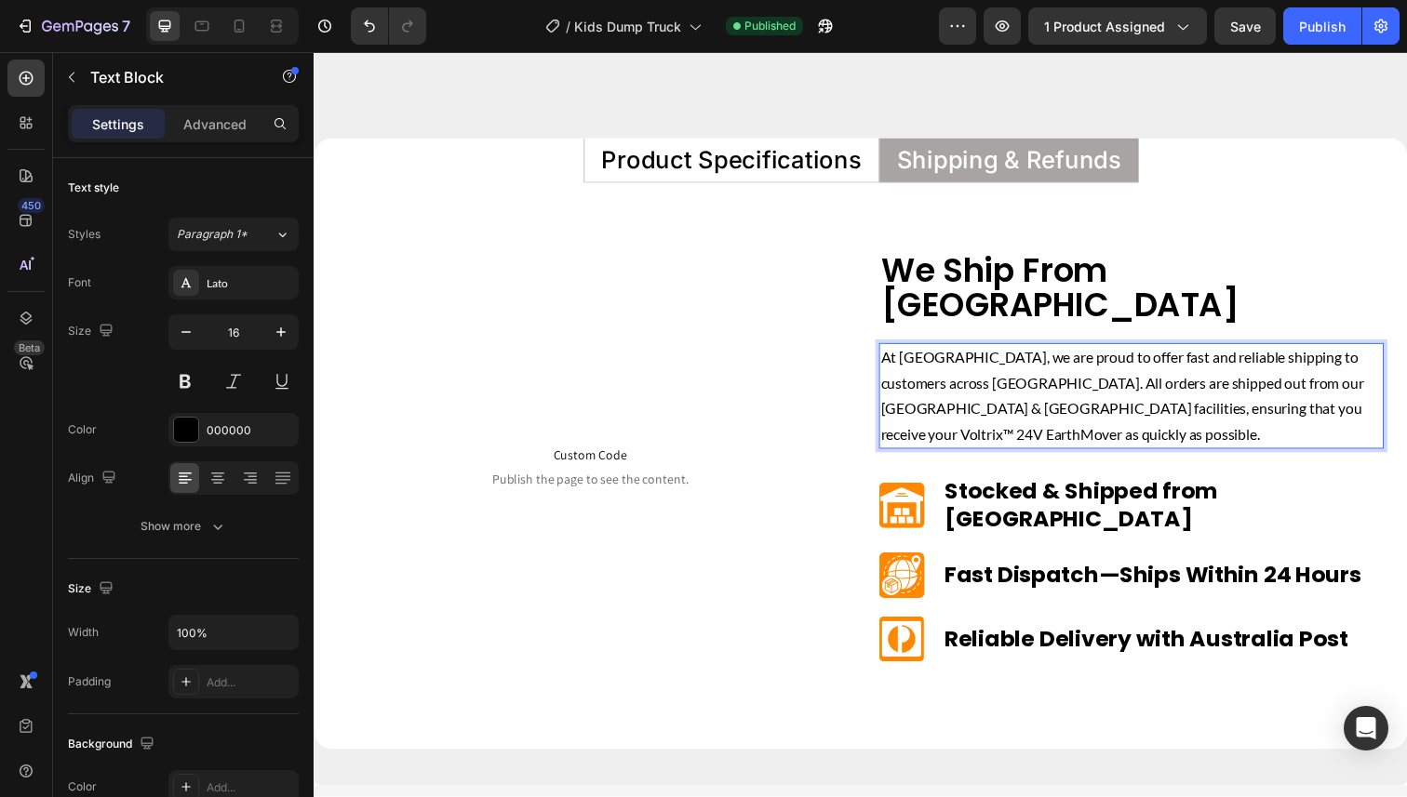
click at [1001, 402] on p "At [GEOGRAPHIC_DATA], we are proud to offer fast and reliable shipping to custo…" at bounding box center [1148, 404] width 512 height 104
click at [1016, 402] on p "At [GEOGRAPHIC_DATA], we are proud to offer fast and reliable shipping to custo…" at bounding box center [1148, 404] width 512 height 104
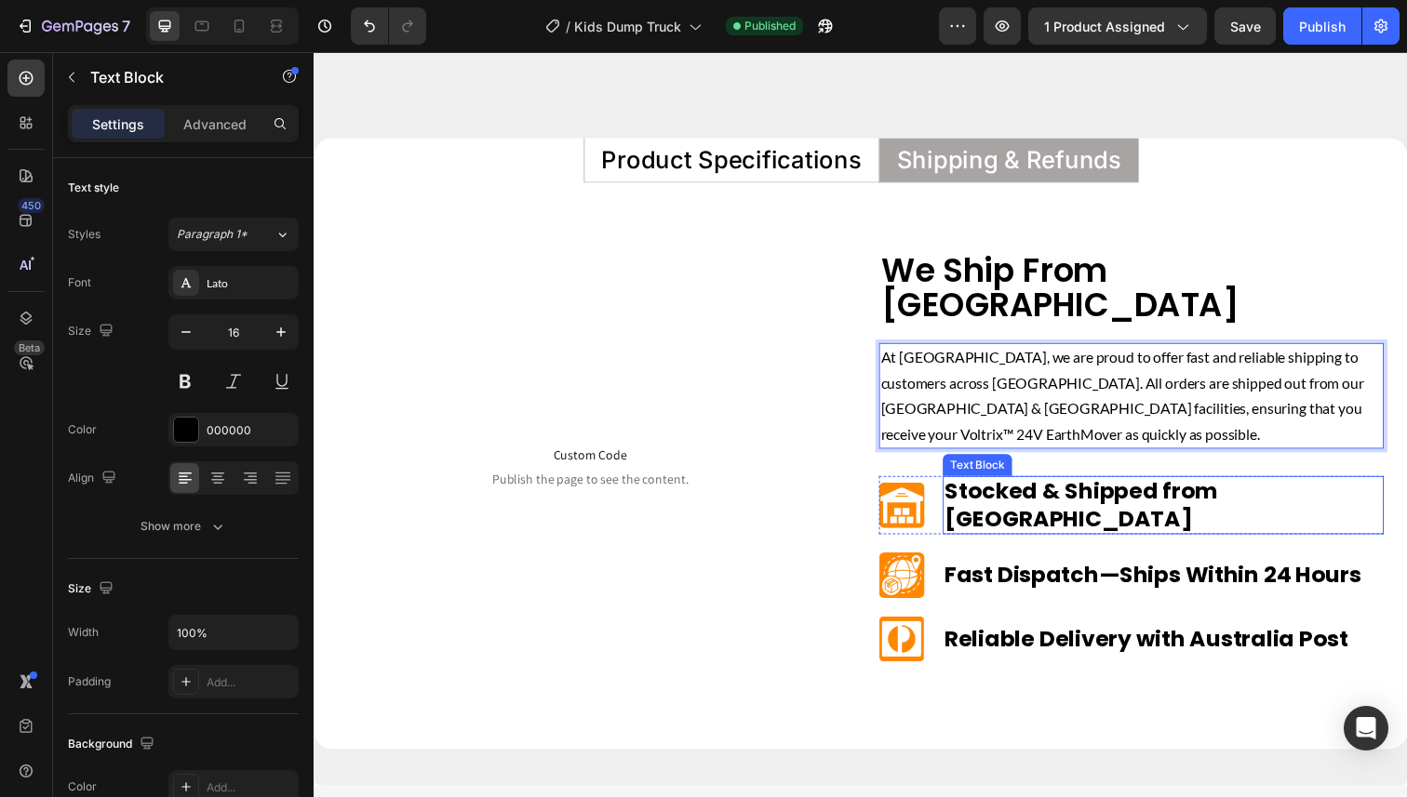
click at [1064, 488] on p "Stocked & Shipped from [GEOGRAPHIC_DATA]" at bounding box center [1181, 516] width 447 height 56
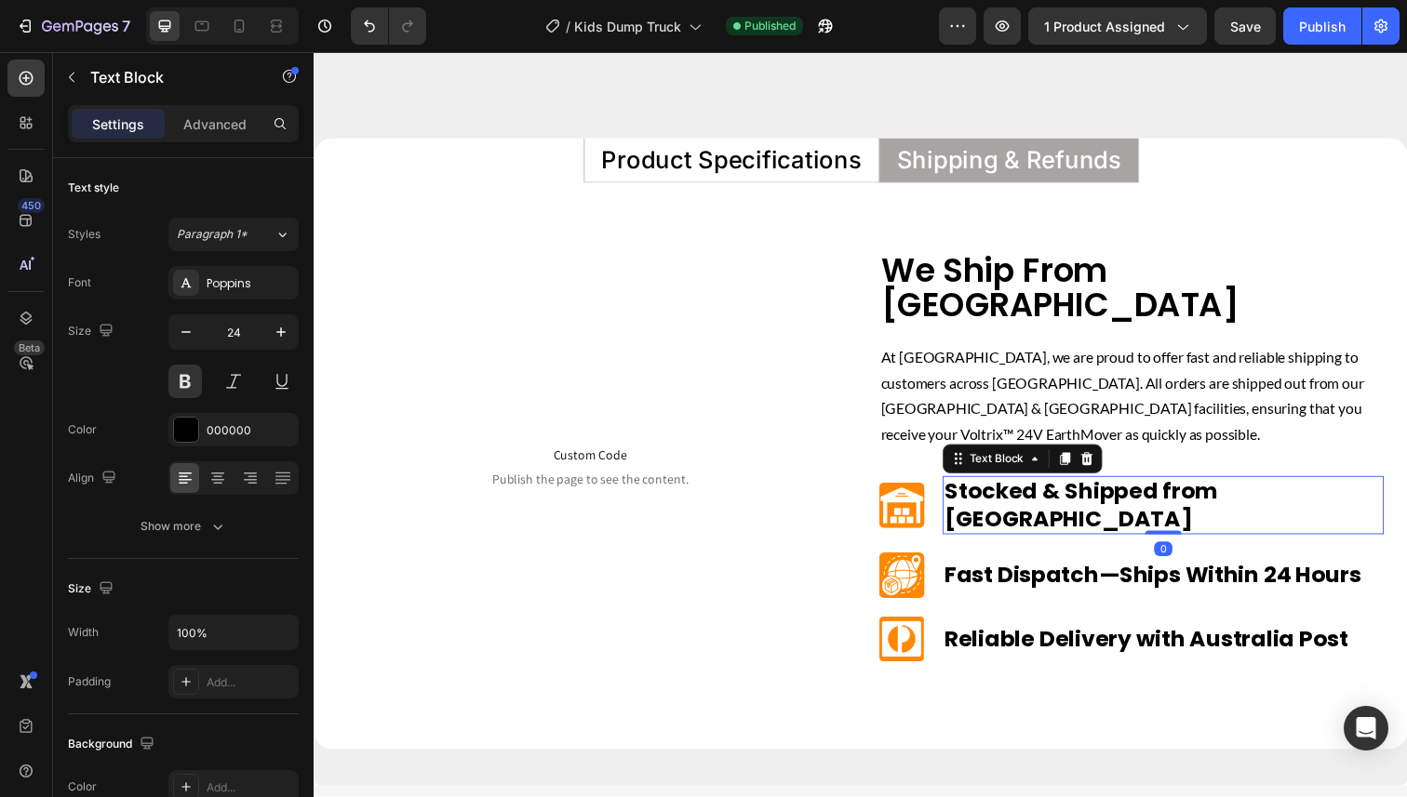
click at [1085, 488] on p "Stocked & Shipped from [GEOGRAPHIC_DATA]" at bounding box center [1181, 516] width 447 height 56
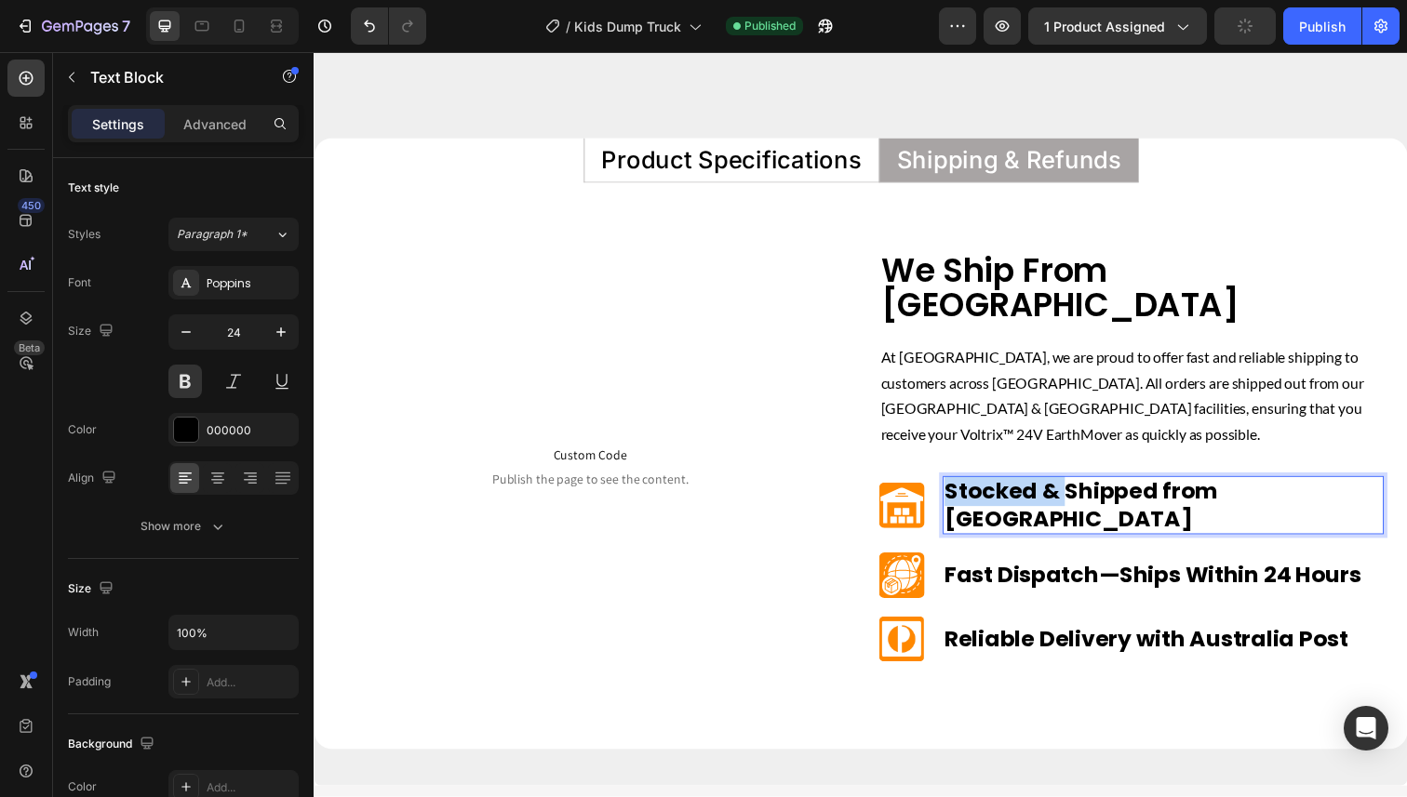
drag, startPoint x: 1078, startPoint y: 472, endPoint x: 962, endPoint y: 473, distance: 115.4
click at [962, 488] on p "Stocked & Shipped from [GEOGRAPHIC_DATA]" at bounding box center [1181, 516] width 447 height 56
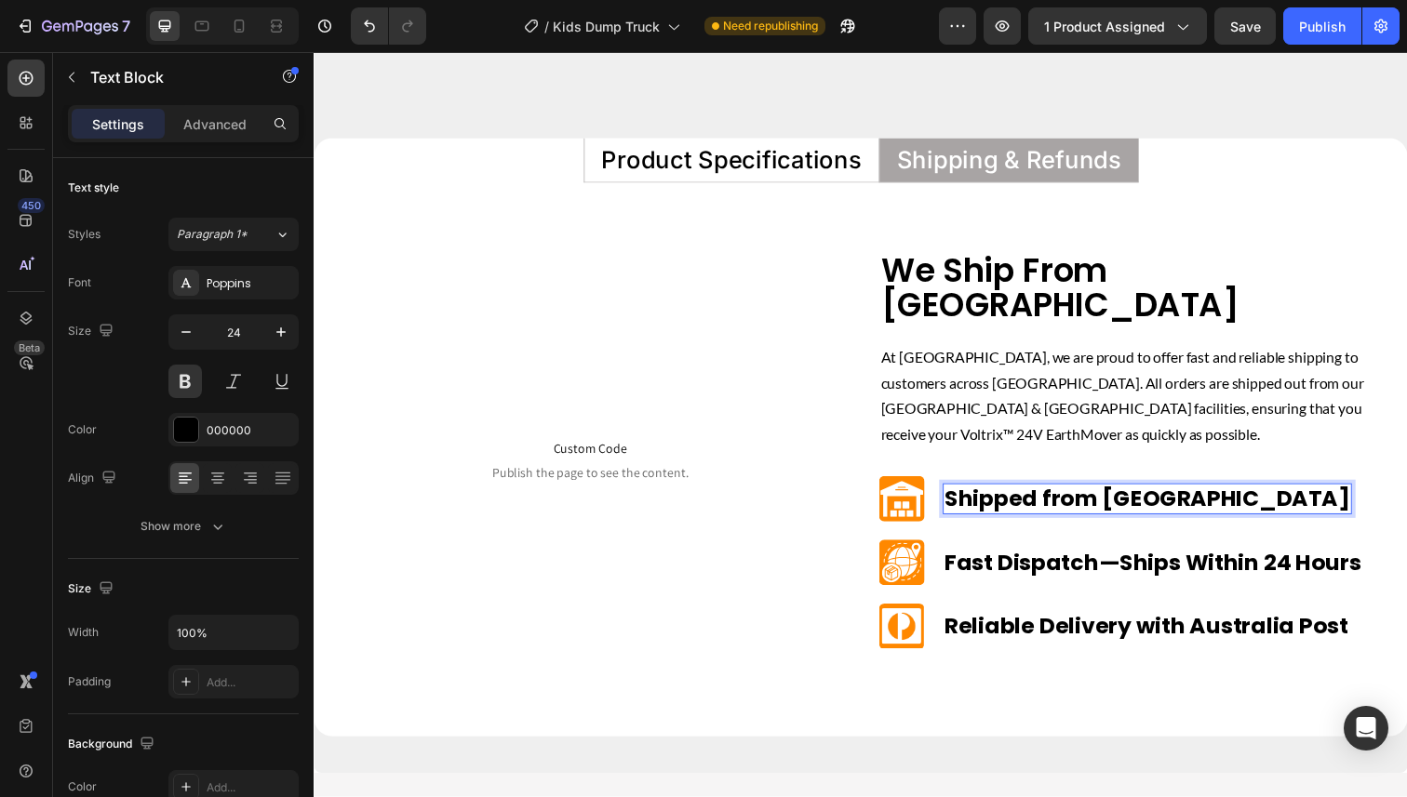
click at [1198, 495] on p "Shipped from [GEOGRAPHIC_DATA]" at bounding box center [1165, 509] width 414 height 28
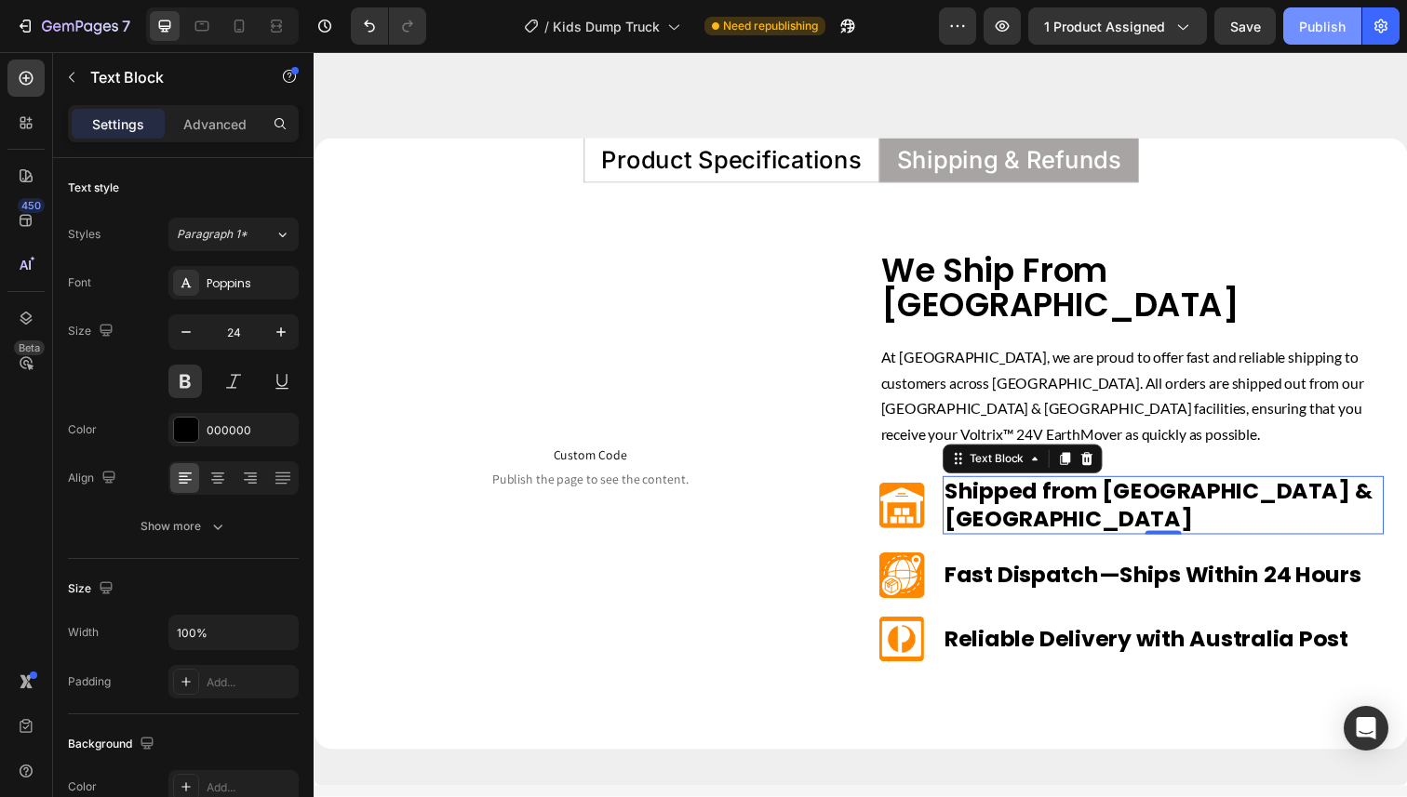
click at [1320, 33] on div "Publish" at bounding box center [1322, 27] width 47 height 20
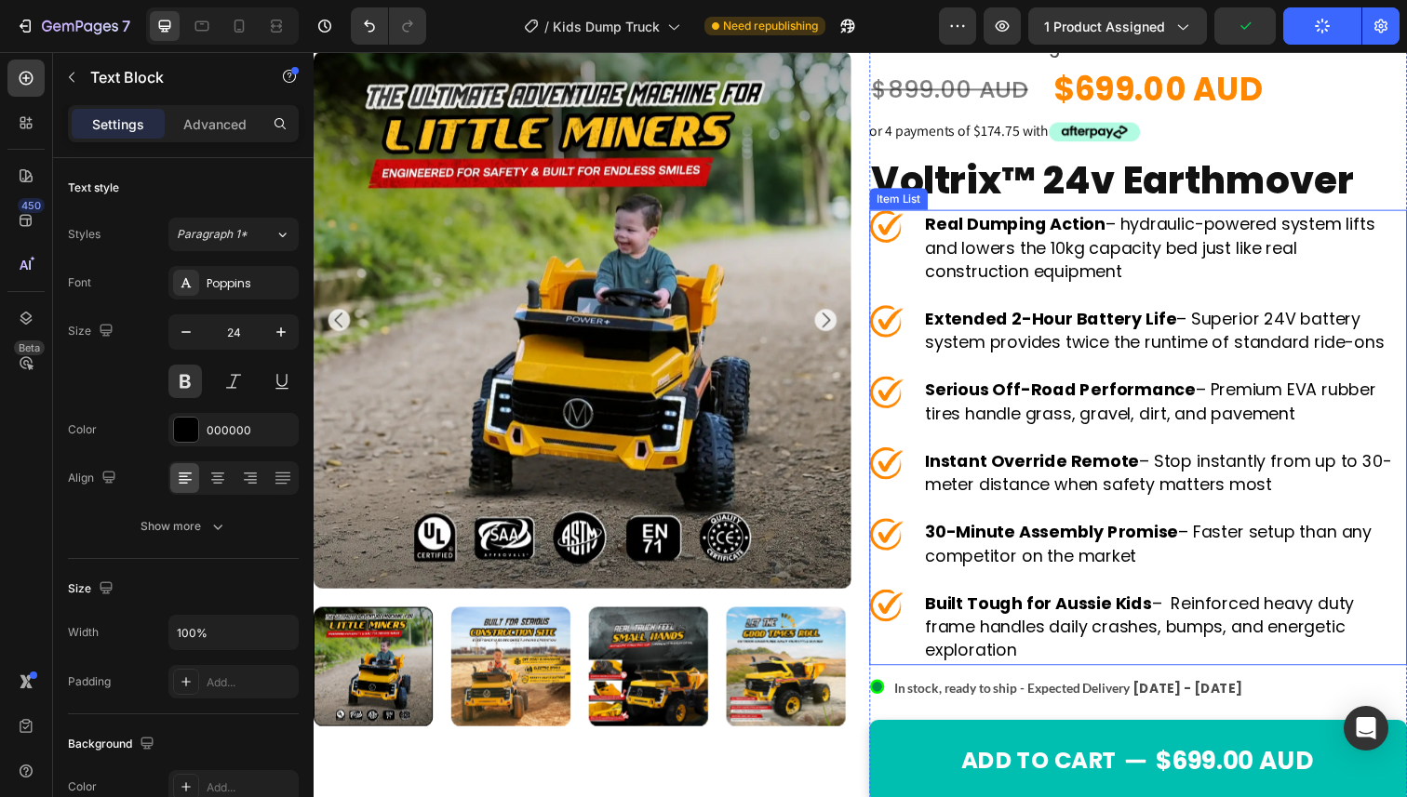
scroll to position [707, 0]
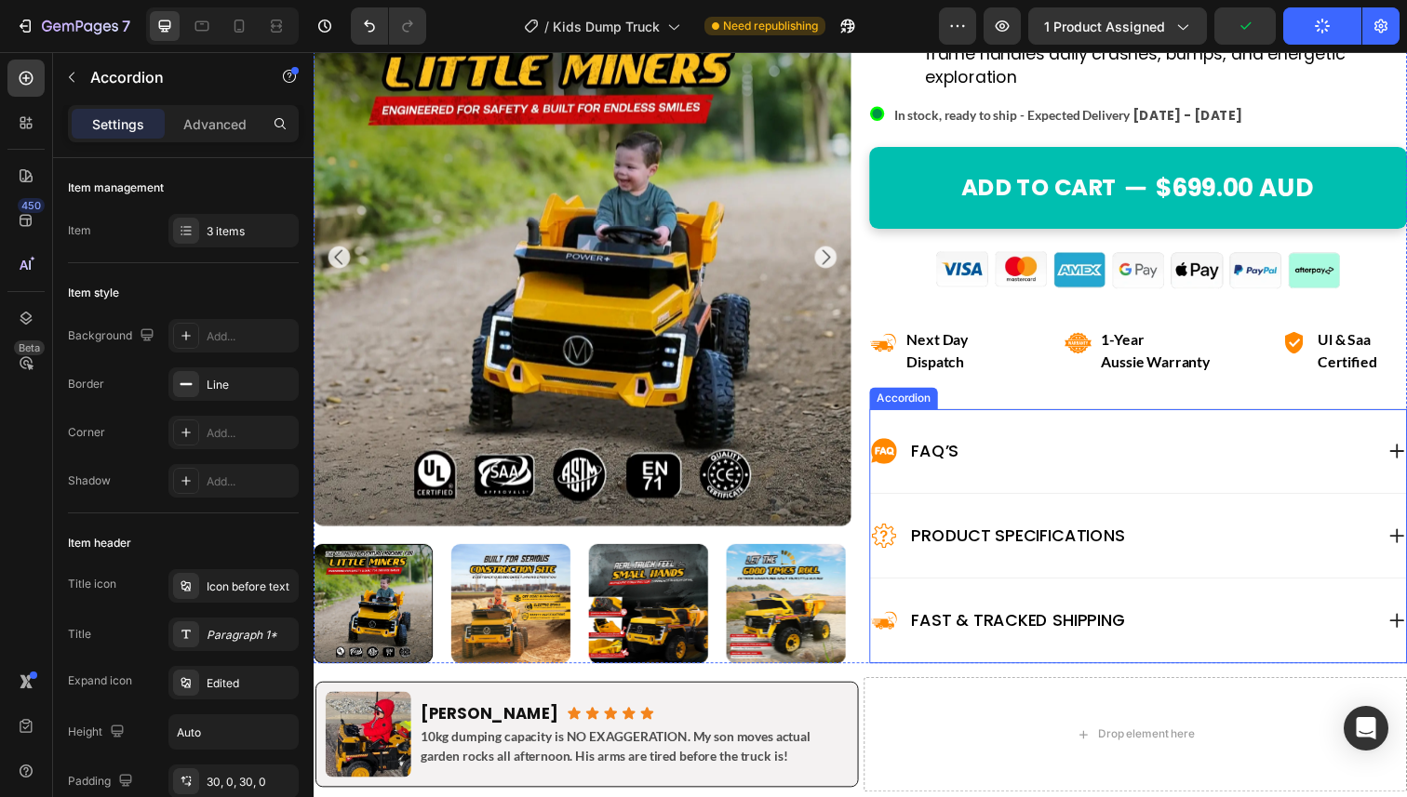
click at [1159, 550] on div "Product Specifications" at bounding box center [1139, 547] width 514 height 30
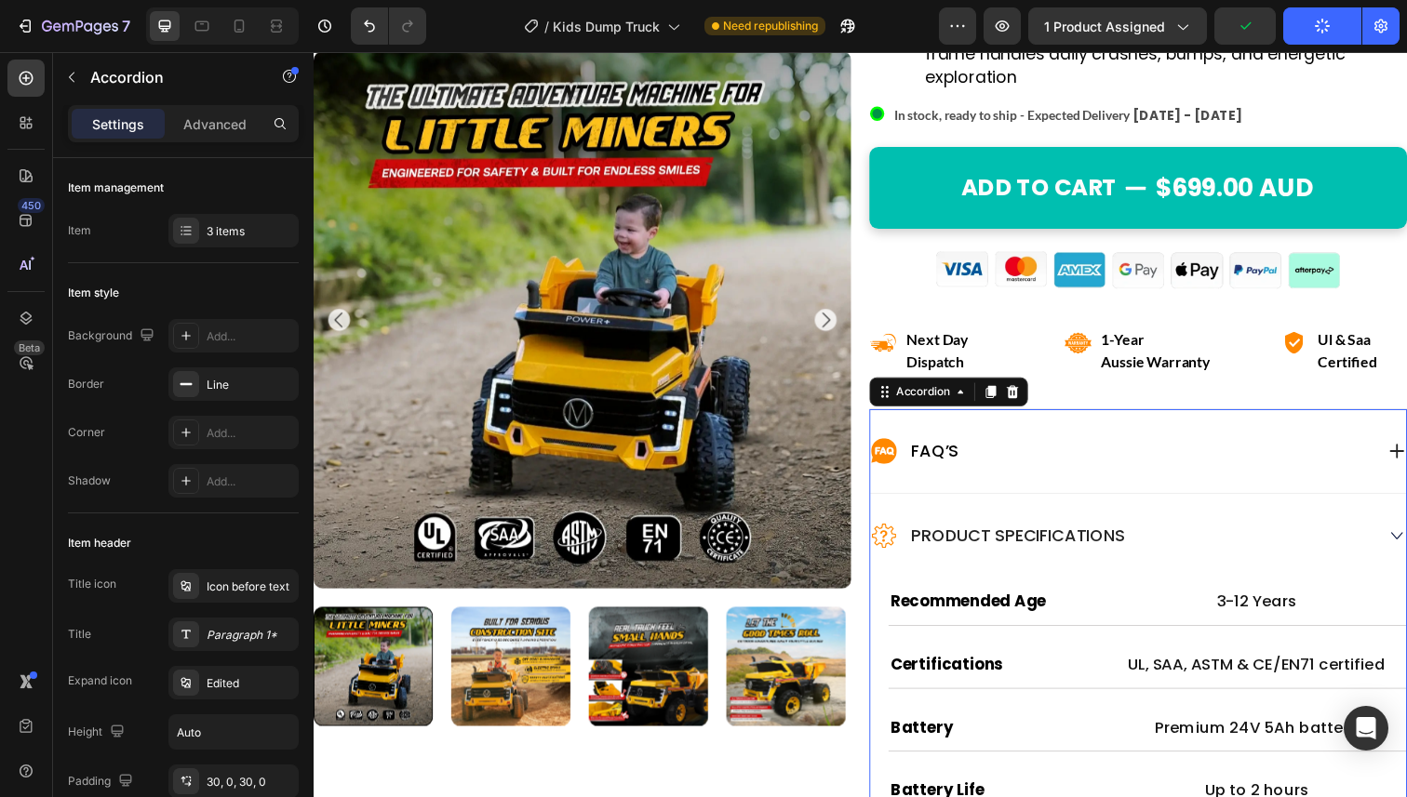
click at [1138, 453] on div "FAQ’s" at bounding box center [1139, 461] width 514 height 30
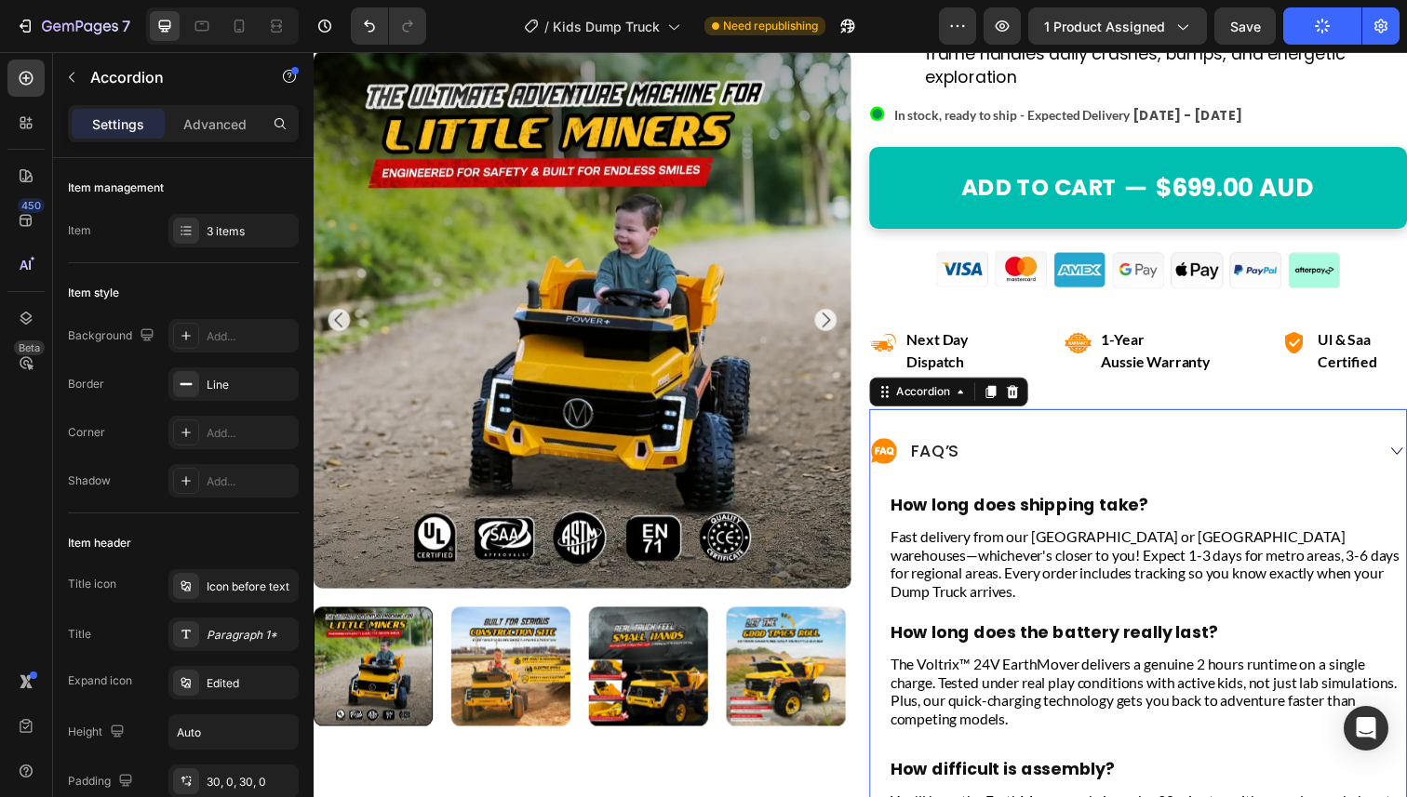
click at [1133, 458] on div "FAQ’s" at bounding box center [1139, 461] width 514 height 30
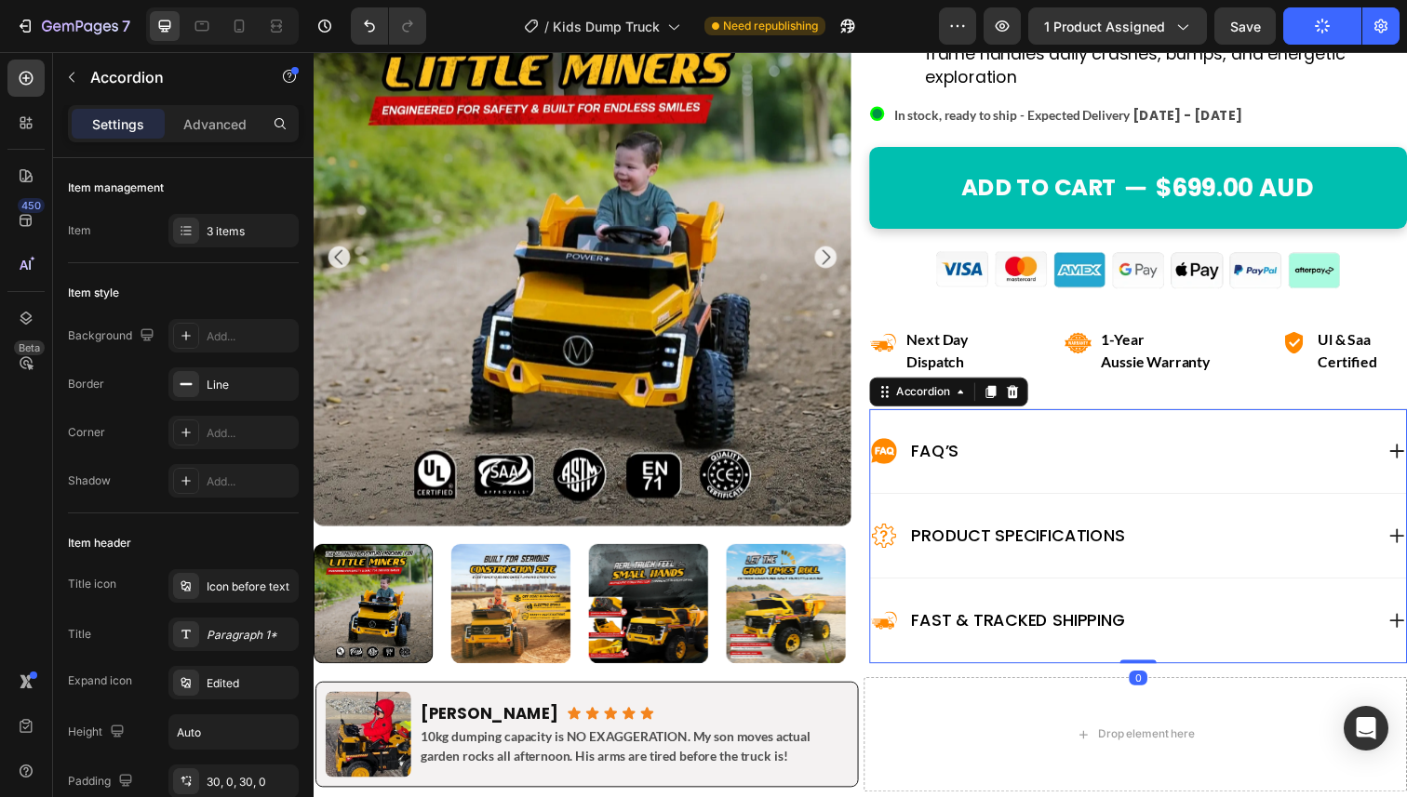
scroll to position [799, 0]
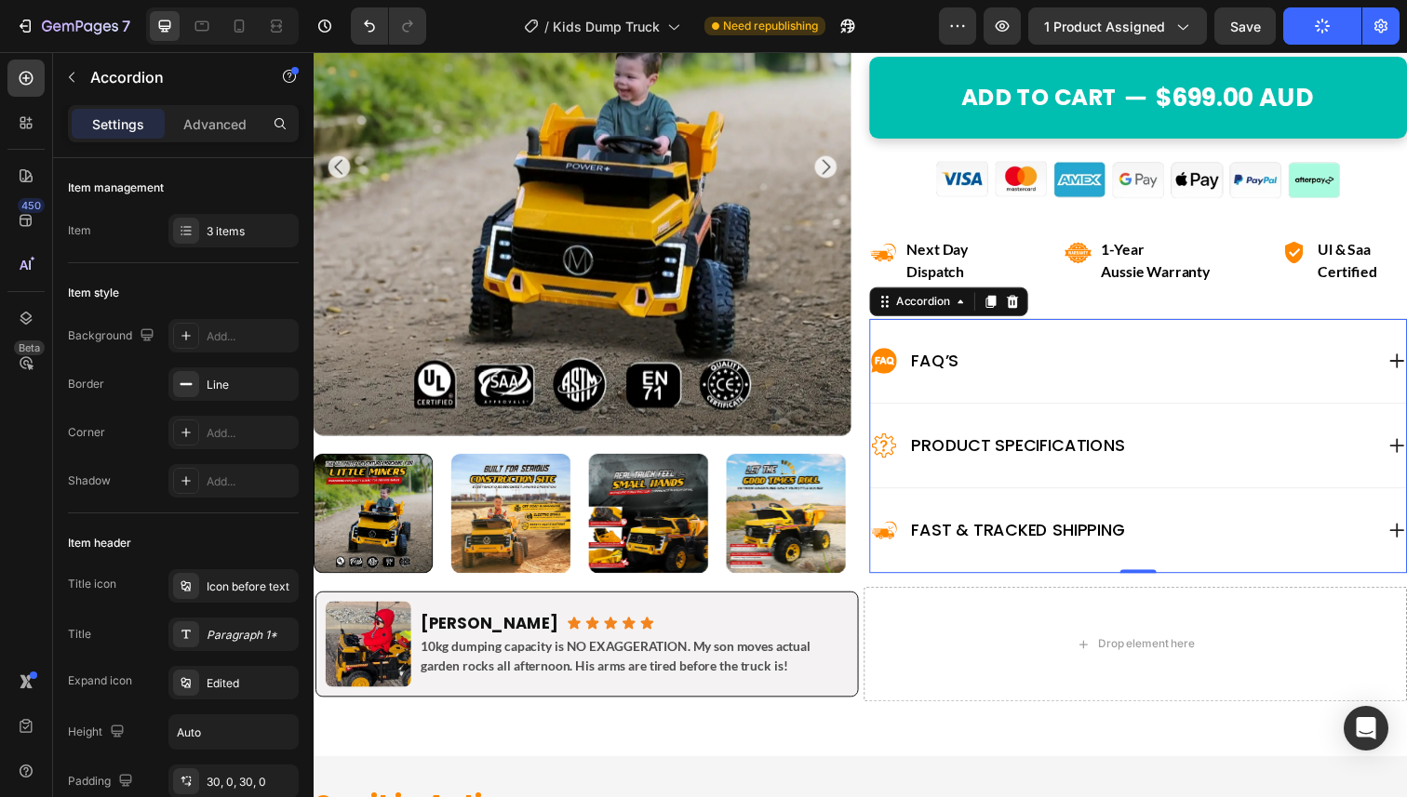
click at [1232, 561] on div "Fast & Tracked shipping" at bounding box center [1155, 542] width 547 height 86
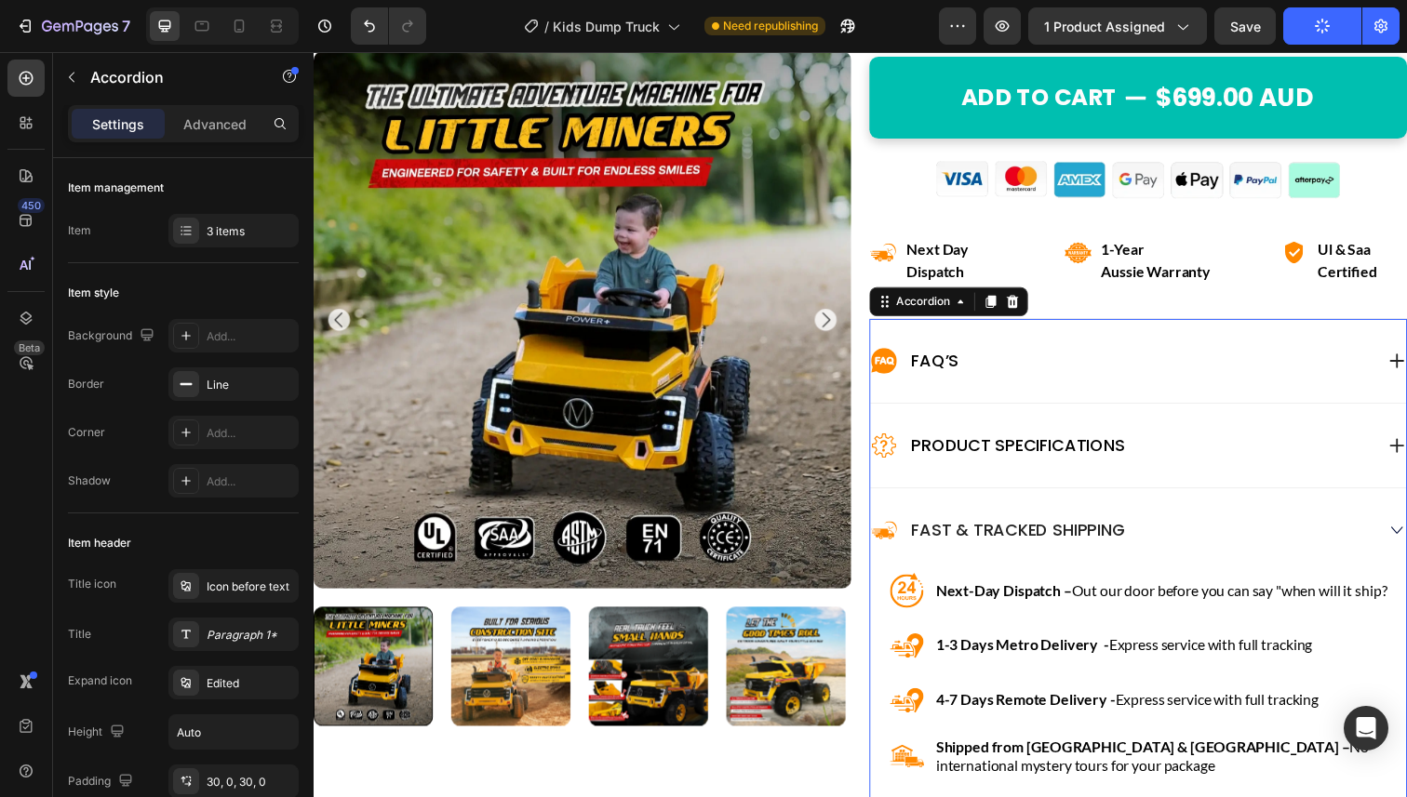
scroll to position [905, 0]
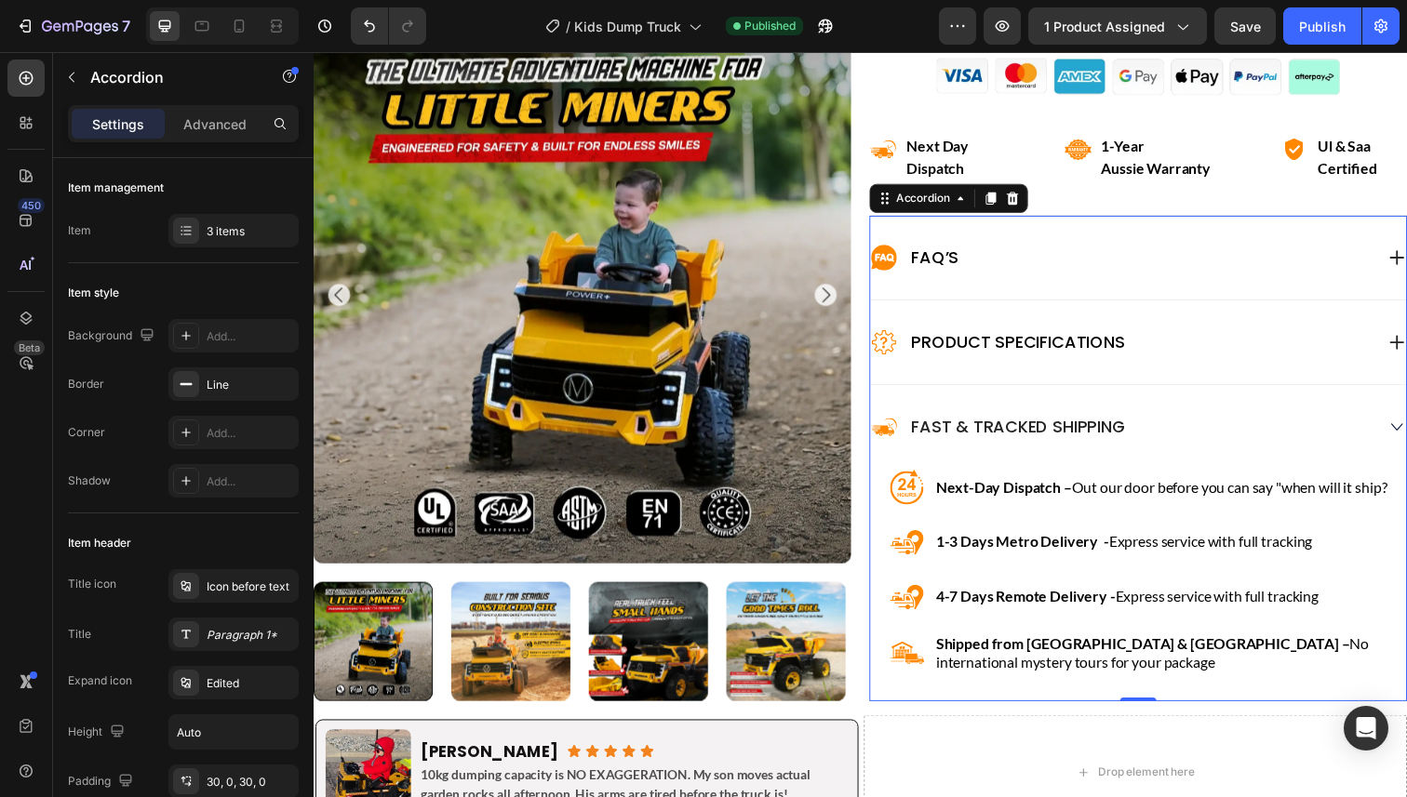
click at [1212, 441] on div "Fast & Tracked shipping" at bounding box center [1139, 436] width 514 height 30
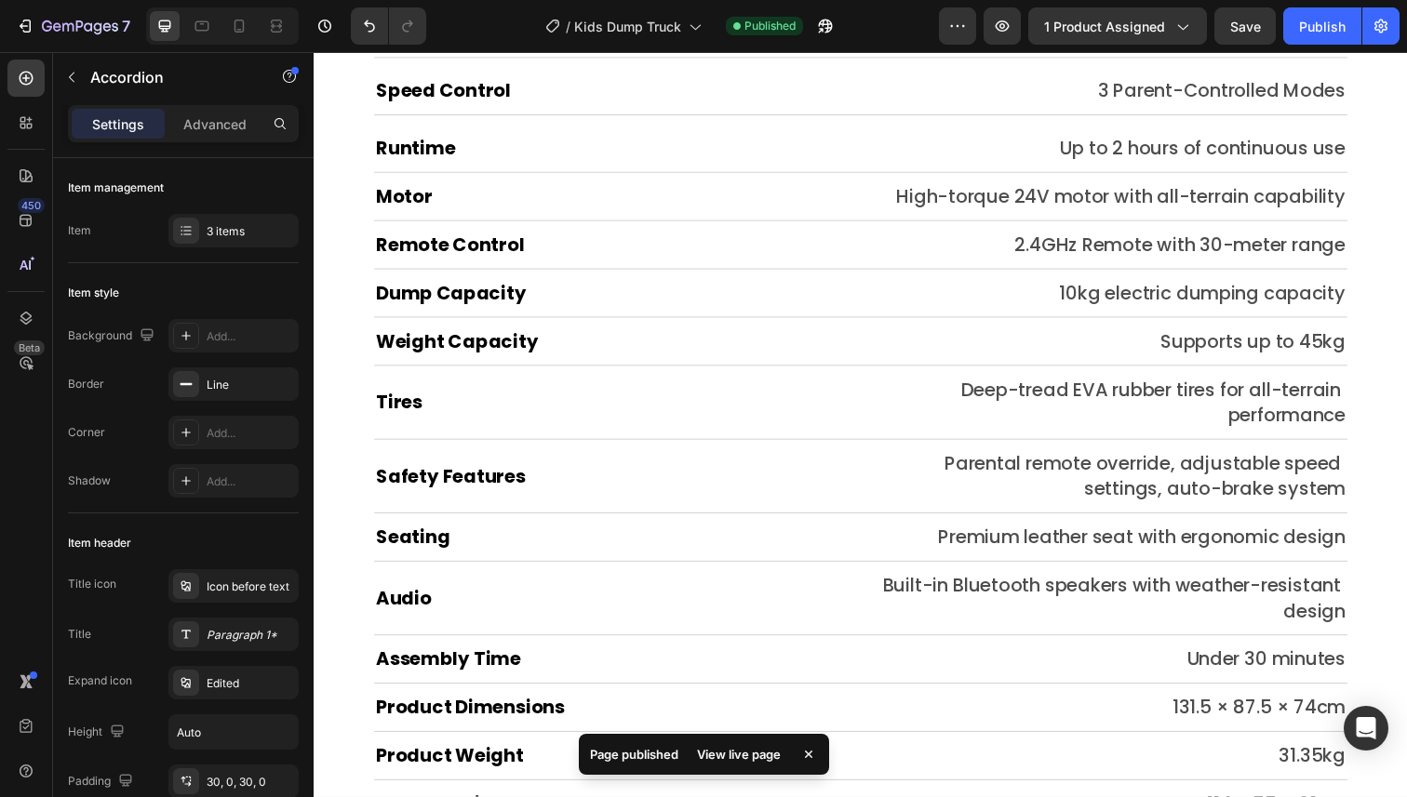
scroll to position [9596, 0]
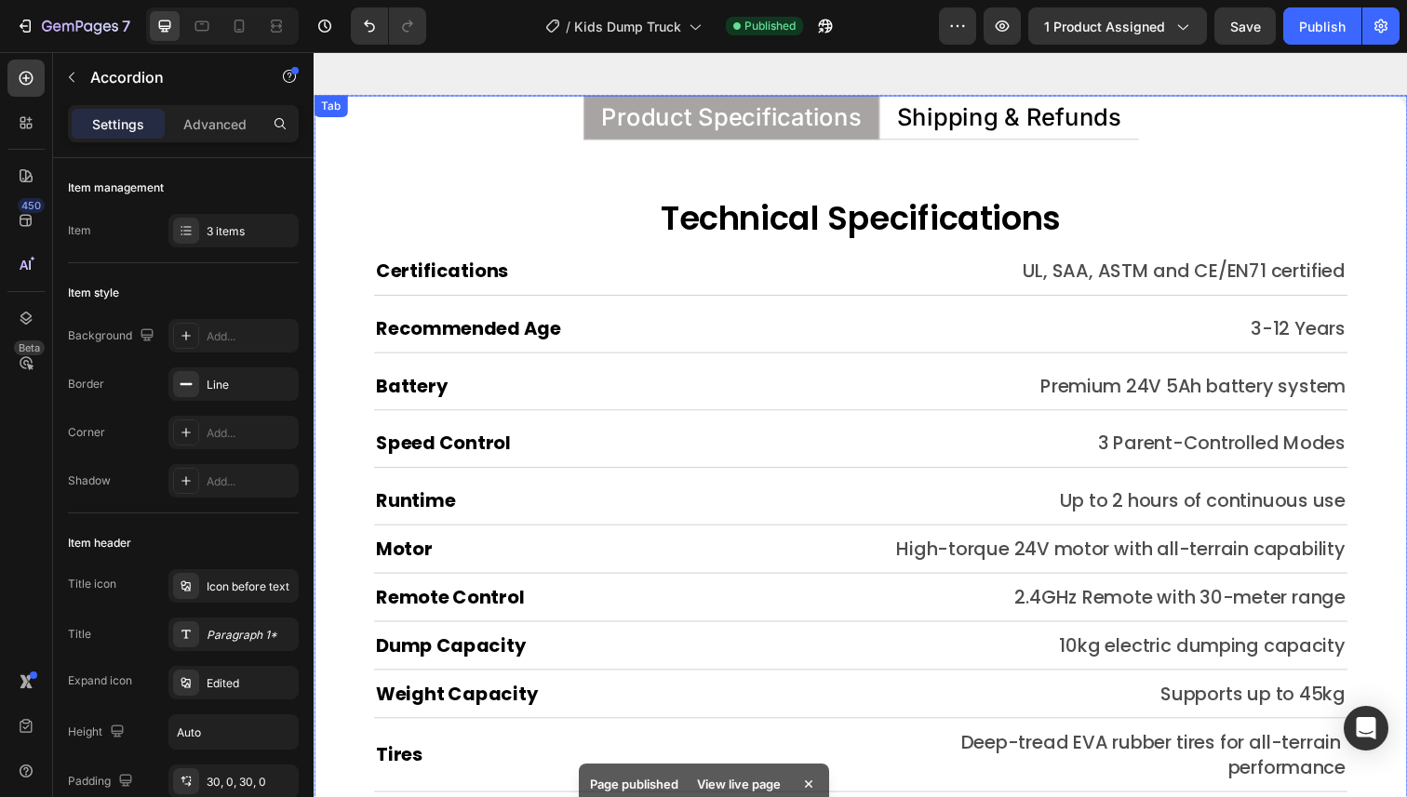
click at [1037, 115] on p "Shipping & Refunds" at bounding box center [1023, 119] width 229 height 24
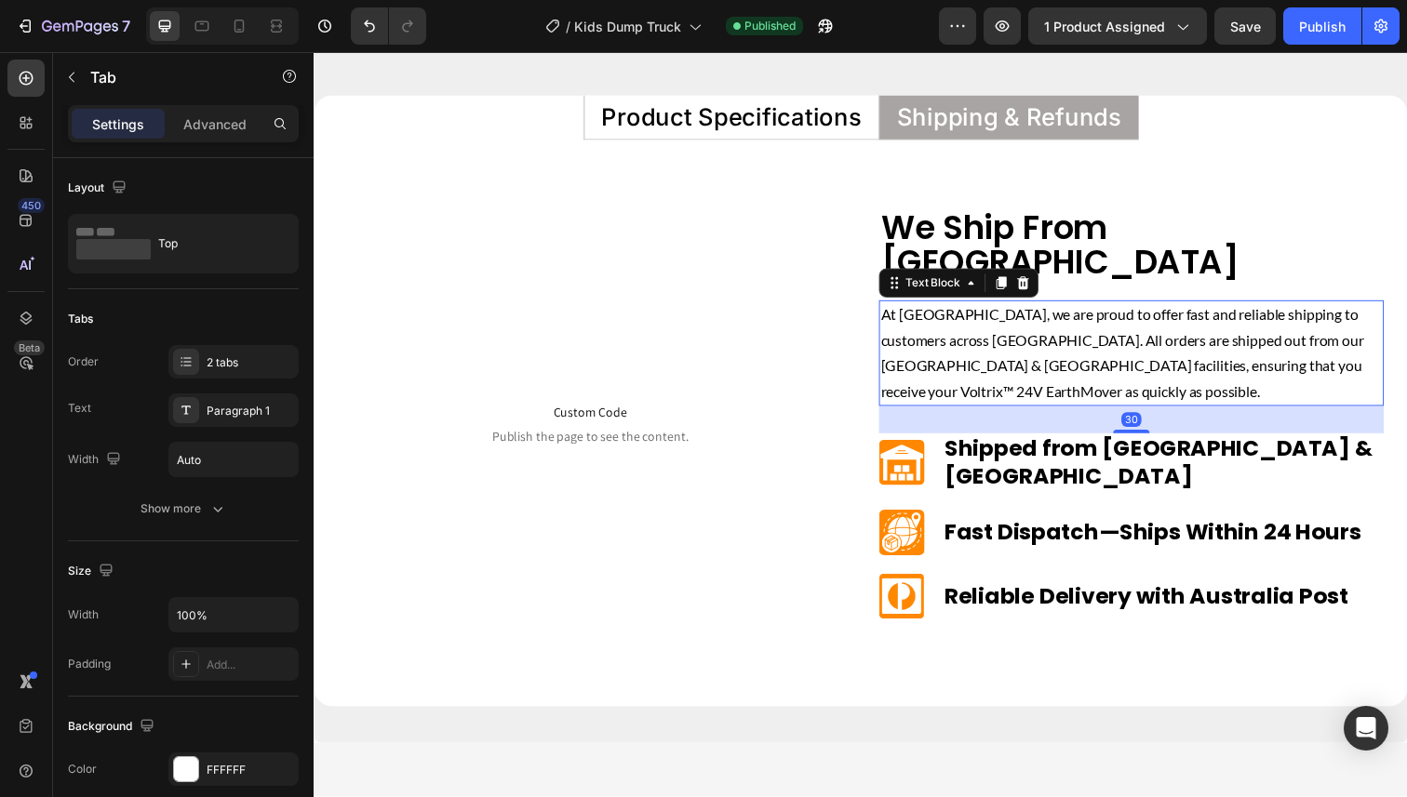
click at [1146, 310] on p "At [GEOGRAPHIC_DATA], we are proud to offer fast and reliable shipping to custo…" at bounding box center [1148, 360] width 512 height 104
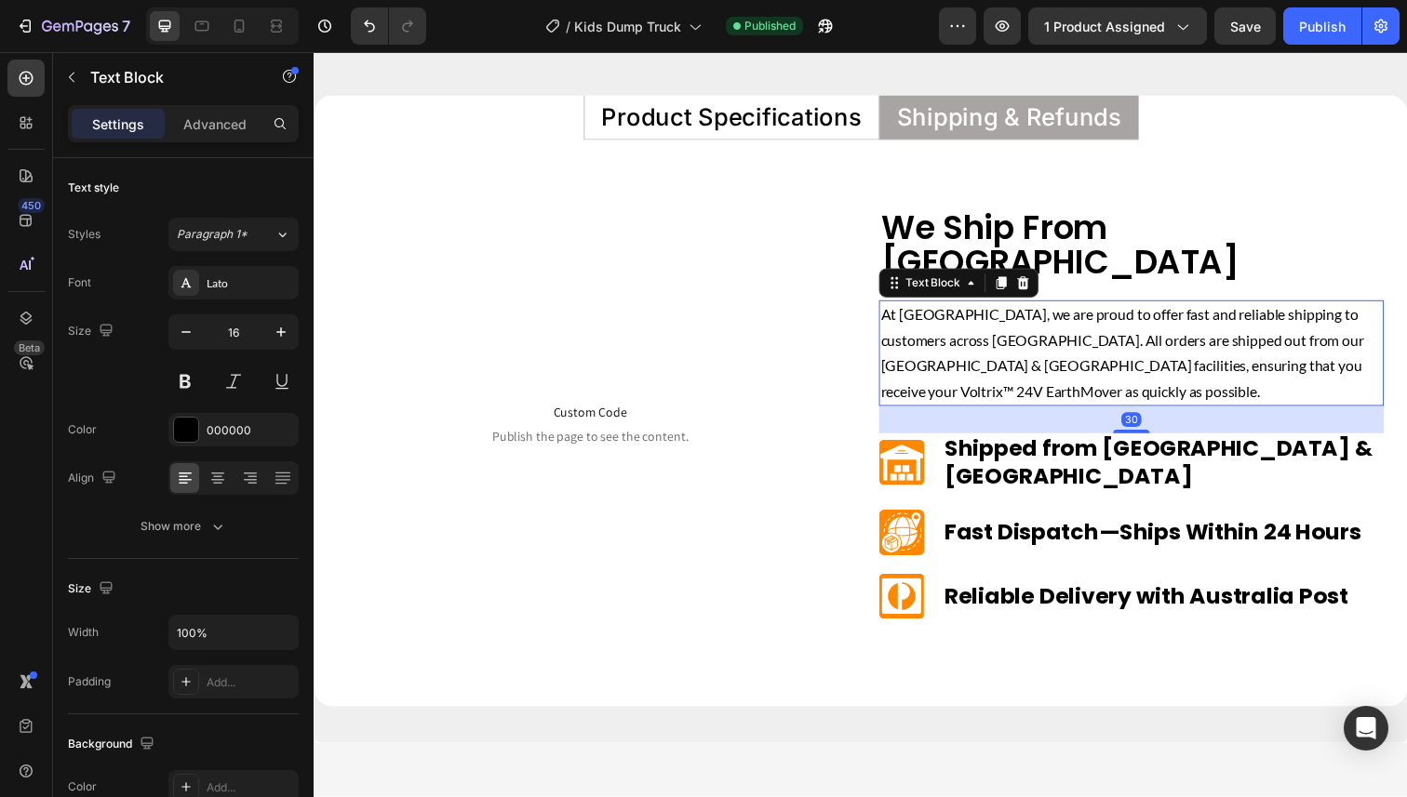
click at [1146, 310] on p "At [GEOGRAPHIC_DATA], we are proud to offer fast and reliable shipping to custo…" at bounding box center [1148, 360] width 512 height 104
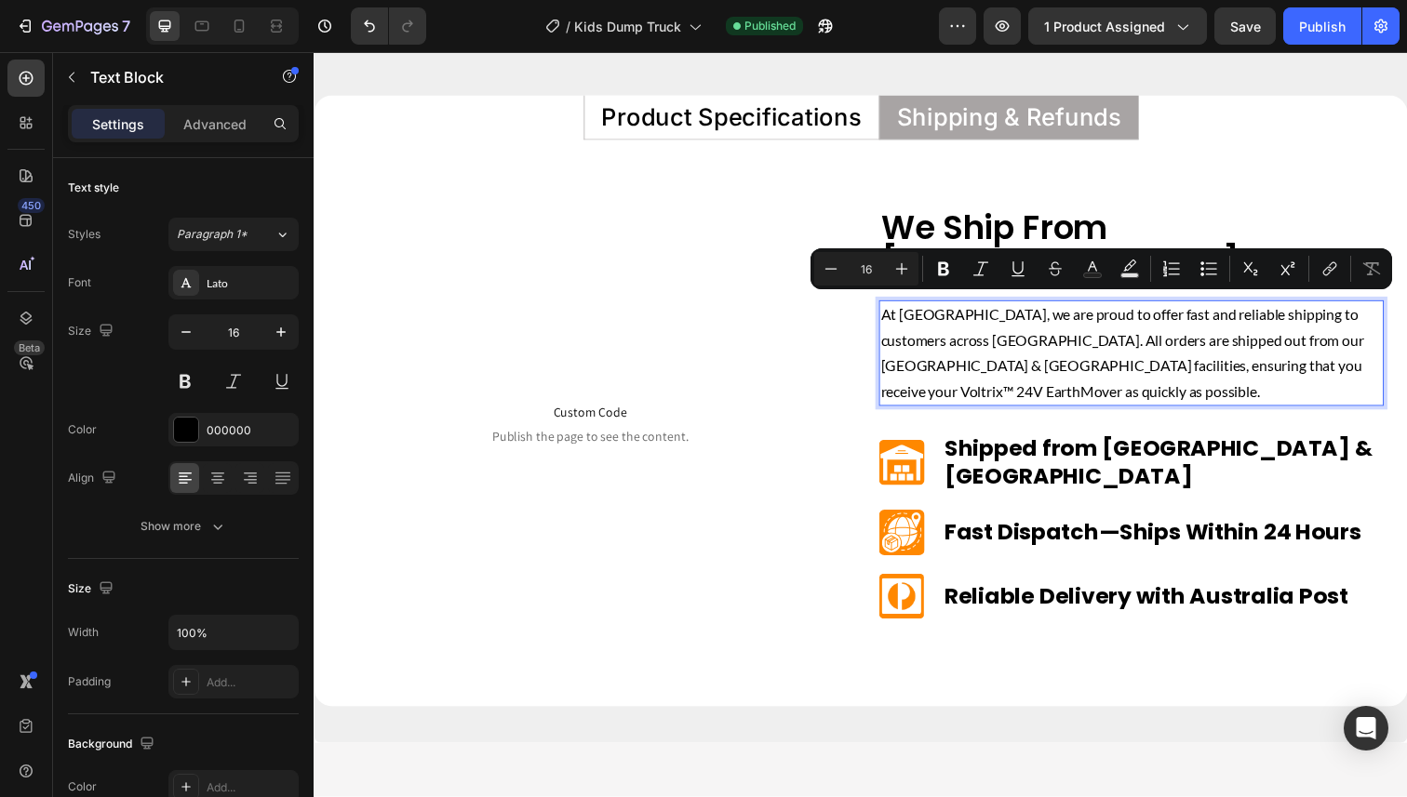
click at [1186, 310] on p "At [GEOGRAPHIC_DATA], we are proud to offer fast and reliable shipping to custo…" at bounding box center [1148, 360] width 512 height 104
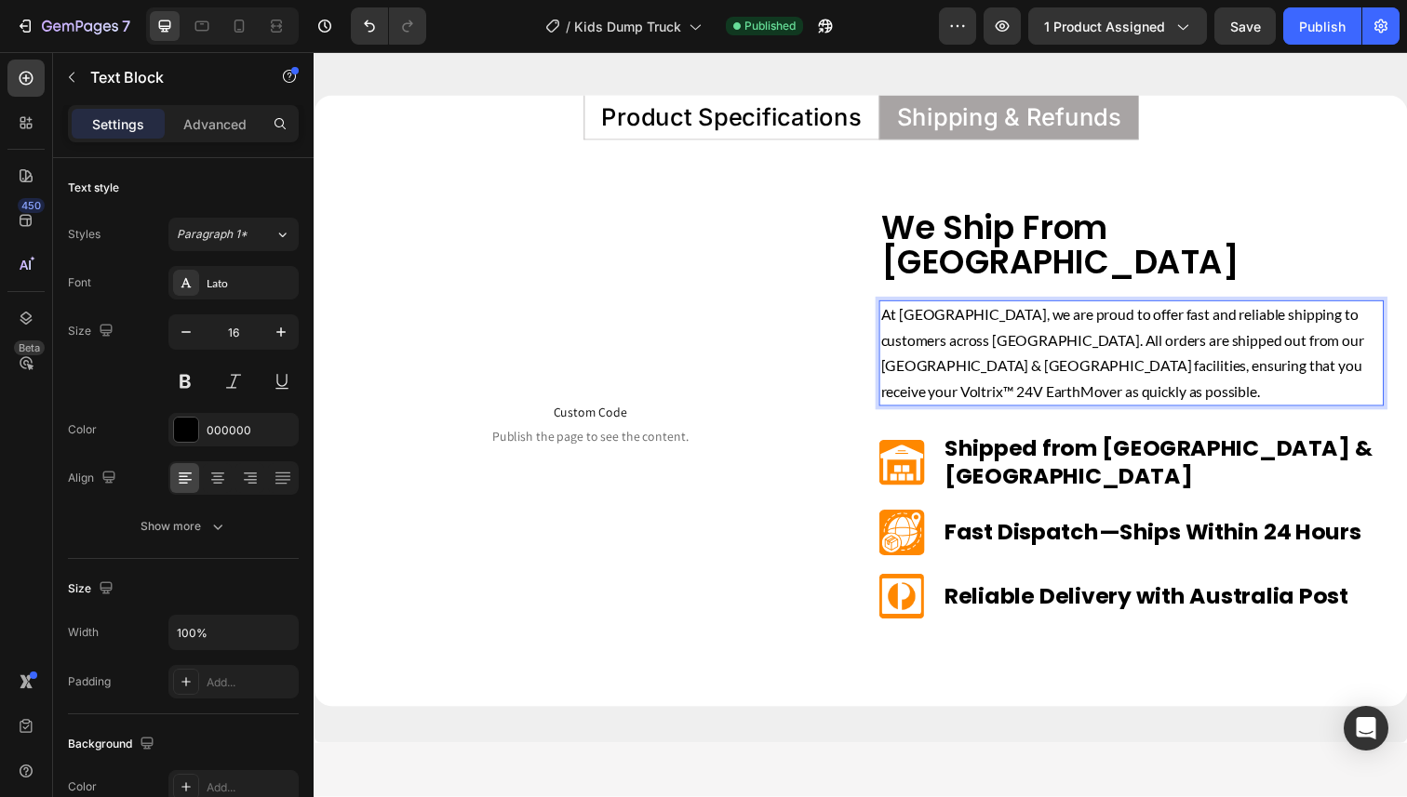
scroll to position [9627, 0]
